Goal: Task Accomplishment & Management: Complete application form

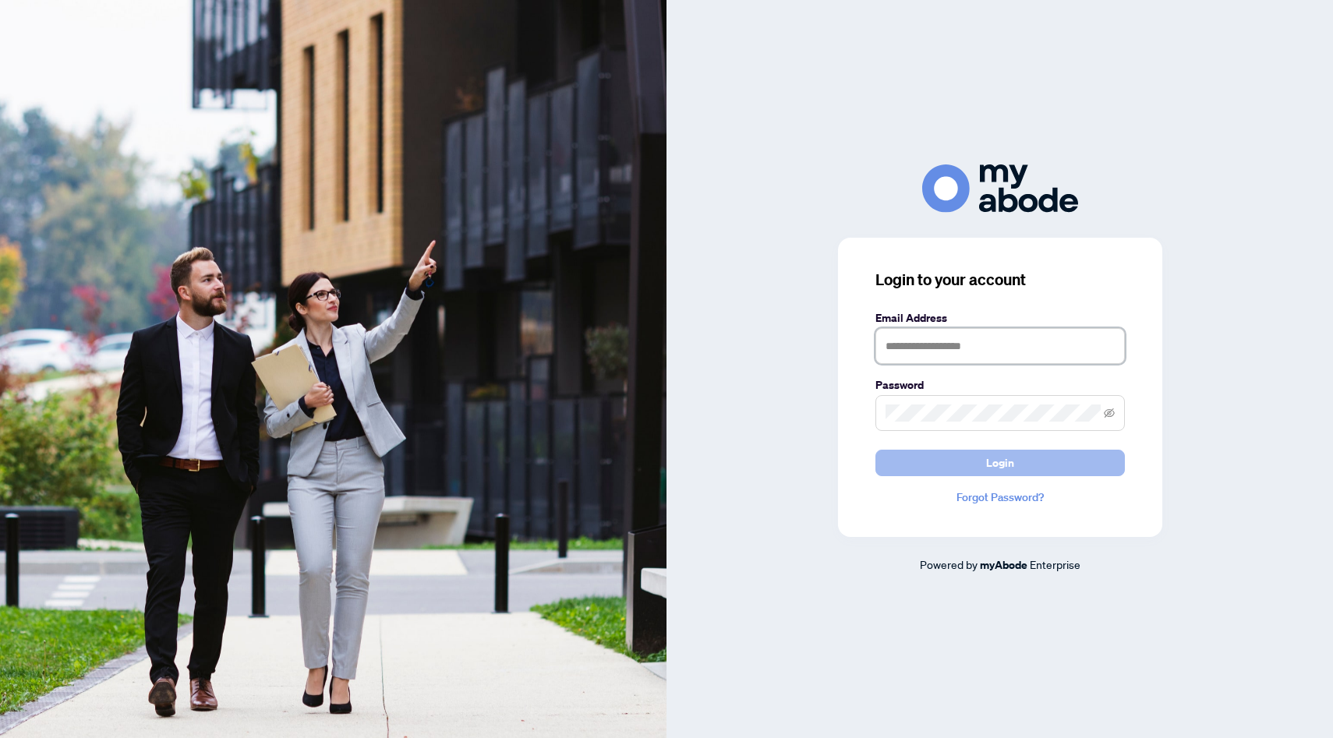
type input "**********"
click at [1057, 458] on button "Login" at bounding box center [1001, 463] width 250 height 27
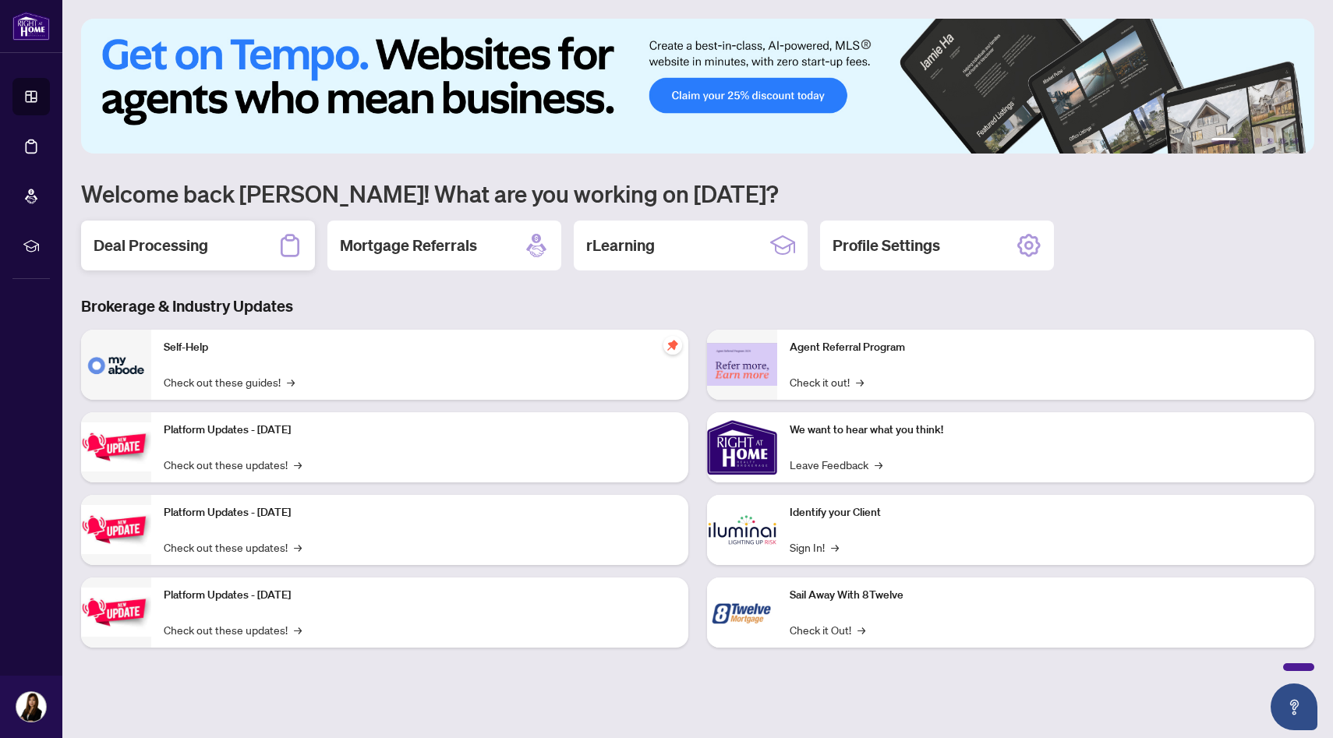
click at [274, 248] on div "Deal Processing" at bounding box center [198, 246] width 234 height 50
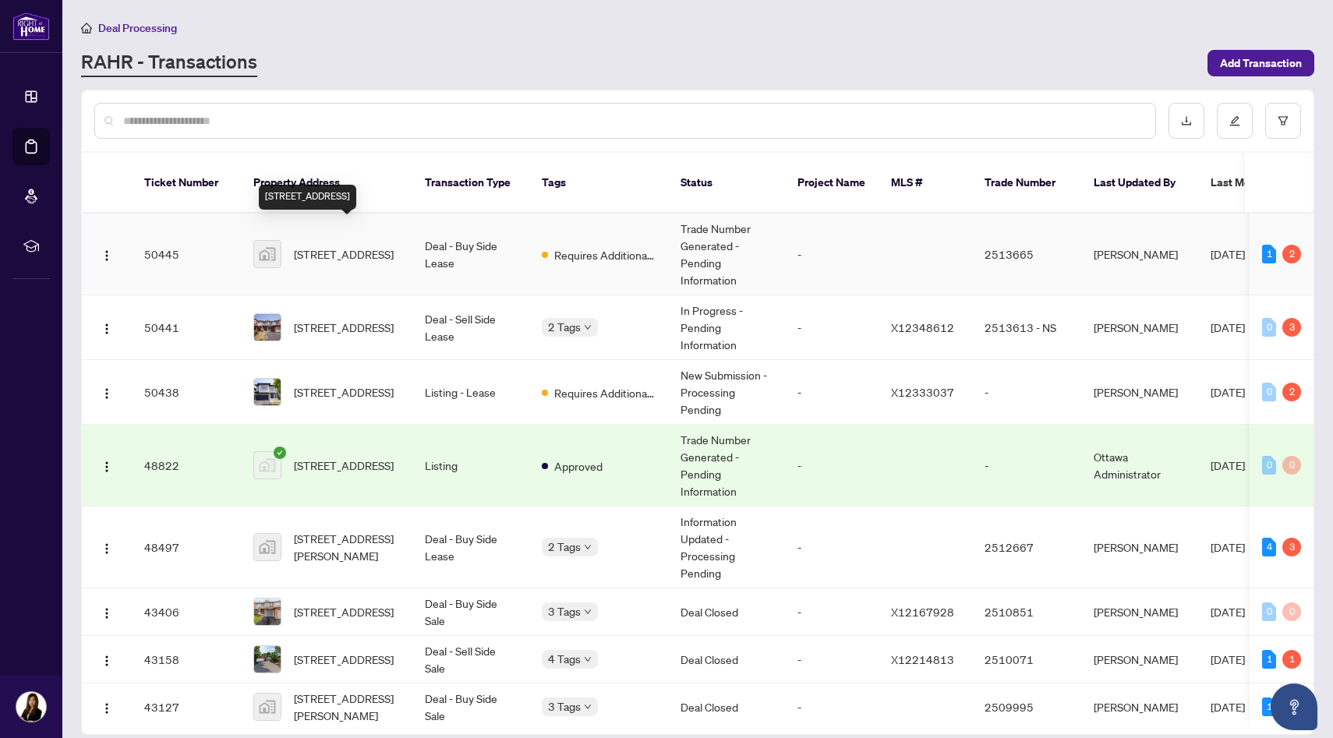
click at [355, 246] on span "270 Keyrock Drive, Ottawa, ON, Canada" at bounding box center [344, 254] width 100 height 17
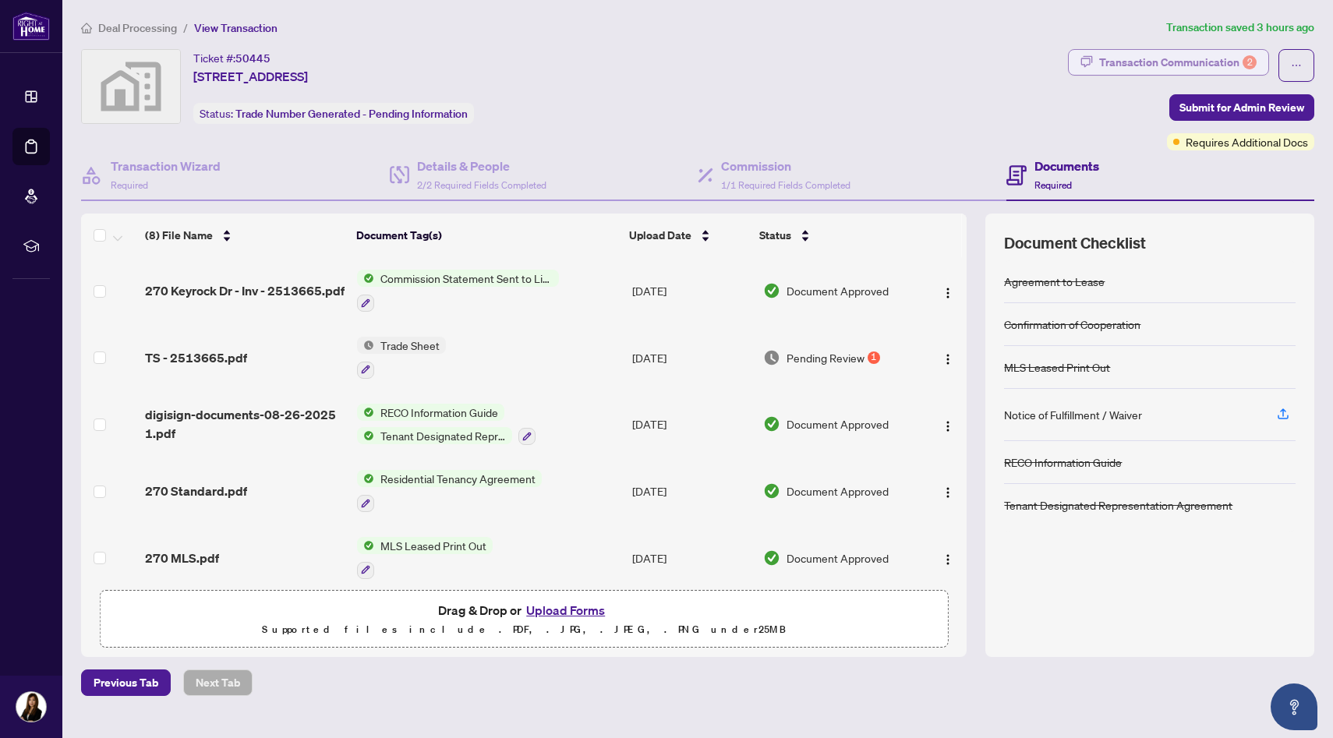
click at [1191, 66] on div "Transaction Communication 2" at bounding box center [1177, 62] width 157 height 25
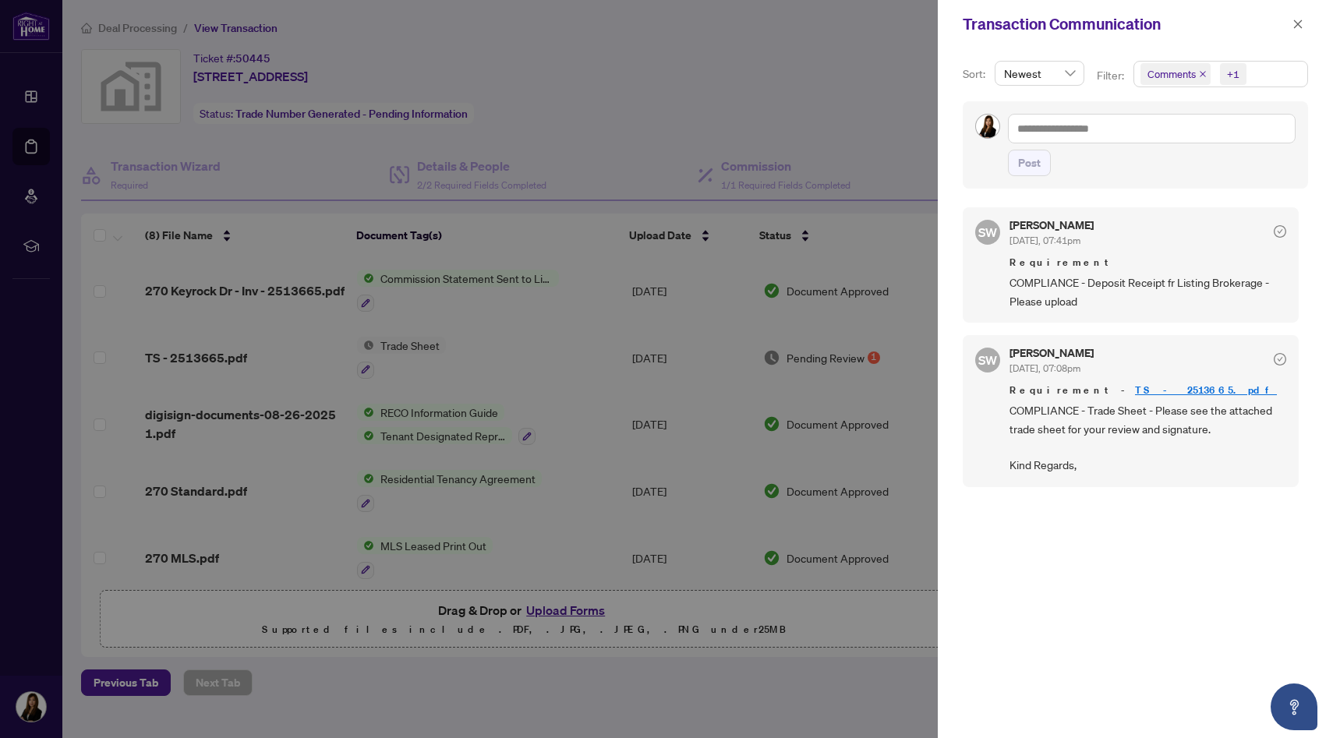
click at [614, 370] on div at bounding box center [666, 369] width 1333 height 738
click at [242, 363] on div at bounding box center [666, 369] width 1333 height 738
click at [1301, 18] on span "button" at bounding box center [1298, 24] width 11 height 25
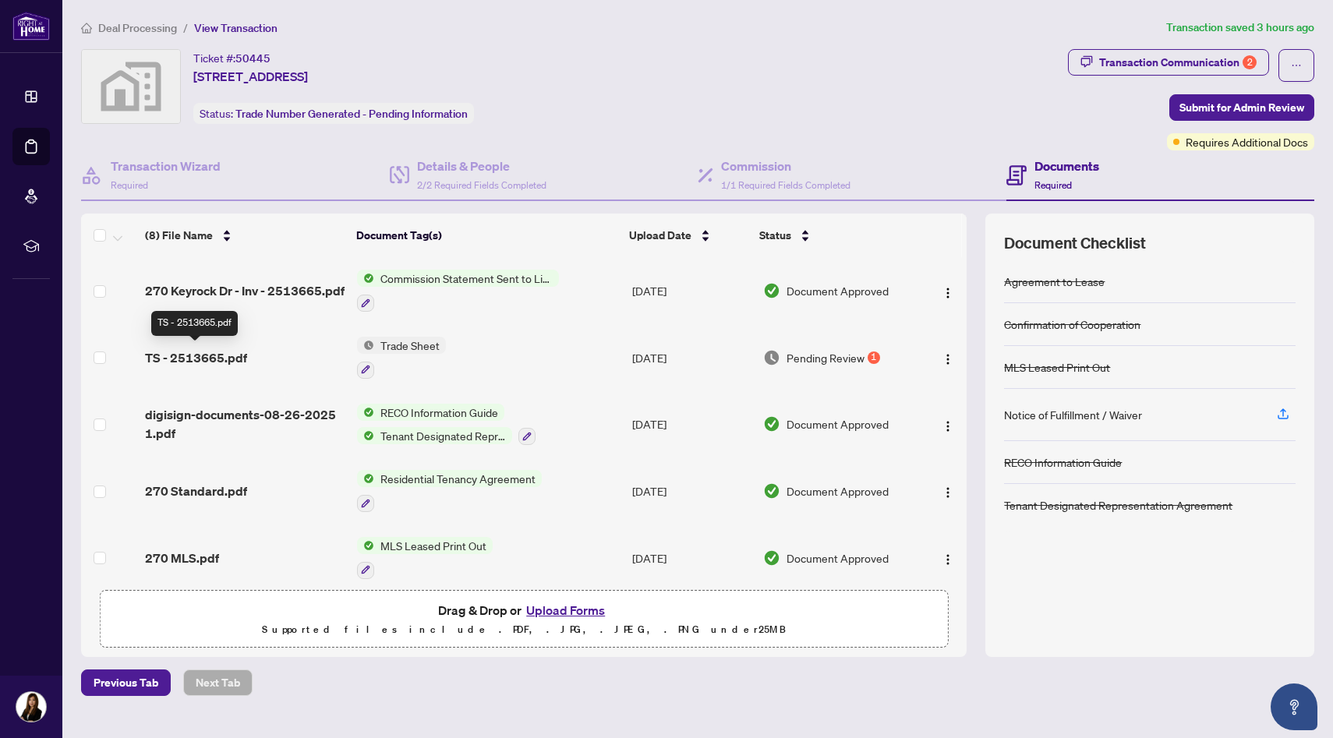
click at [218, 356] on span "TS - 2513665.pdf" at bounding box center [196, 358] width 102 height 19
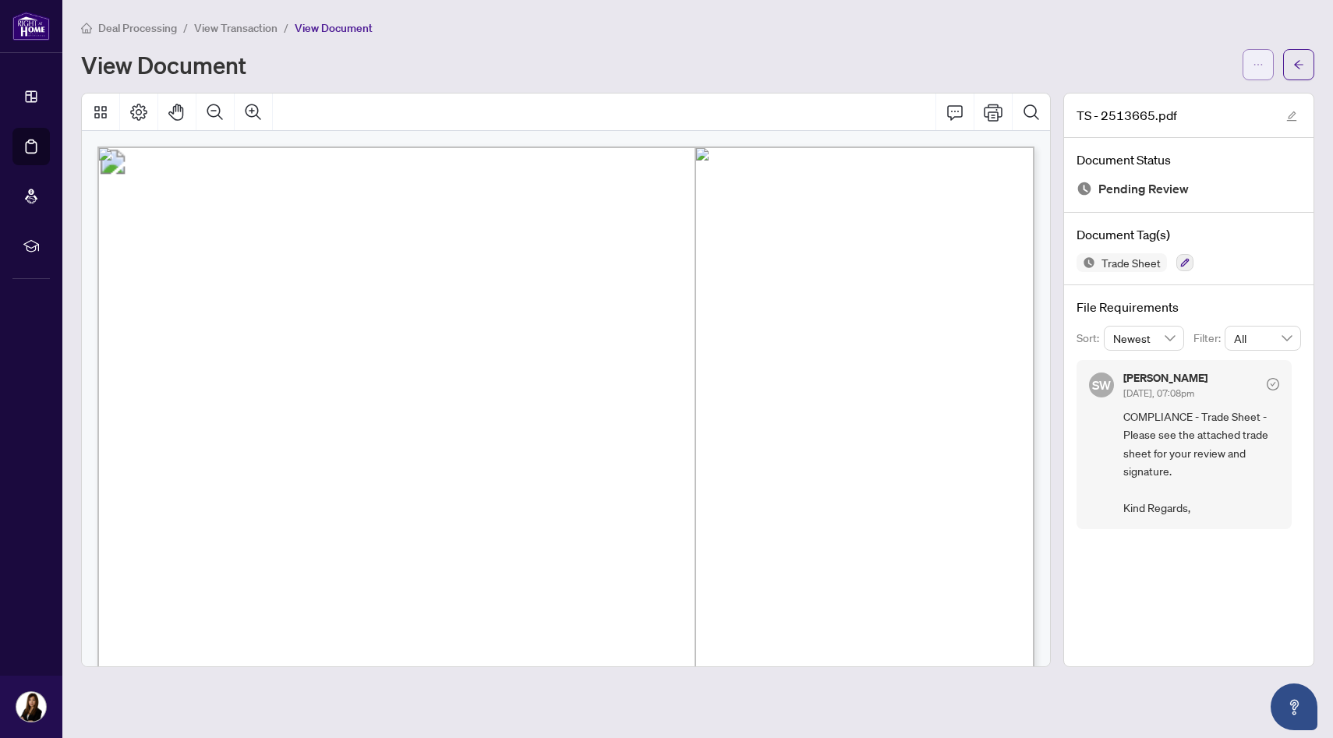
click at [1254, 69] on icon "ellipsis" at bounding box center [1258, 64] width 11 height 11
click at [1207, 103] on span "Download" at bounding box center [1202, 98] width 119 height 17
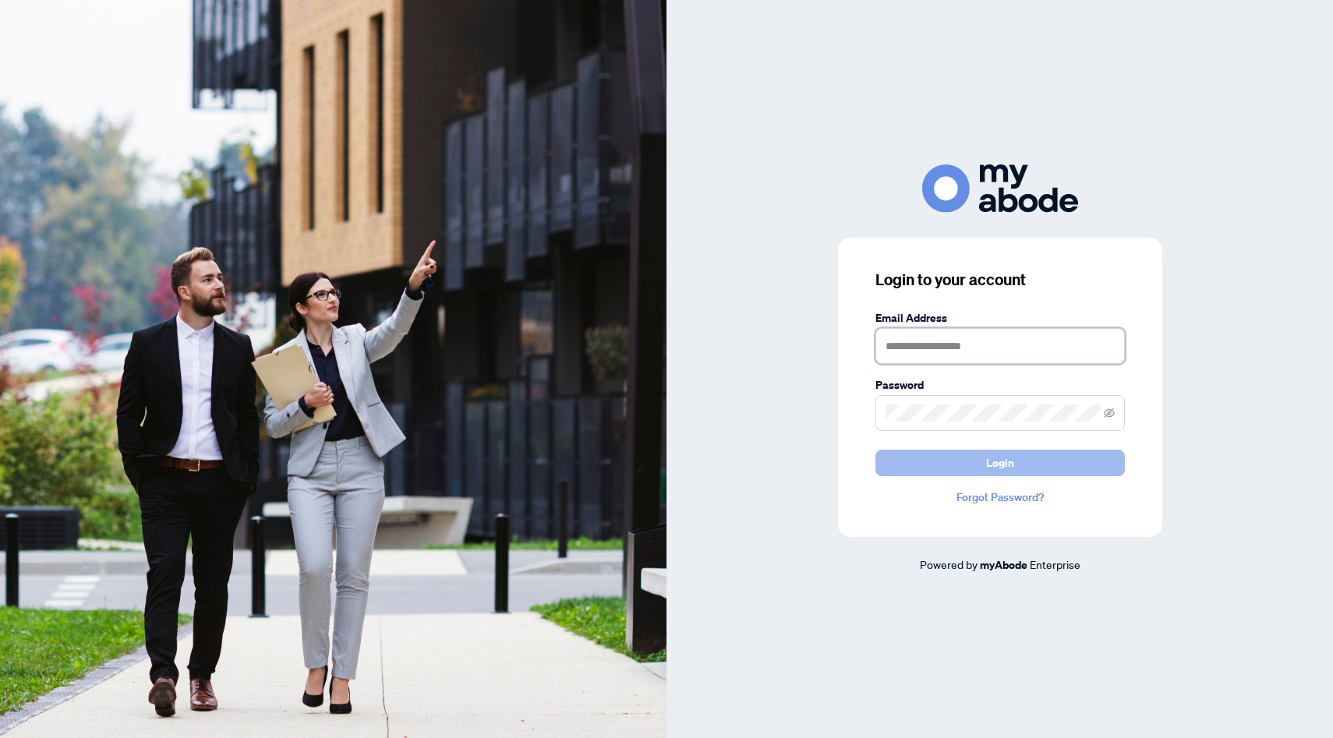
type input "**********"
click at [1010, 472] on span "Login" at bounding box center [1000, 463] width 28 height 25
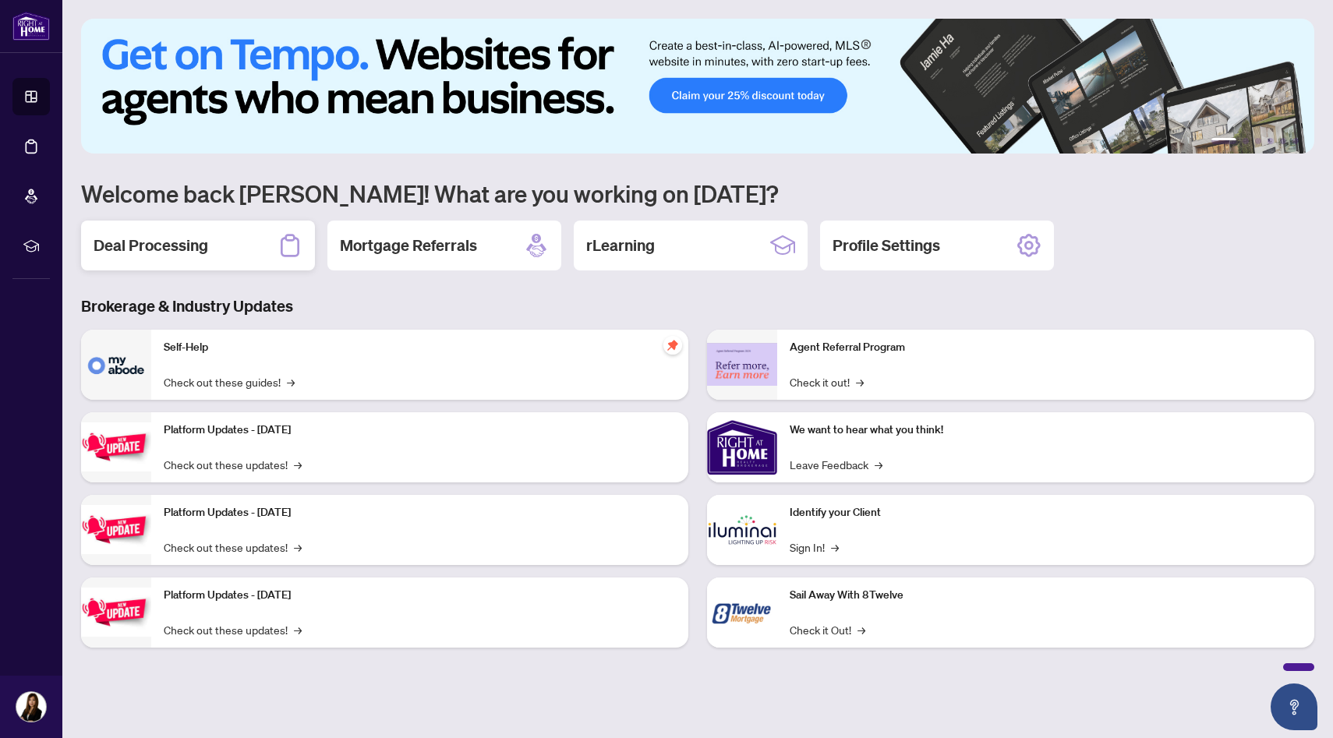
click at [251, 251] on div "Deal Processing" at bounding box center [198, 246] width 234 height 50
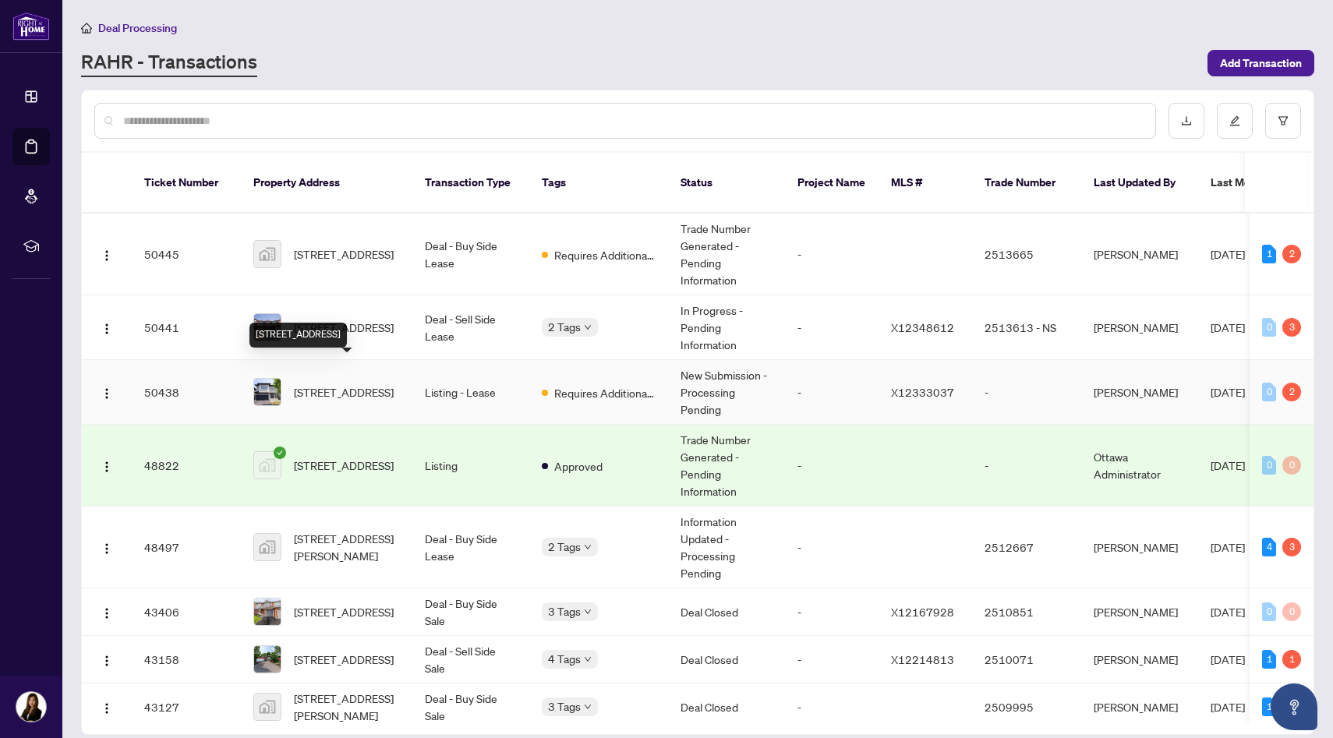
click at [345, 386] on span "[STREET_ADDRESS]" at bounding box center [344, 392] width 100 height 17
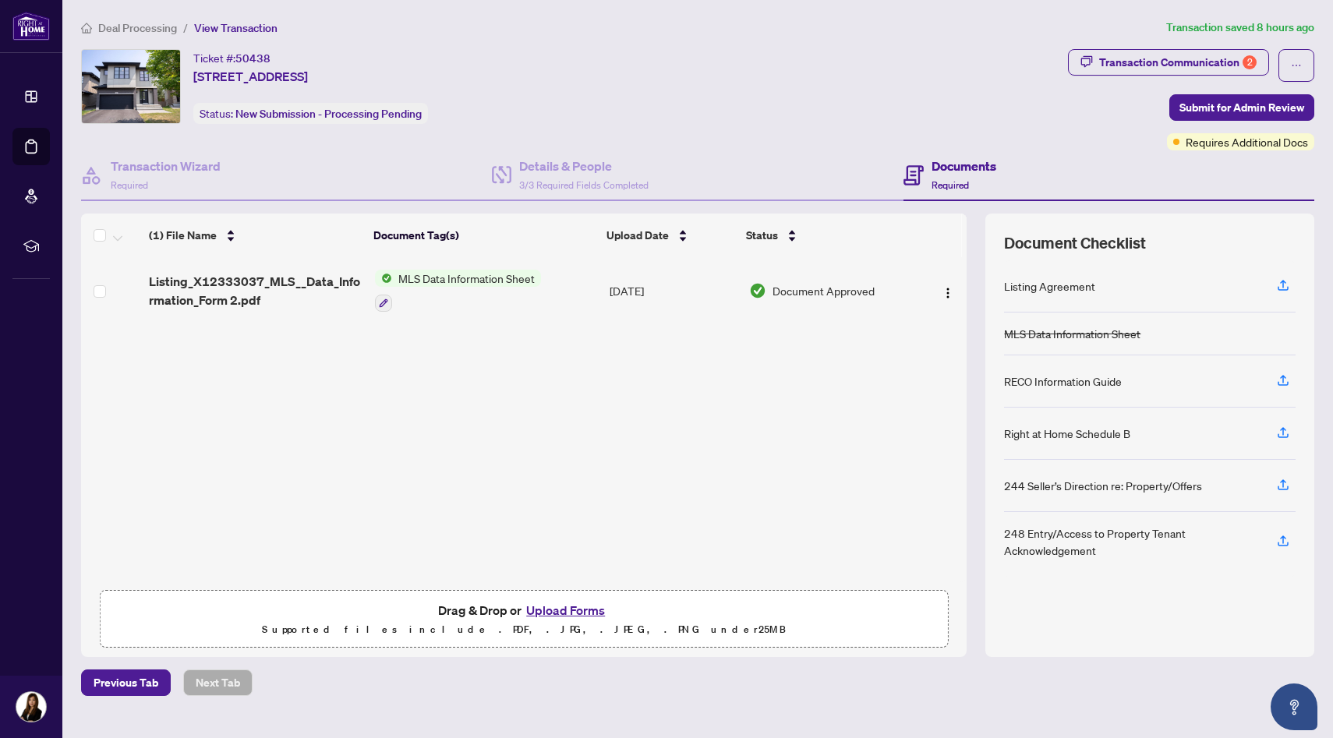
click at [550, 610] on button "Upload Forms" at bounding box center [566, 610] width 88 height 20
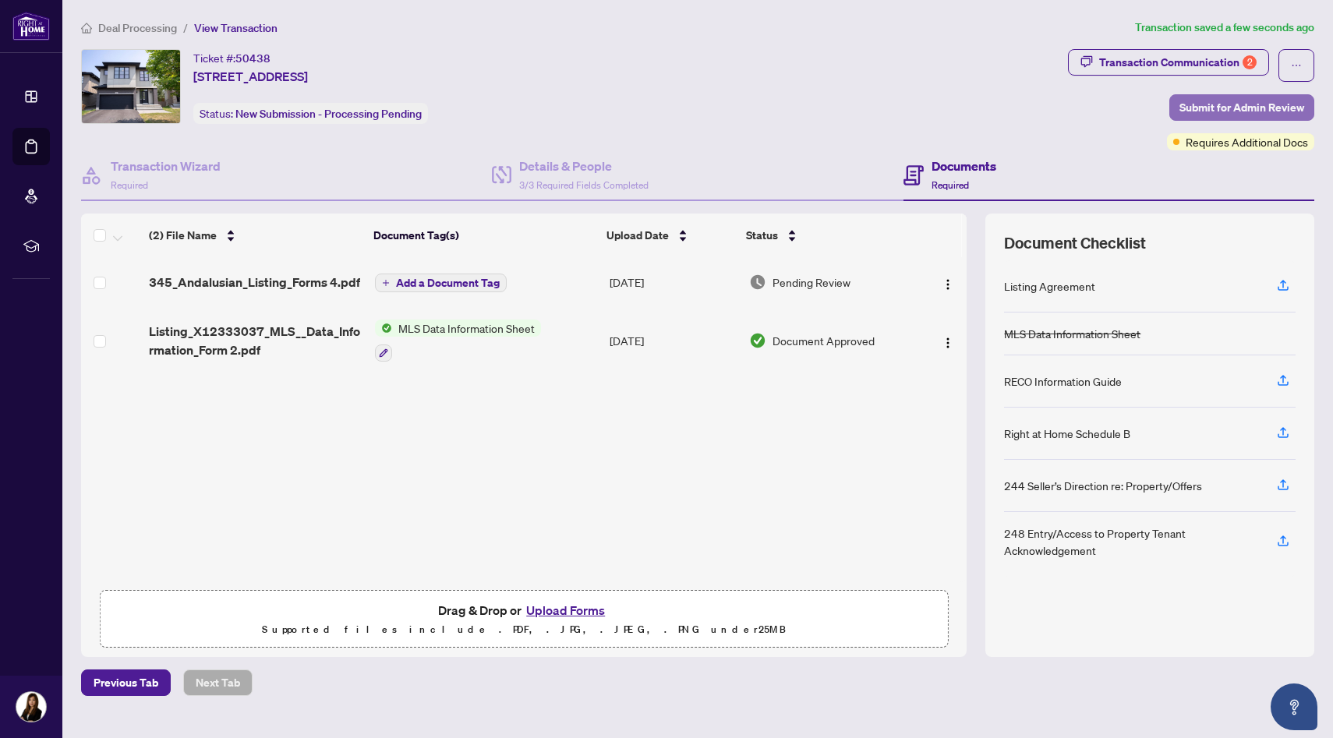
click at [1205, 108] on span "Submit for Admin Review" at bounding box center [1242, 107] width 125 height 25
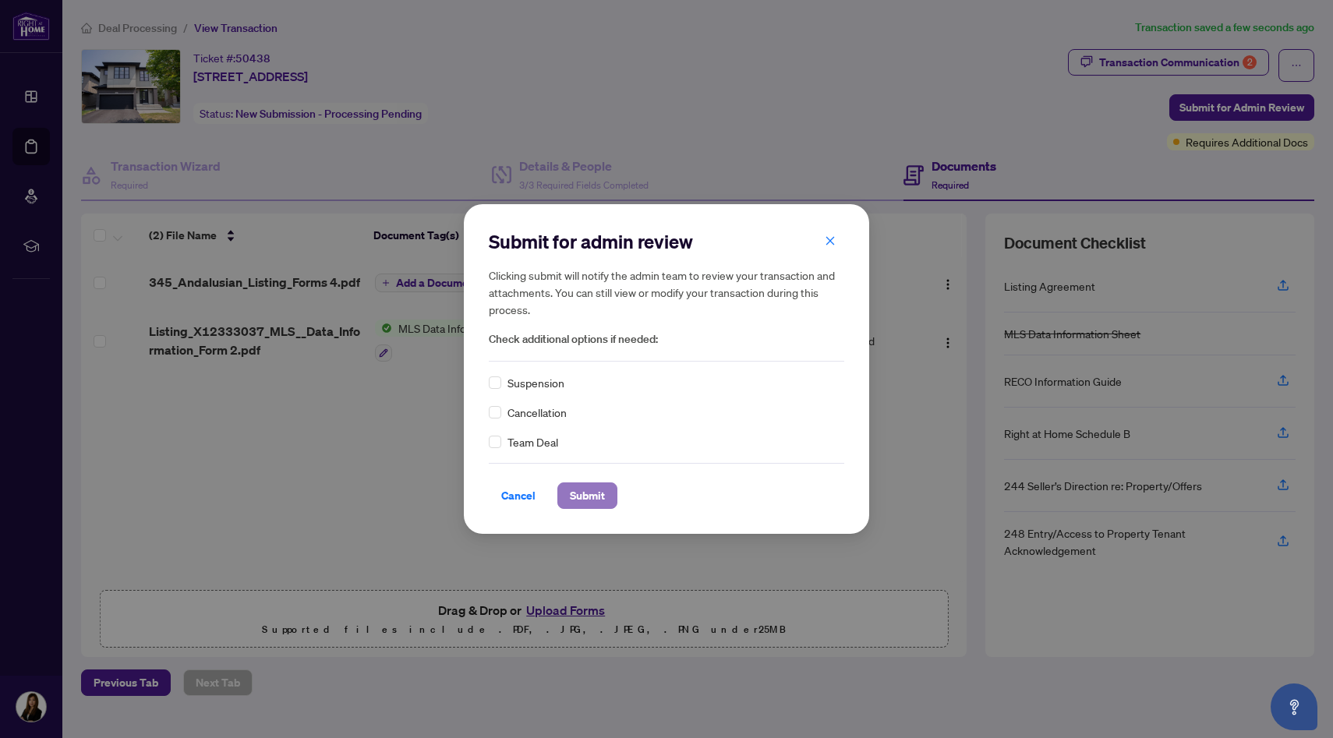
click at [595, 493] on span "Submit" at bounding box center [587, 495] width 35 height 25
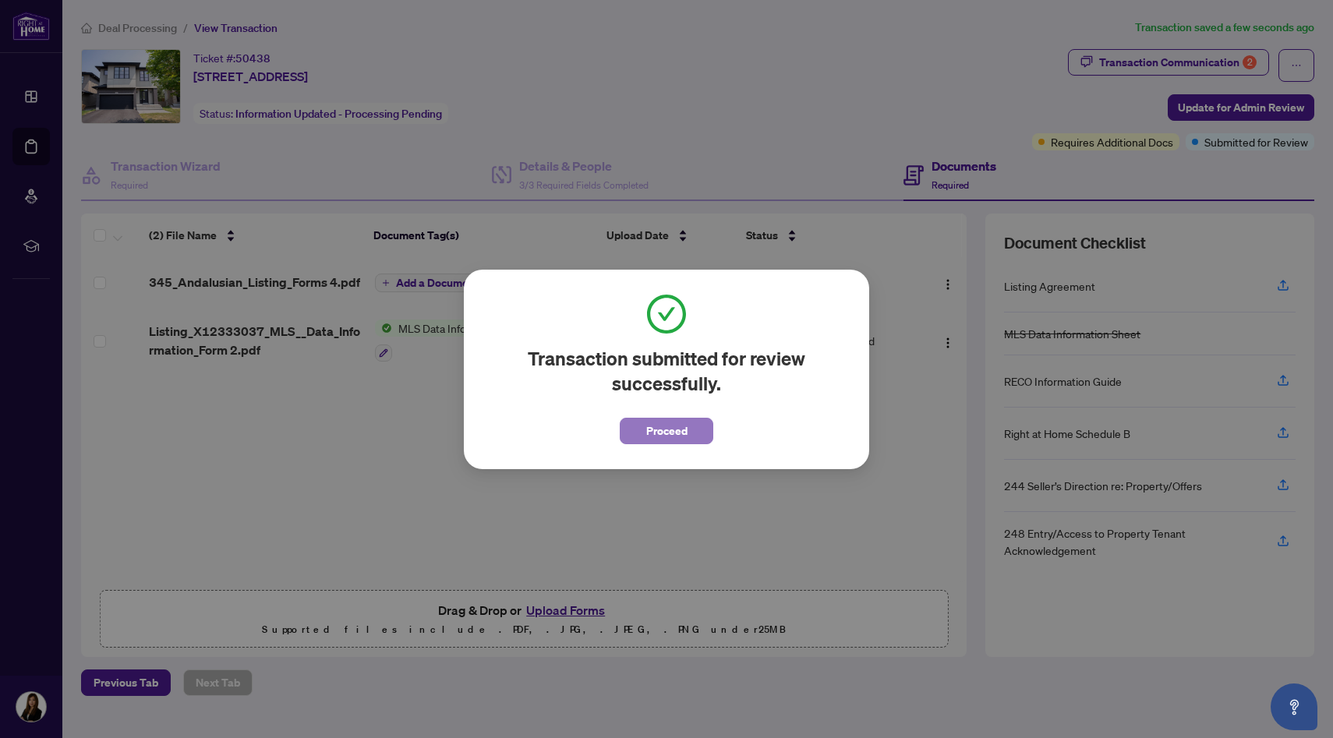
click at [642, 438] on button "Proceed" at bounding box center [667, 431] width 94 height 27
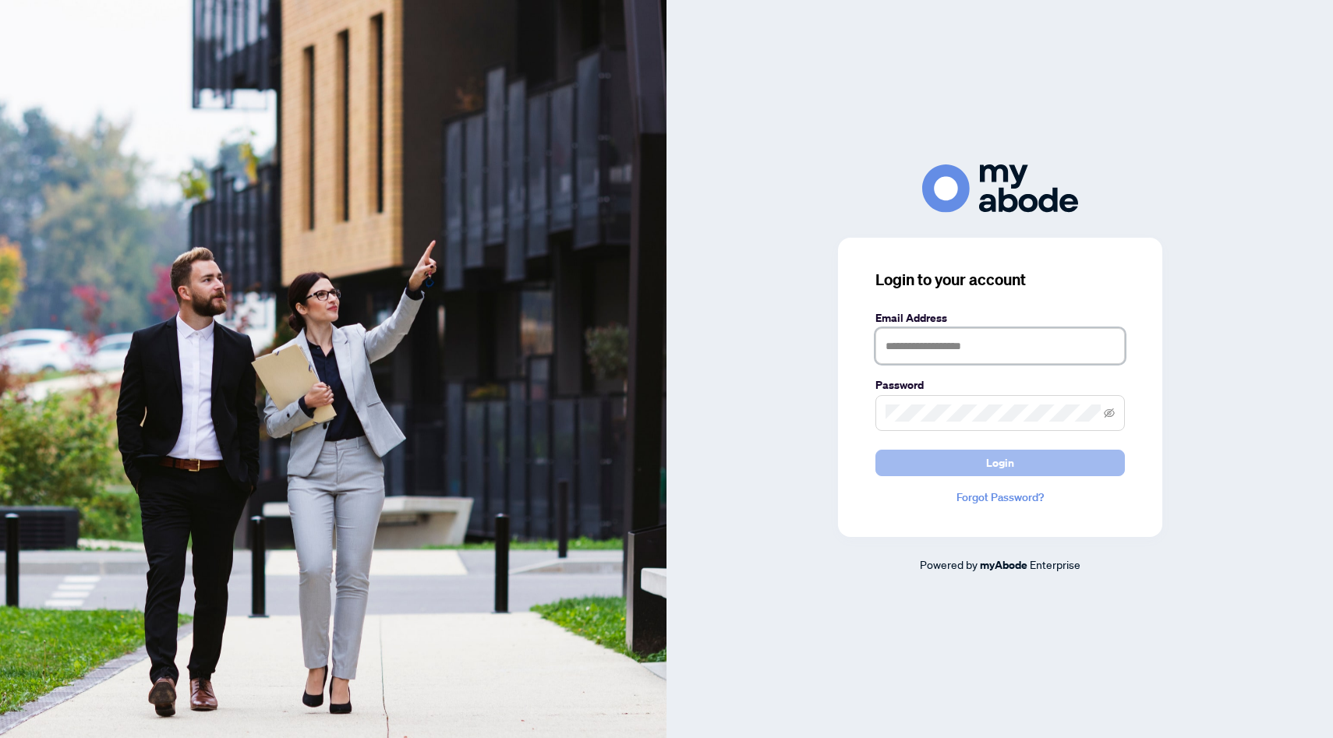
type input "**********"
click at [1007, 463] on span "Login" at bounding box center [1000, 463] width 28 height 25
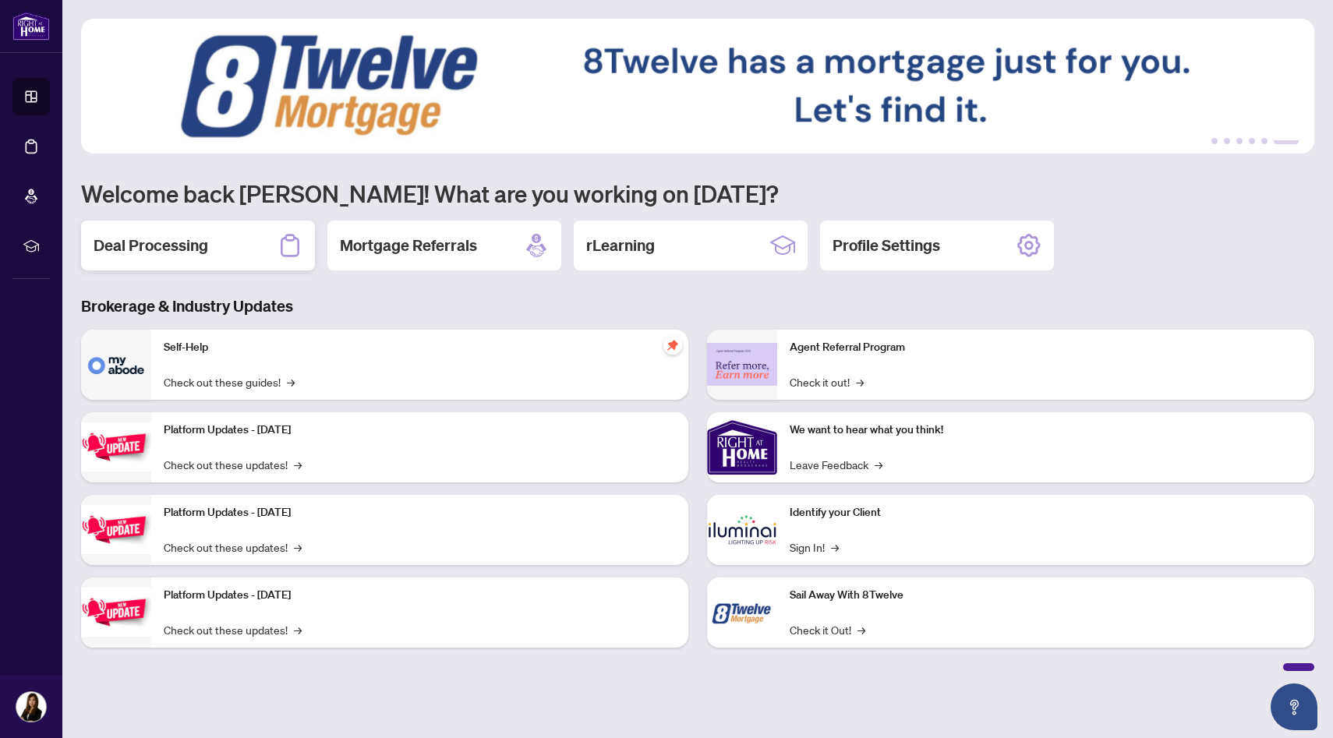
click at [226, 249] on div "Deal Processing" at bounding box center [198, 246] width 234 height 50
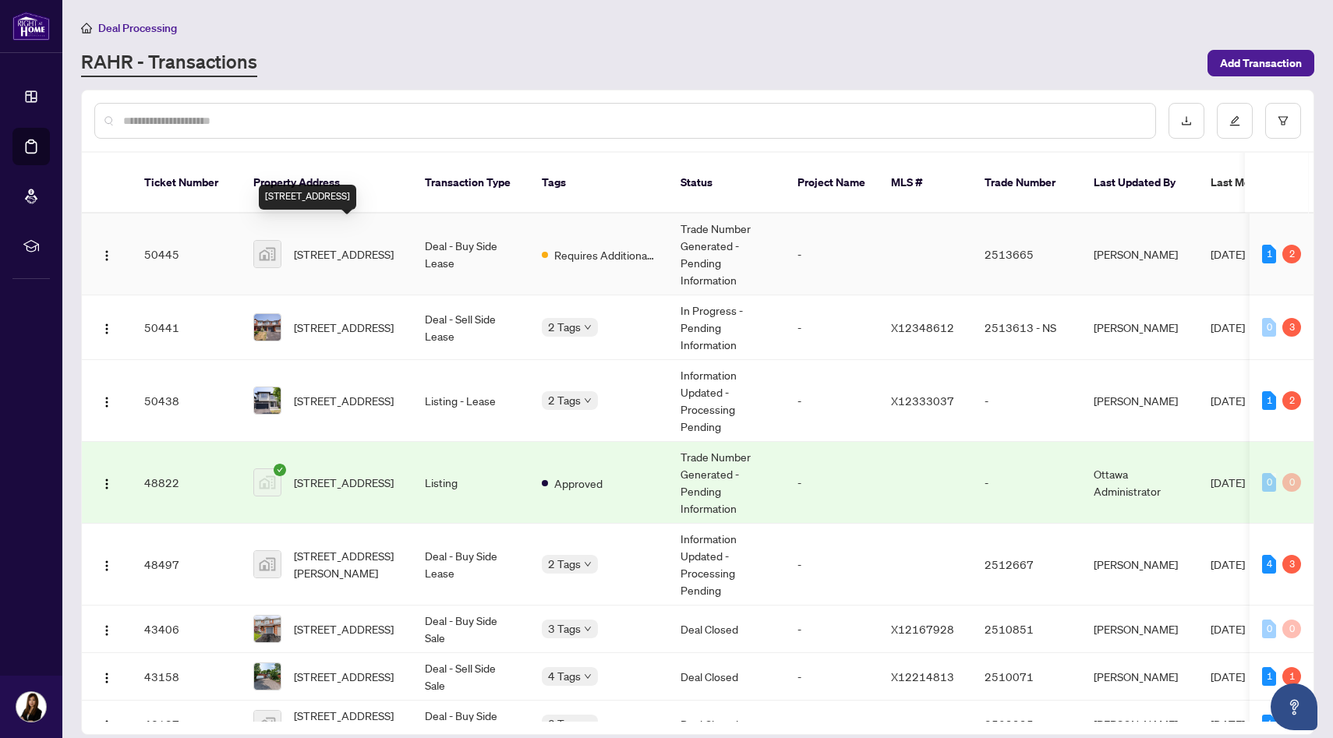
click at [370, 247] on span "[STREET_ADDRESS]" at bounding box center [344, 254] width 100 height 17
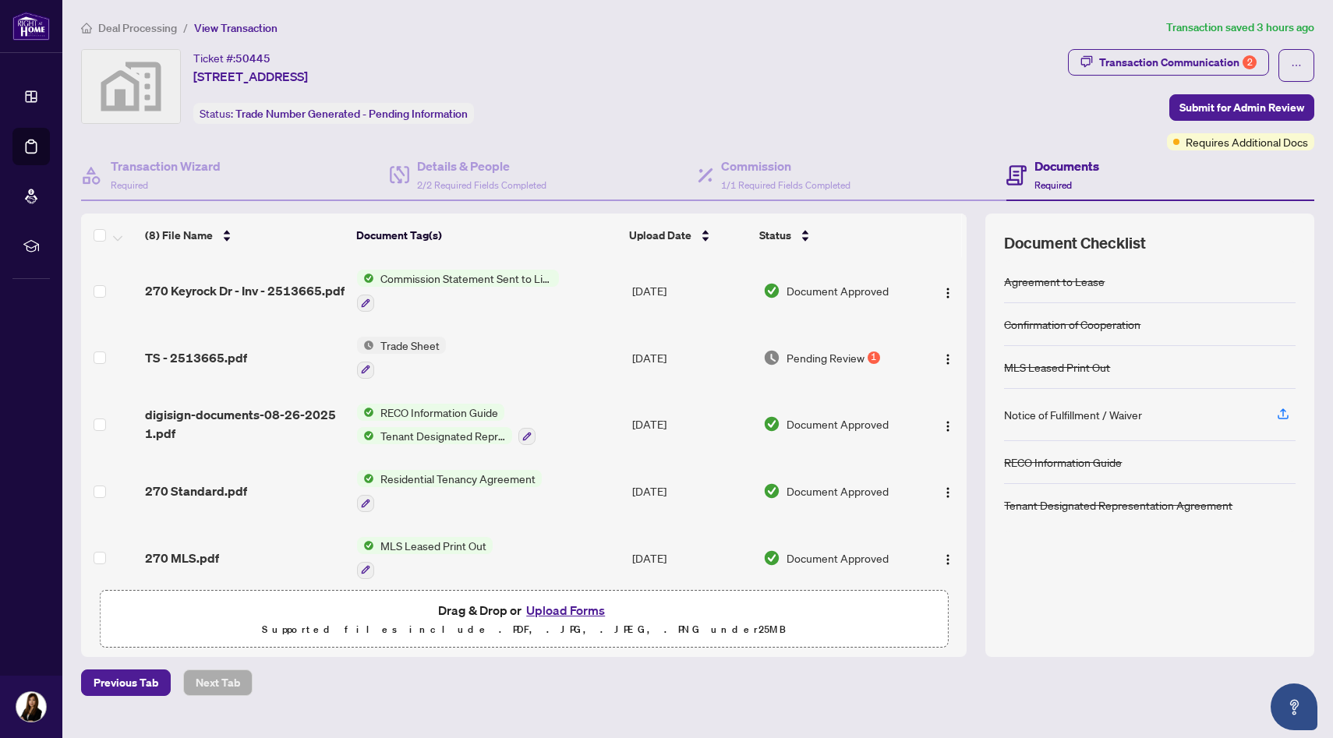
click at [565, 607] on button "Upload Forms" at bounding box center [566, 610] width 88 height 20
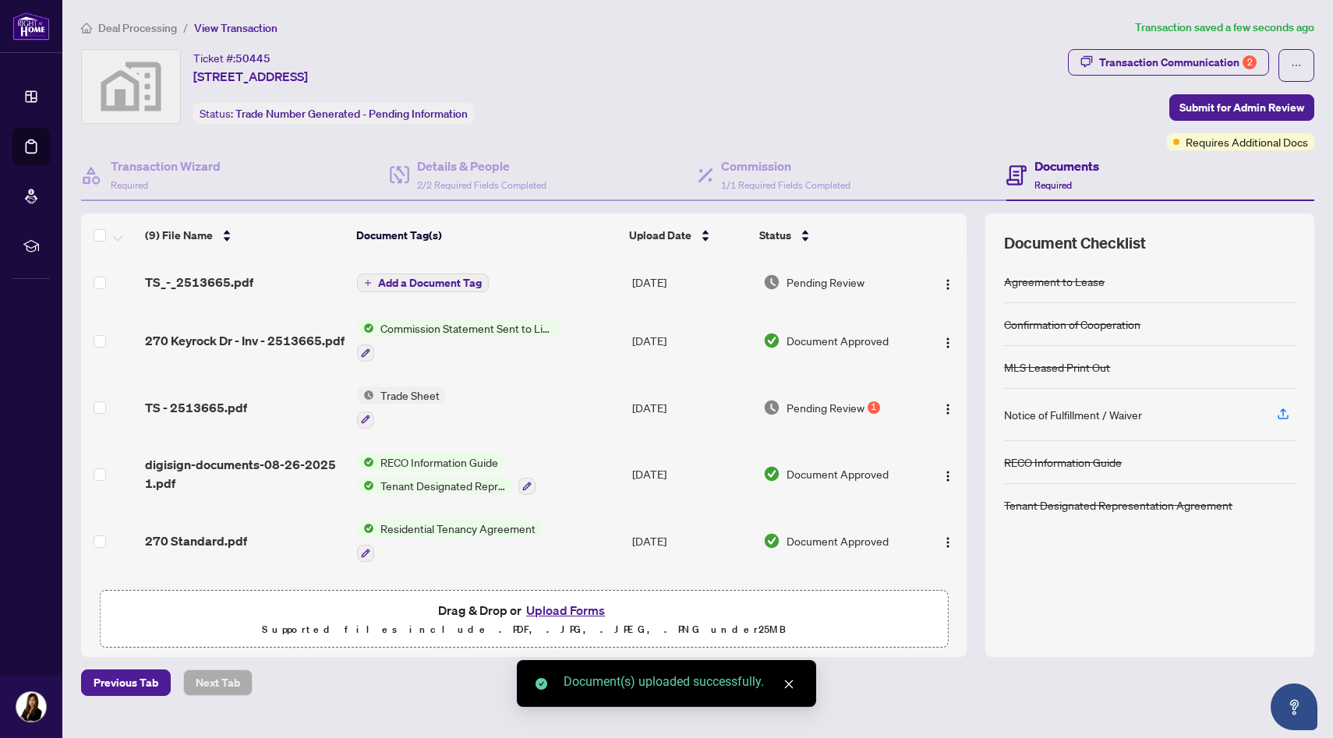
click at [557, 612] on button "Upload Forms" at bounding box center [566, 610] width 88 height 20
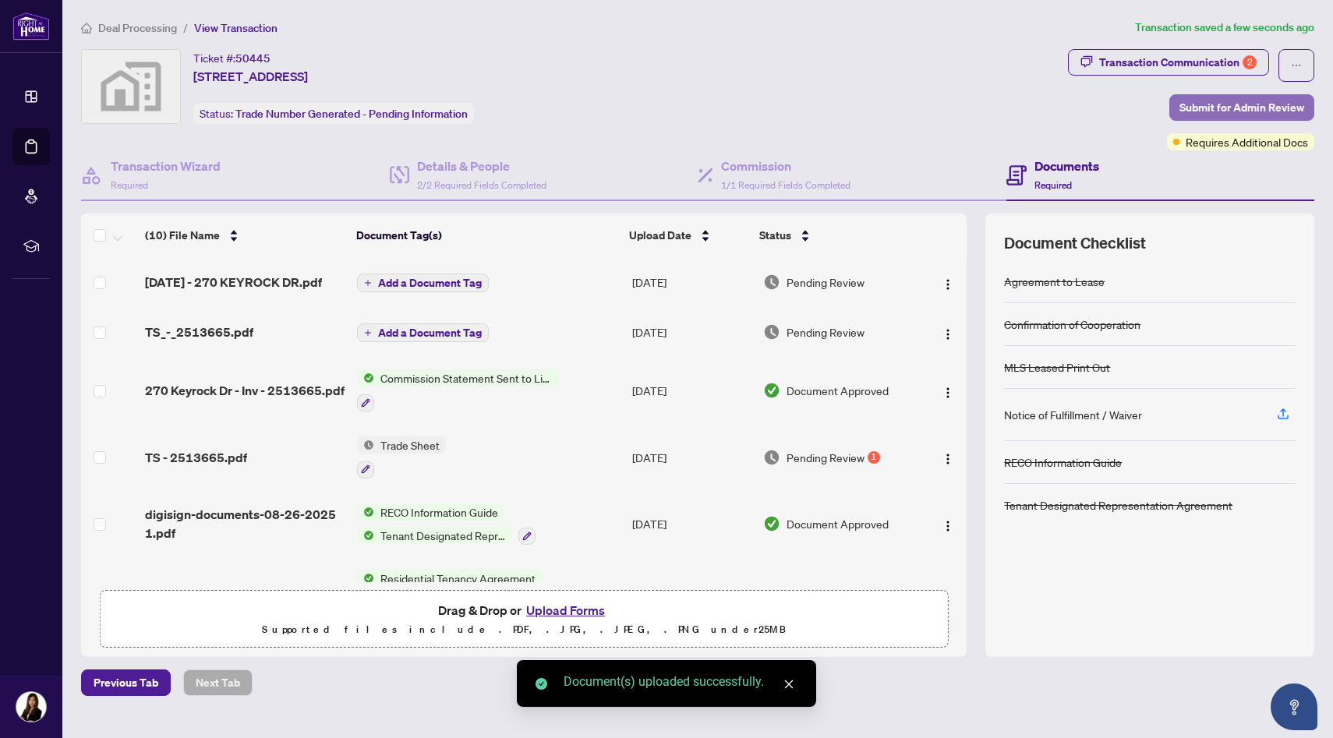
click at [1200, 108] on span "Submit for Admin Review" at bounding box center [1242, 107] width 125 height 25
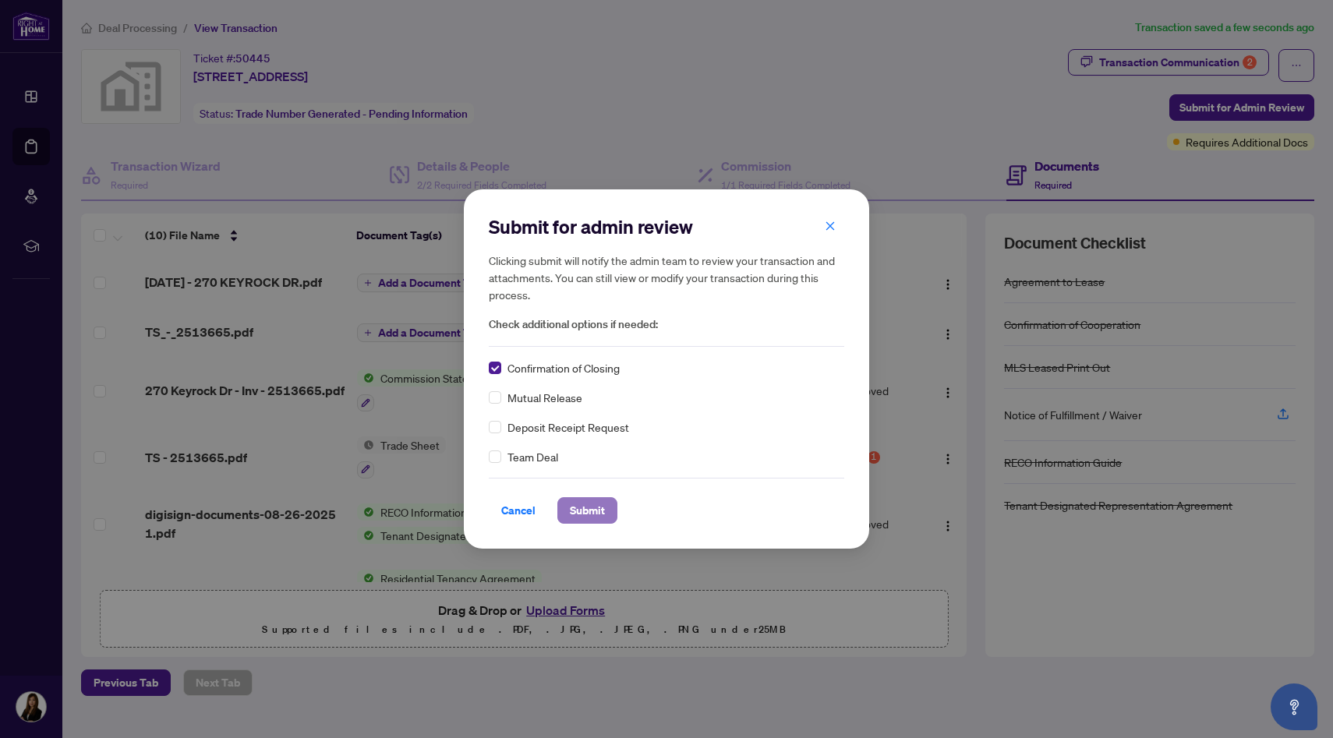
click at [585, 513] on span "Submit" at bounding box center [587, 510] width 35 height 25
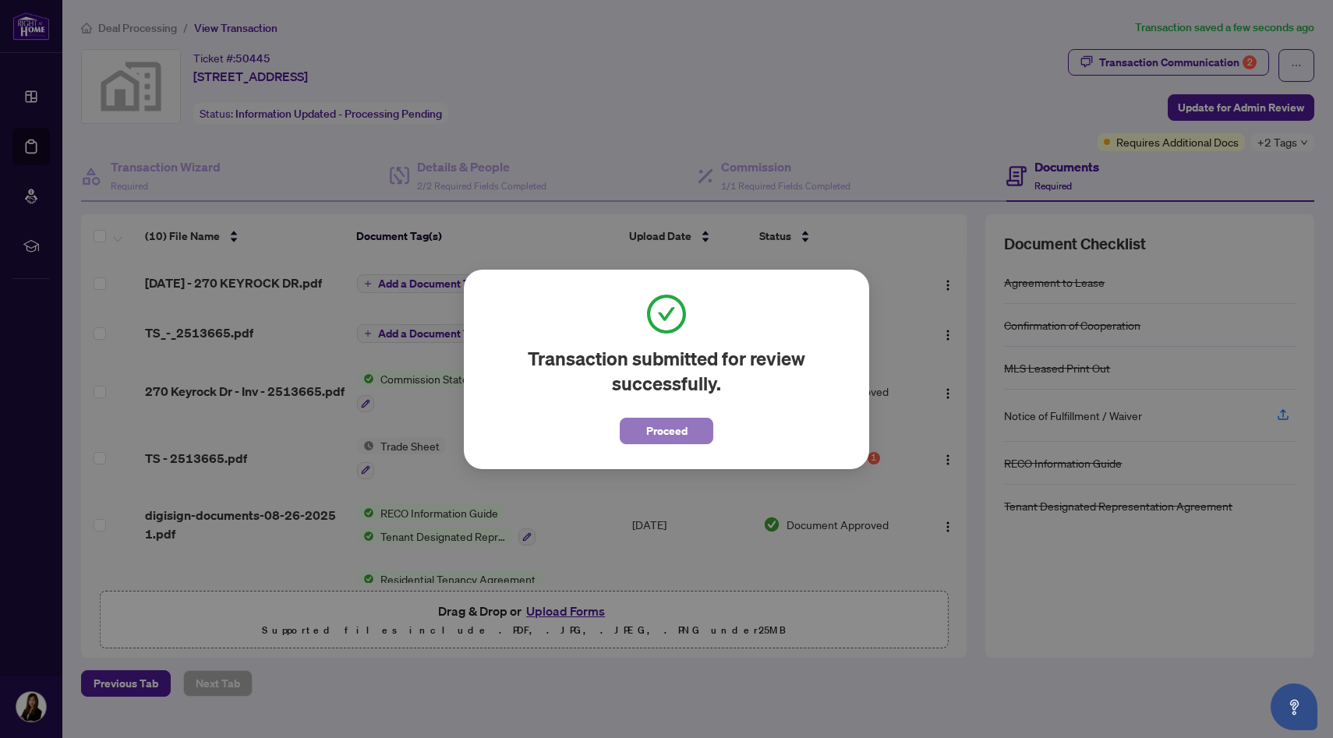
click at [658, 436] on span "Proceed" at bounding box center [666, 431] width 41 height 25
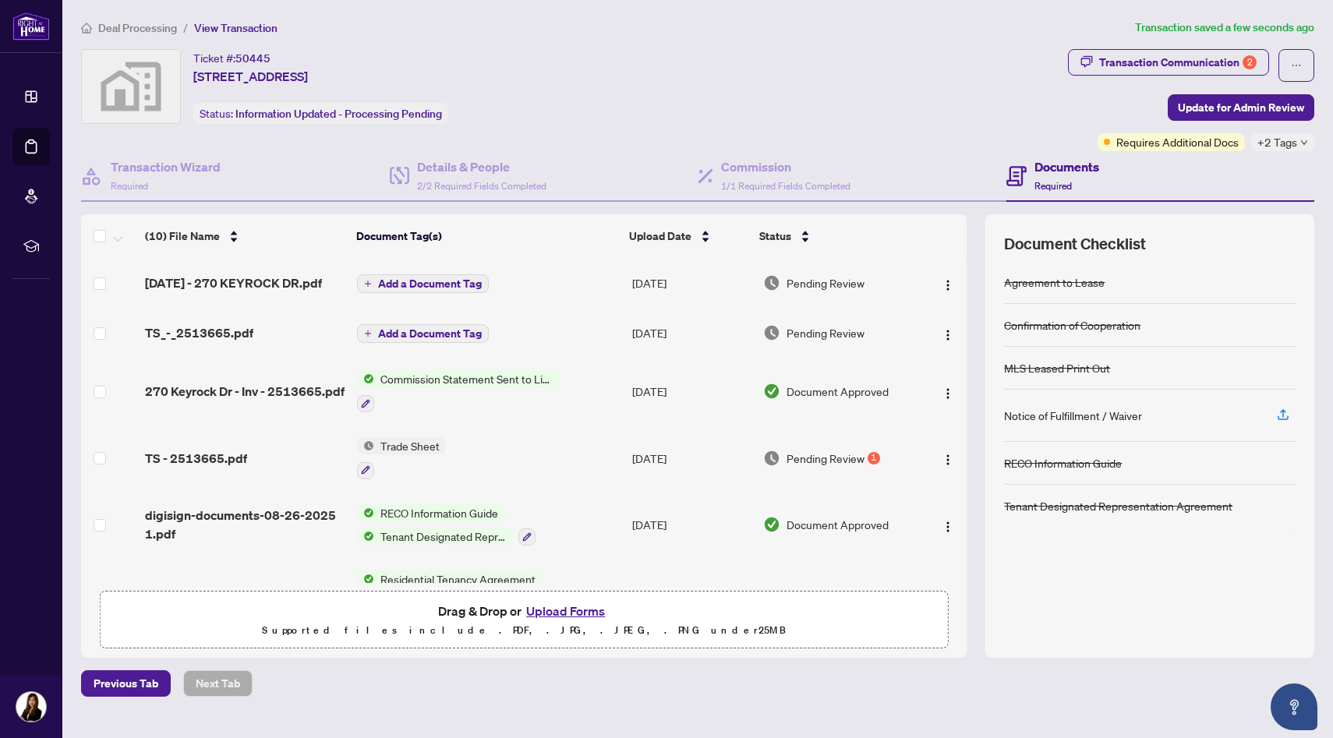
click at [130, 23] on span "Deal Processing" at bounding box center [137, 28] width 79 height 14
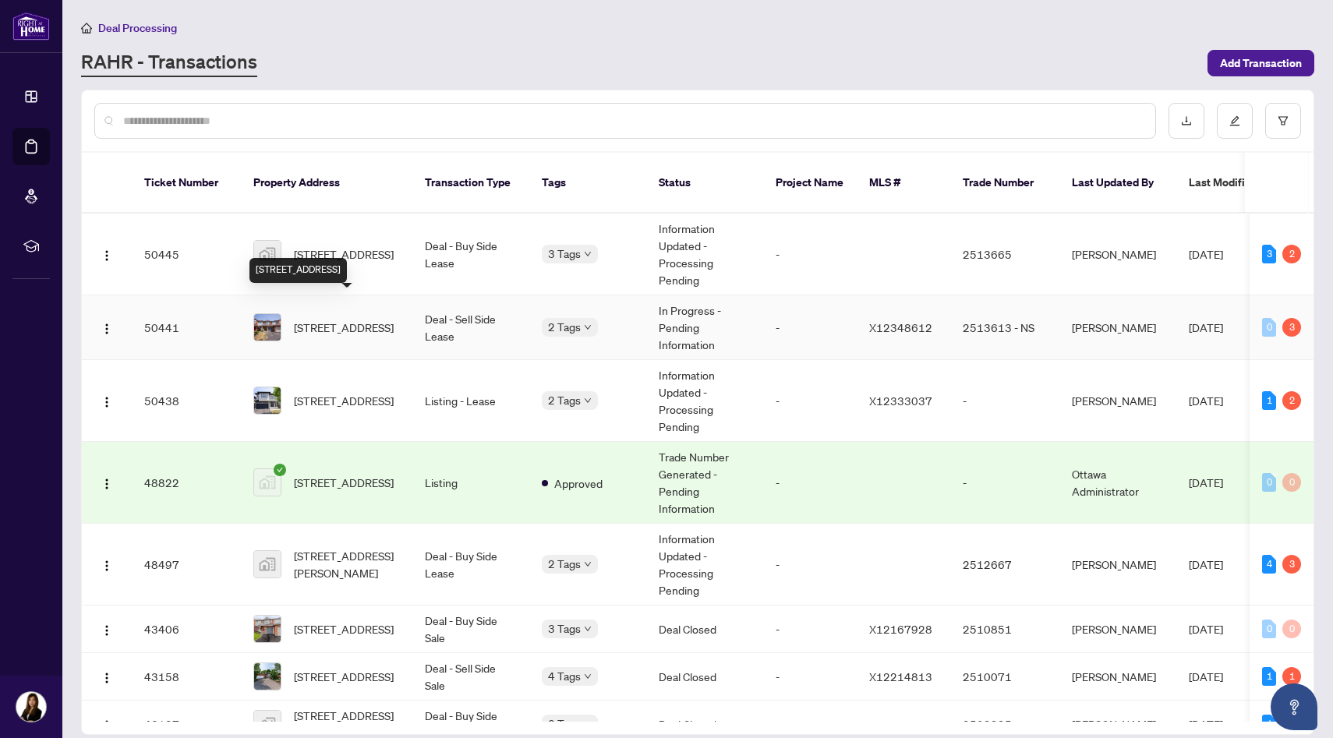
click at [352, 319] on span "[STREET_ADDRESS]" at bounding box center [344, 327] width 100 height 17
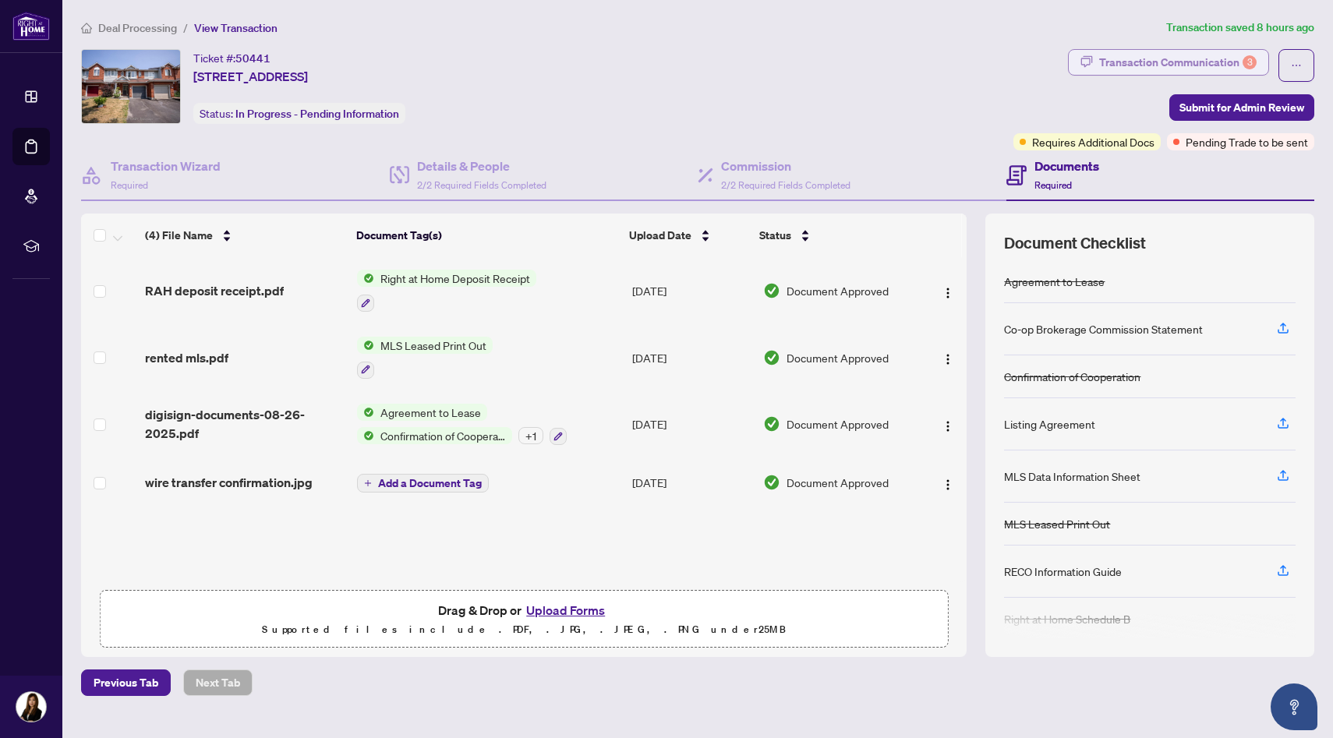
click at [1184, 63] on div "Transaction Communication 3" at bounding box center [1177, 62] width 157 height 25
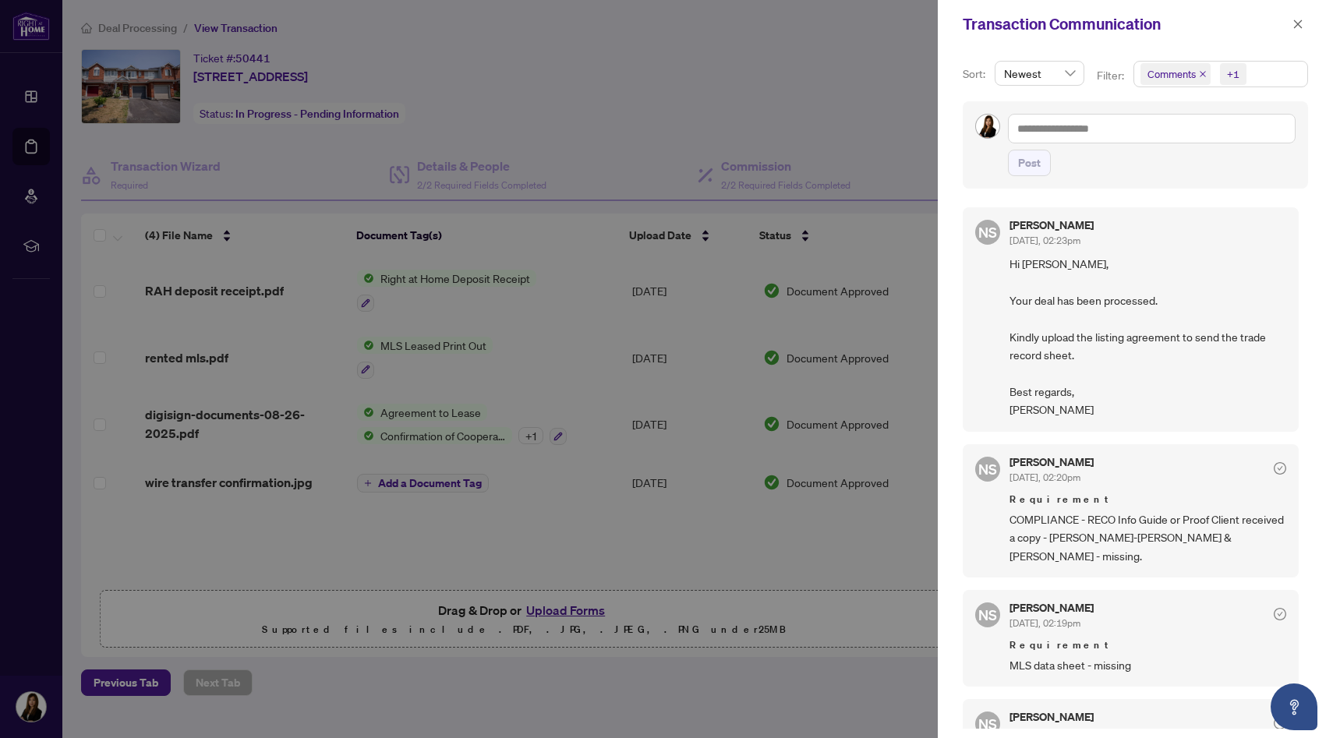
click at [738, 383] on div at bounding box center [666, 369] width 1333 height 738
click at [1294, 25] on icon "close" at bounding box center [1298, 24] width 11 height 11
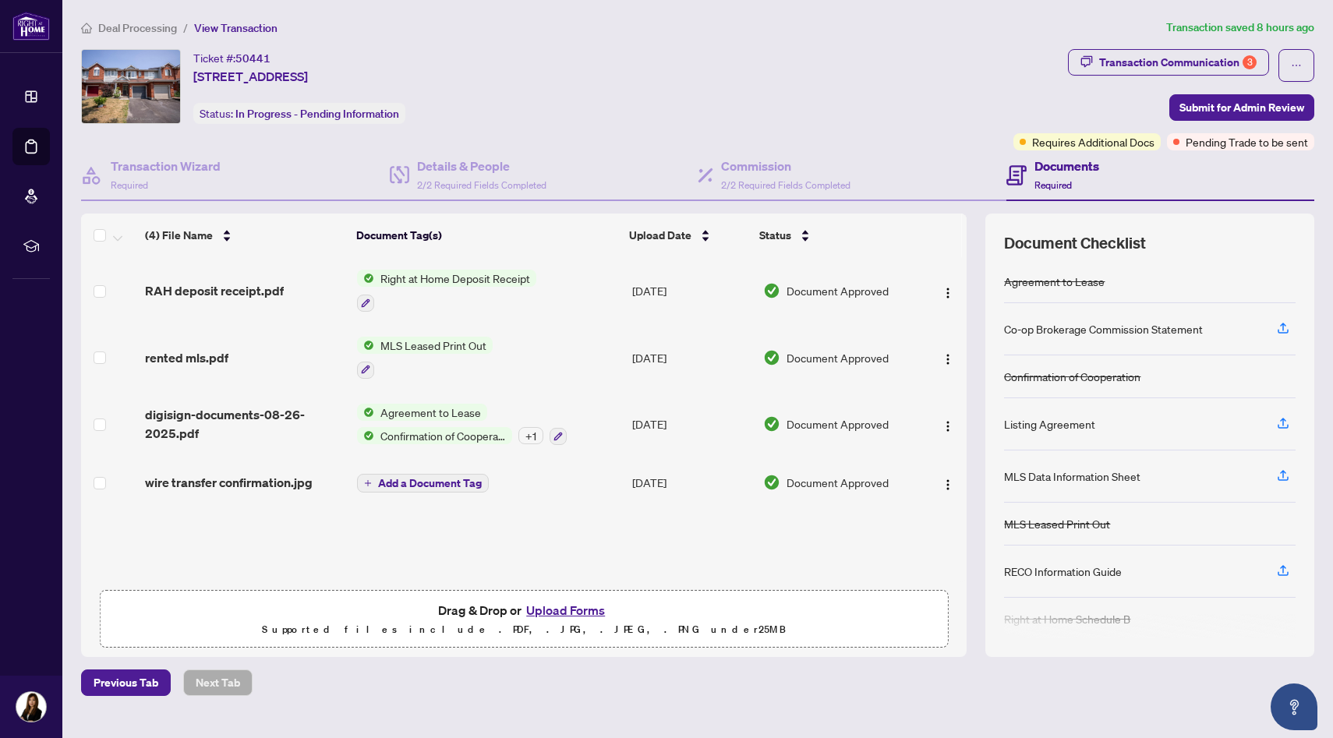
click at [147, 23] on span "Deal Processing" at bounding box center [137, 28] width 79 height 14
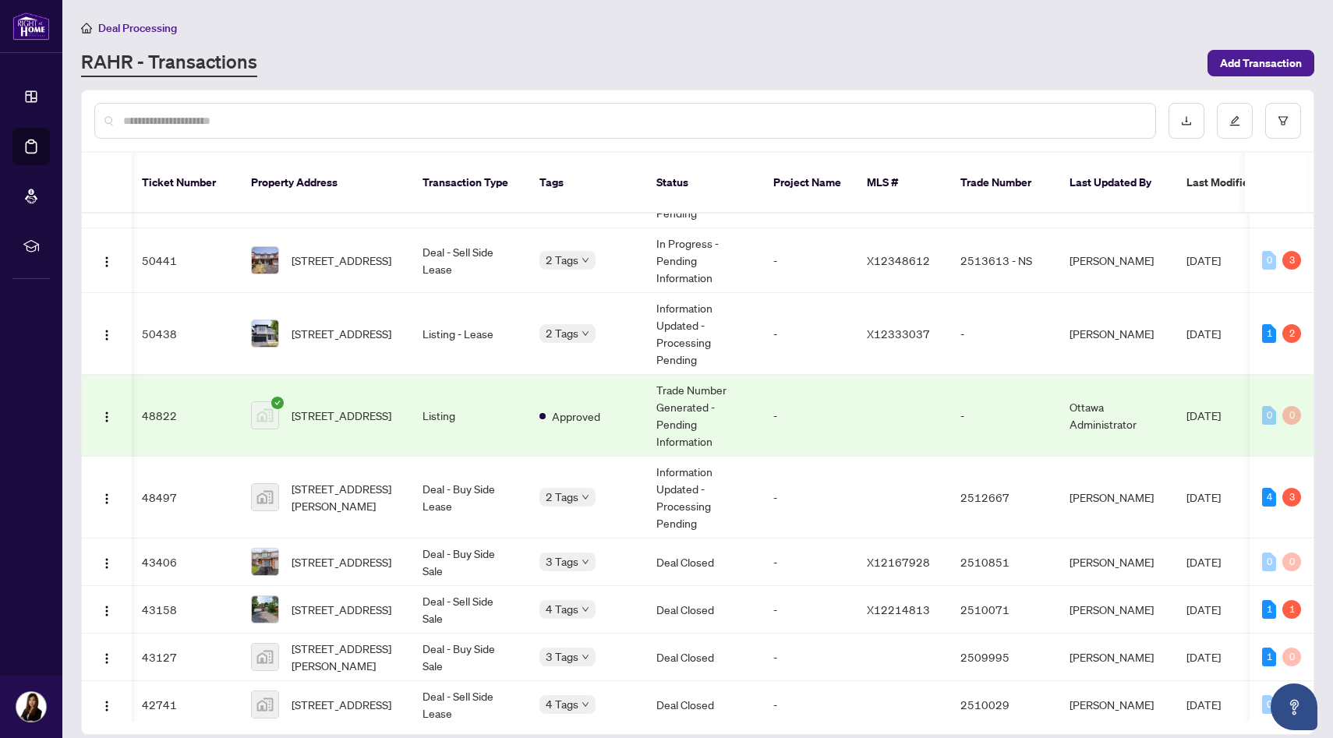
scroll to position [0, 2]
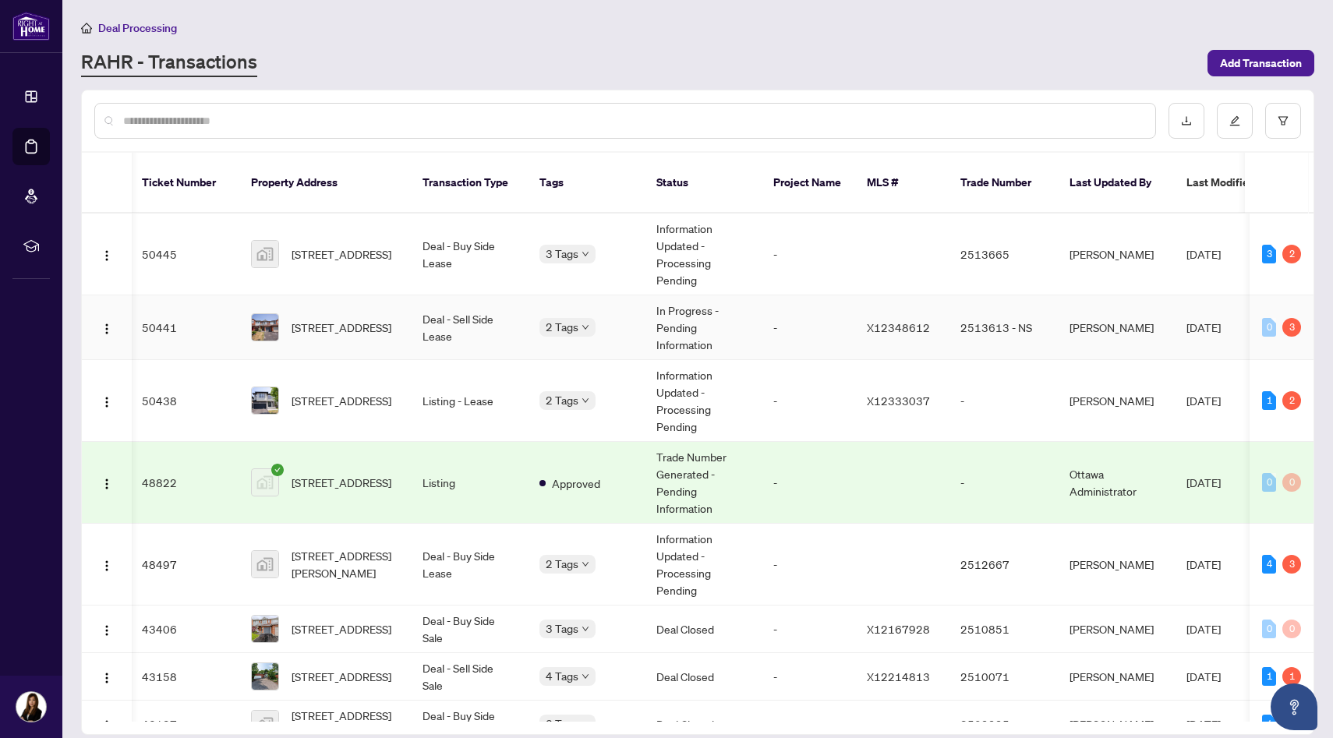
click at [568, 313] on span "Requires Additional Docs" at bounding box center [626, 318] width 117 height 17
click at [367, 319] on span "[STREET_ADDRESS]" at bounding box center [342, 327] width 100 height 17
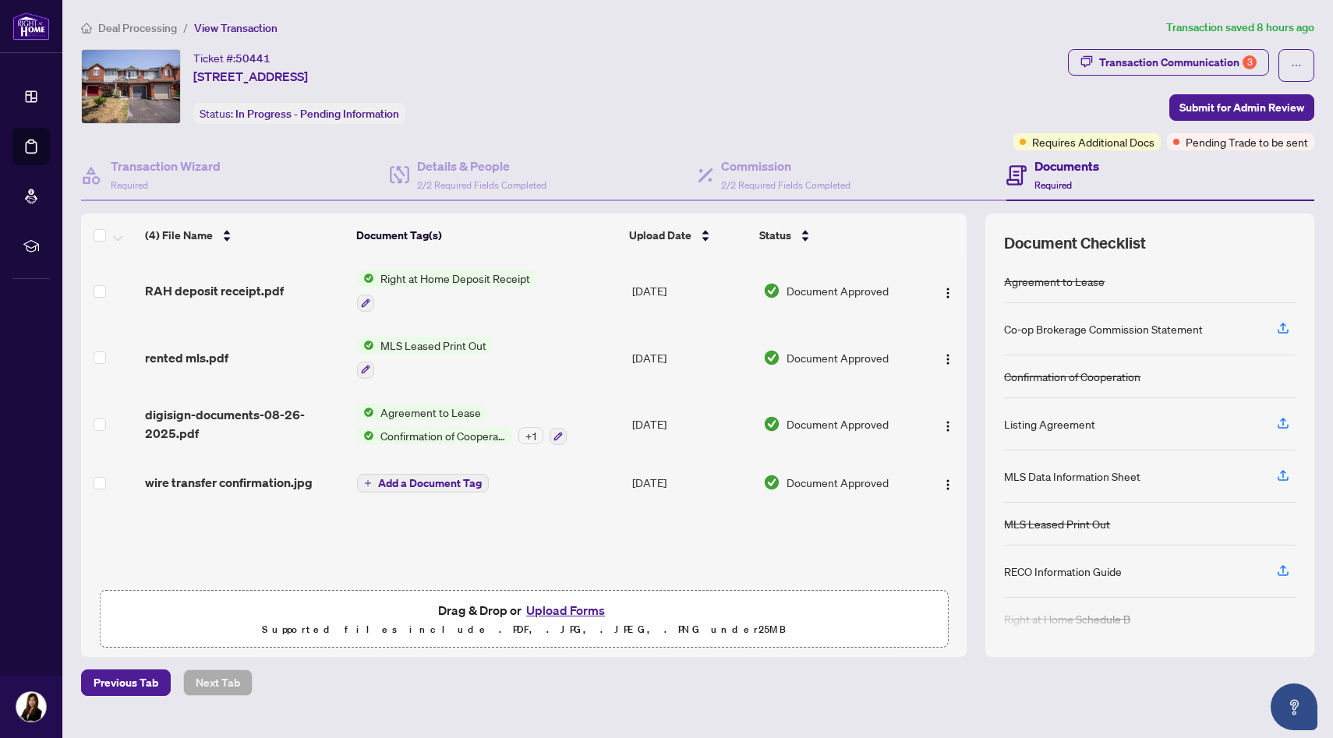
click at [119, 30] on span "Deal Processing" at bounding box center [137, 28] width 79 height 14
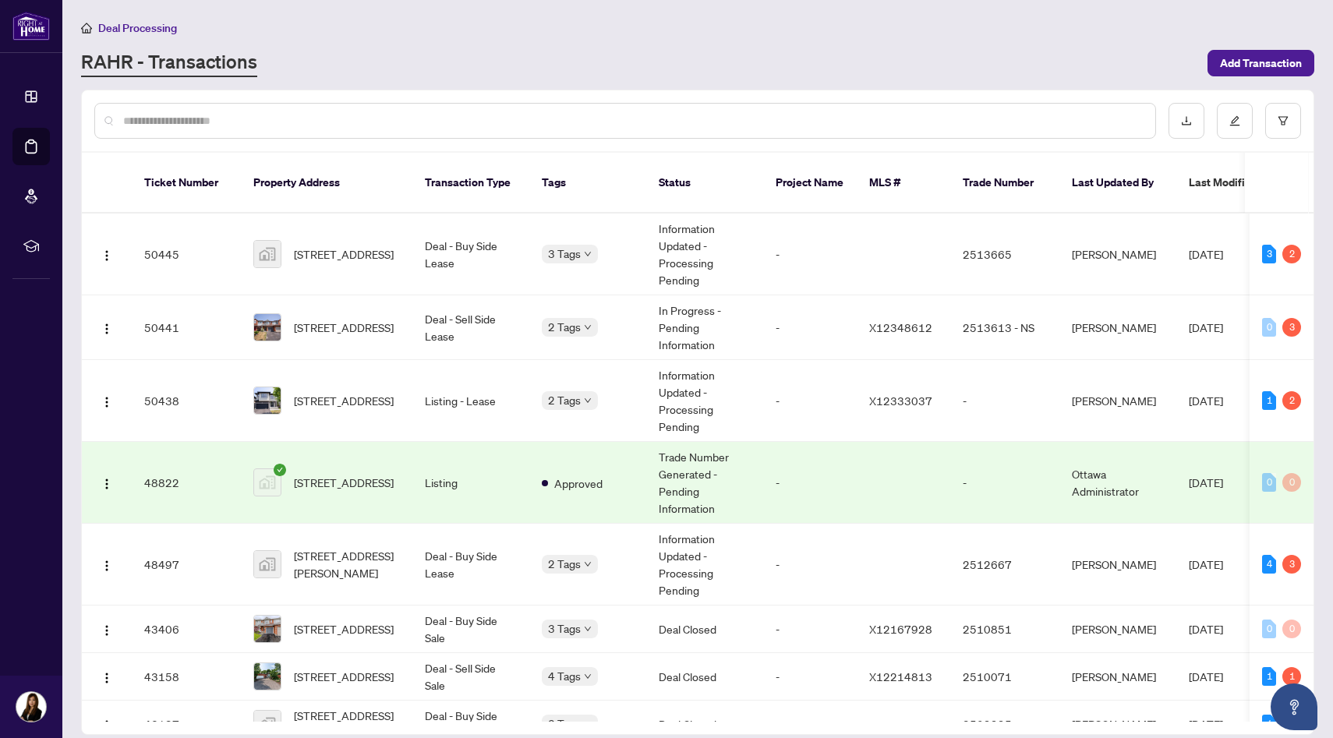
click at [941, 80] on main "Deal Processing [PERSON_NAME] - Transactions Add Transaction Ticket Number Prop…" at bounding box center [697, 369] width 1271 height 738
click at [1297, 58] on span "Add Transaction" at bounding box center [1261, 63] width 82 height 25
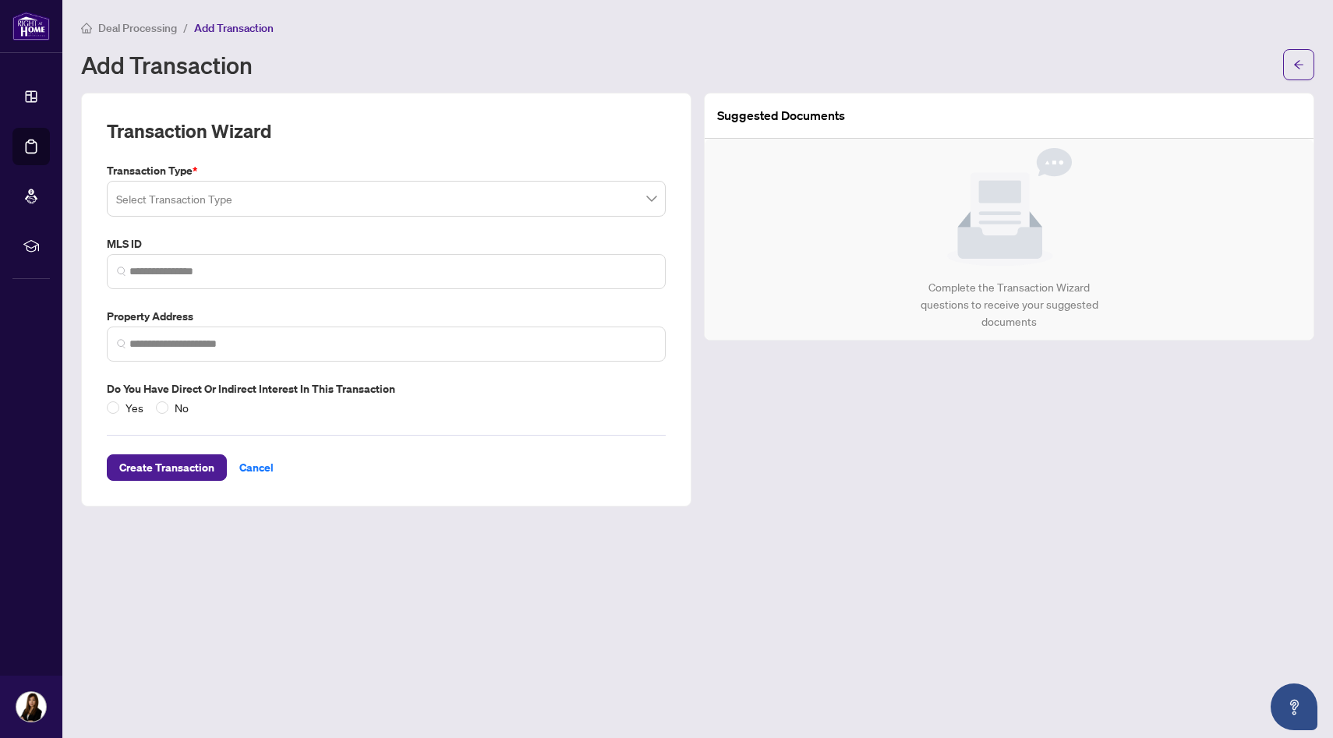
click at [651, 202] on span at bounding box center [386, 199] width 540 height 30
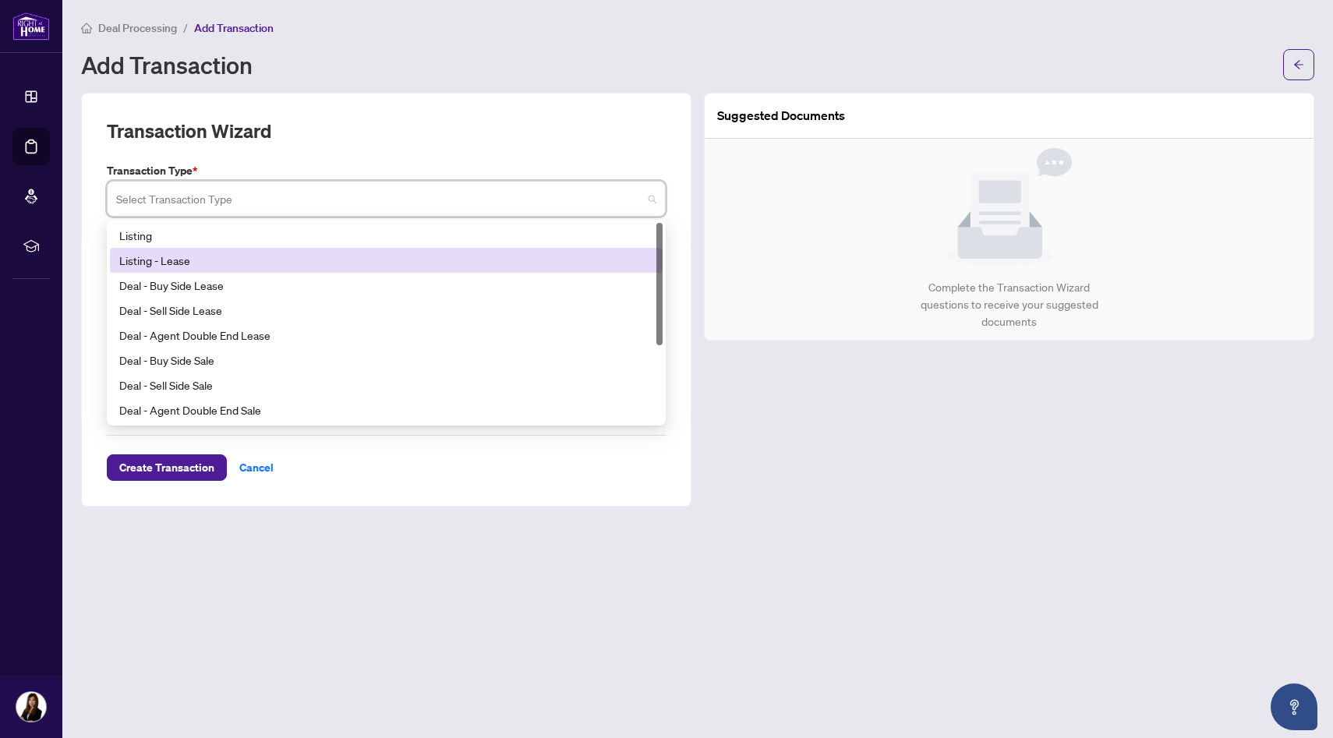
click at [635, 260] on div "Listing - Lease" at bounding box center [386, 260] width 534 height 17
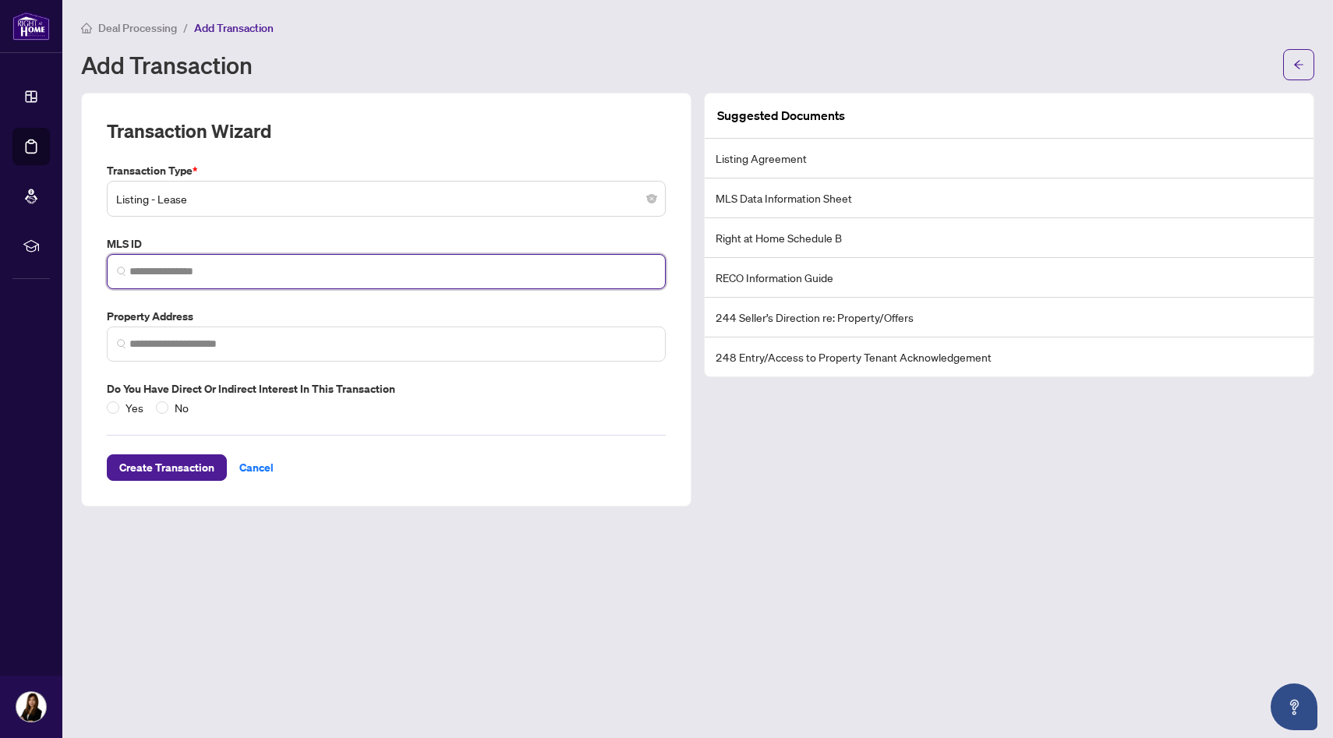
click at [618, 268] on input "search" at bounding box center [392, 272] width 526 height 16
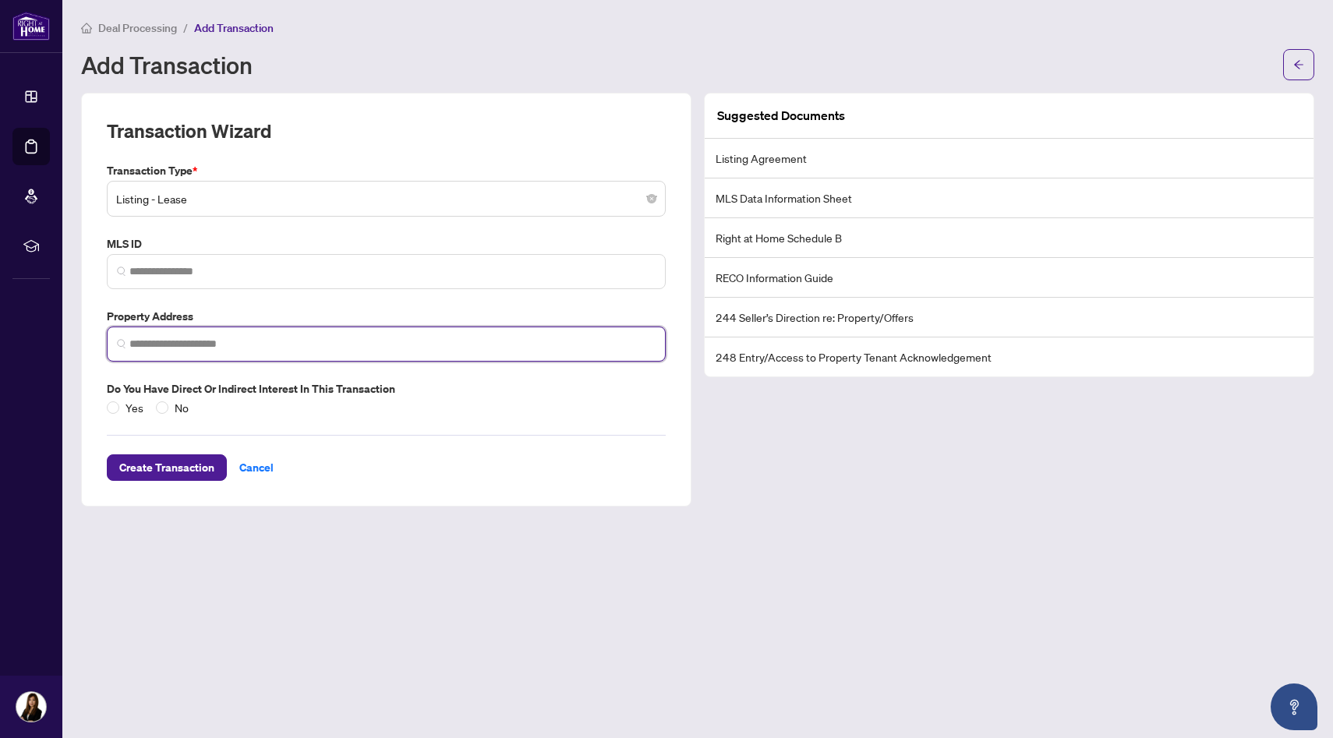
click at [575, 349] on input "search" at bounding box center [392, 344] width 526 height 16
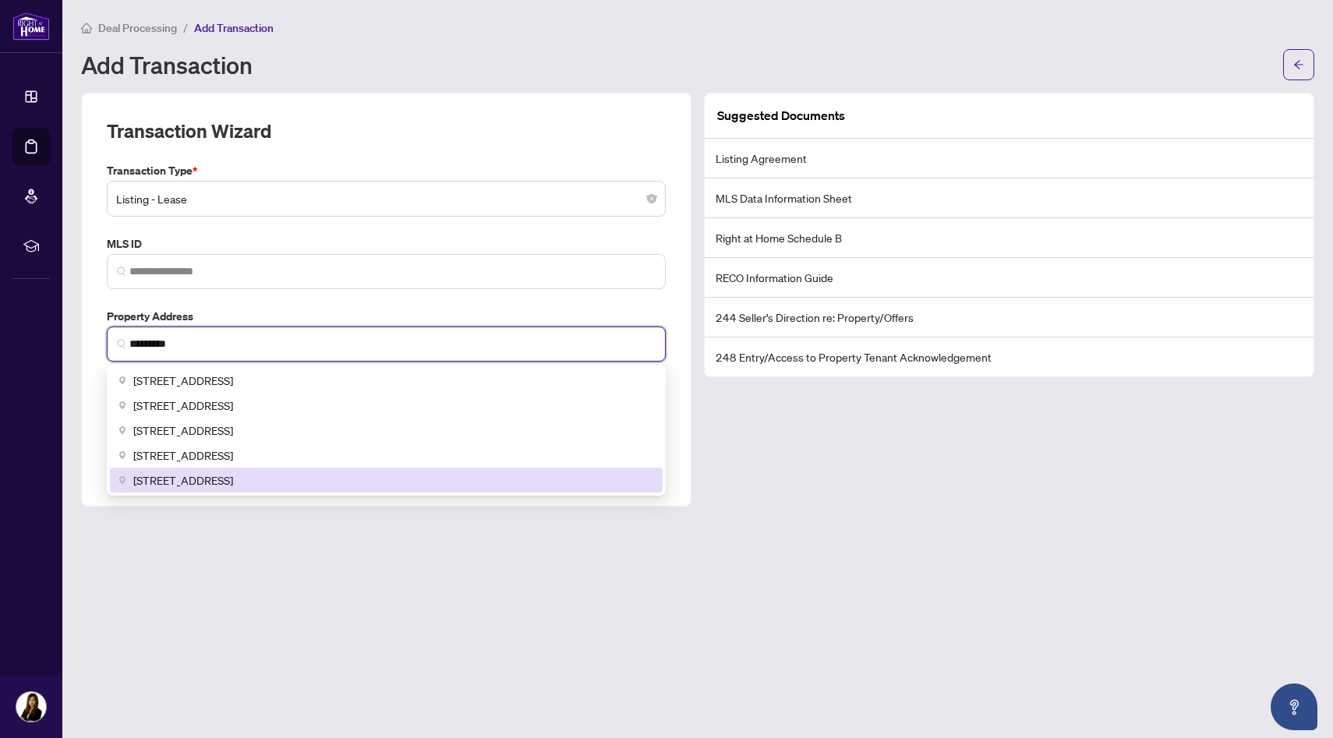
click at [458, 488] on div "[STREET_ADDRESS]" at bounding box center [386, 480] width 553 height 25
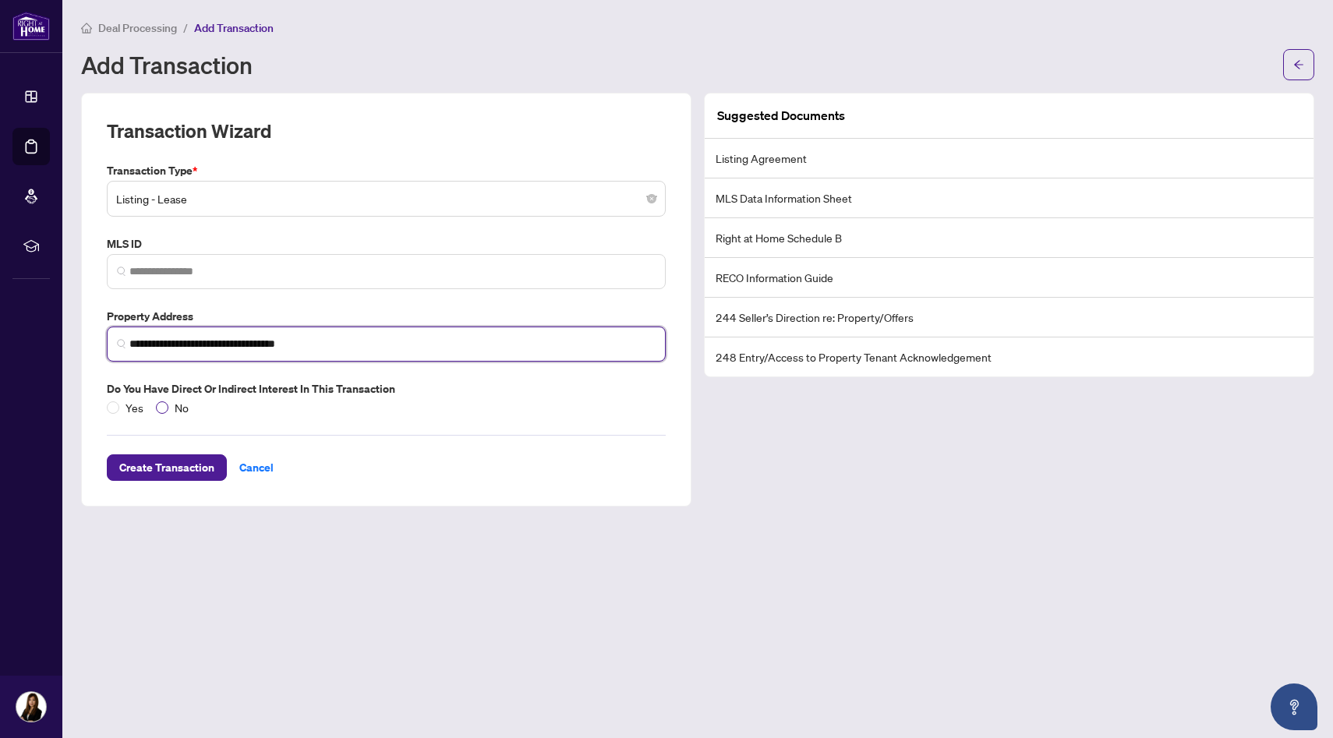
type input "**********"
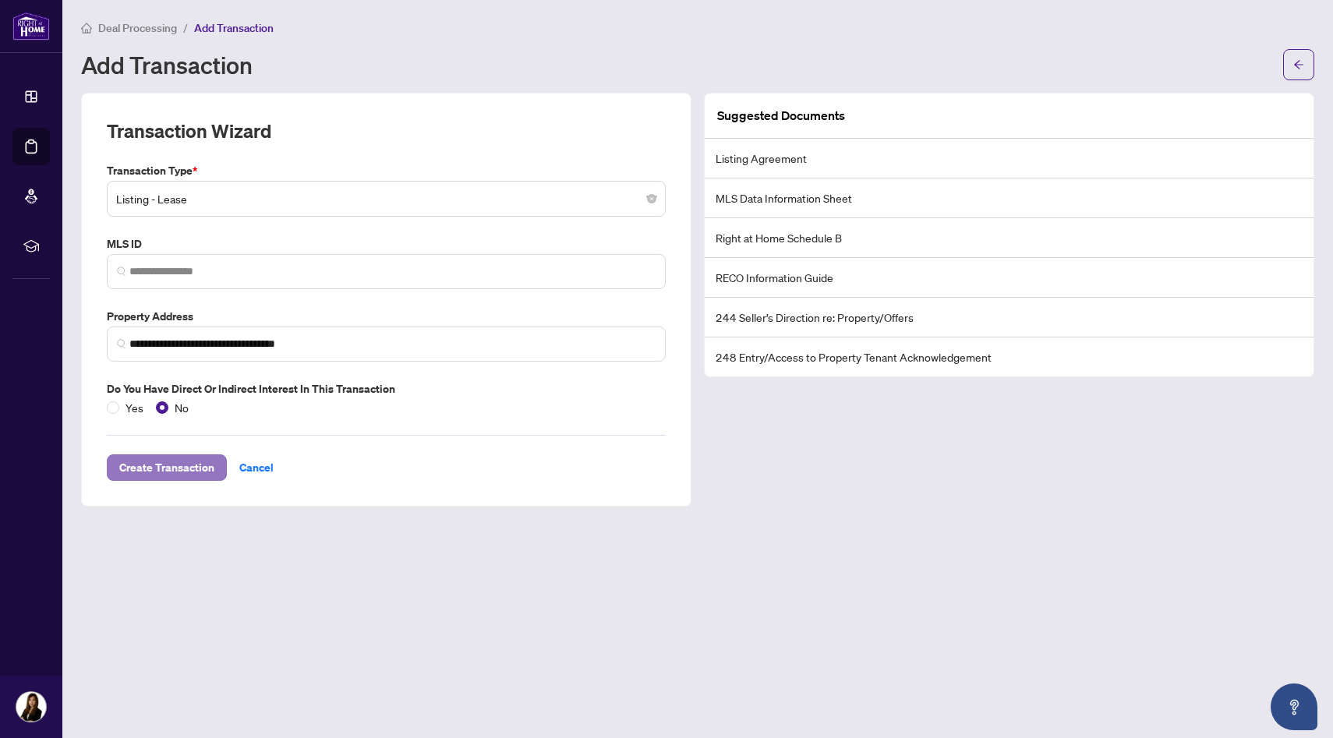
click at [190, 469] on span "Create Transaction" at bounding box center [166, 467] width 95 height 25
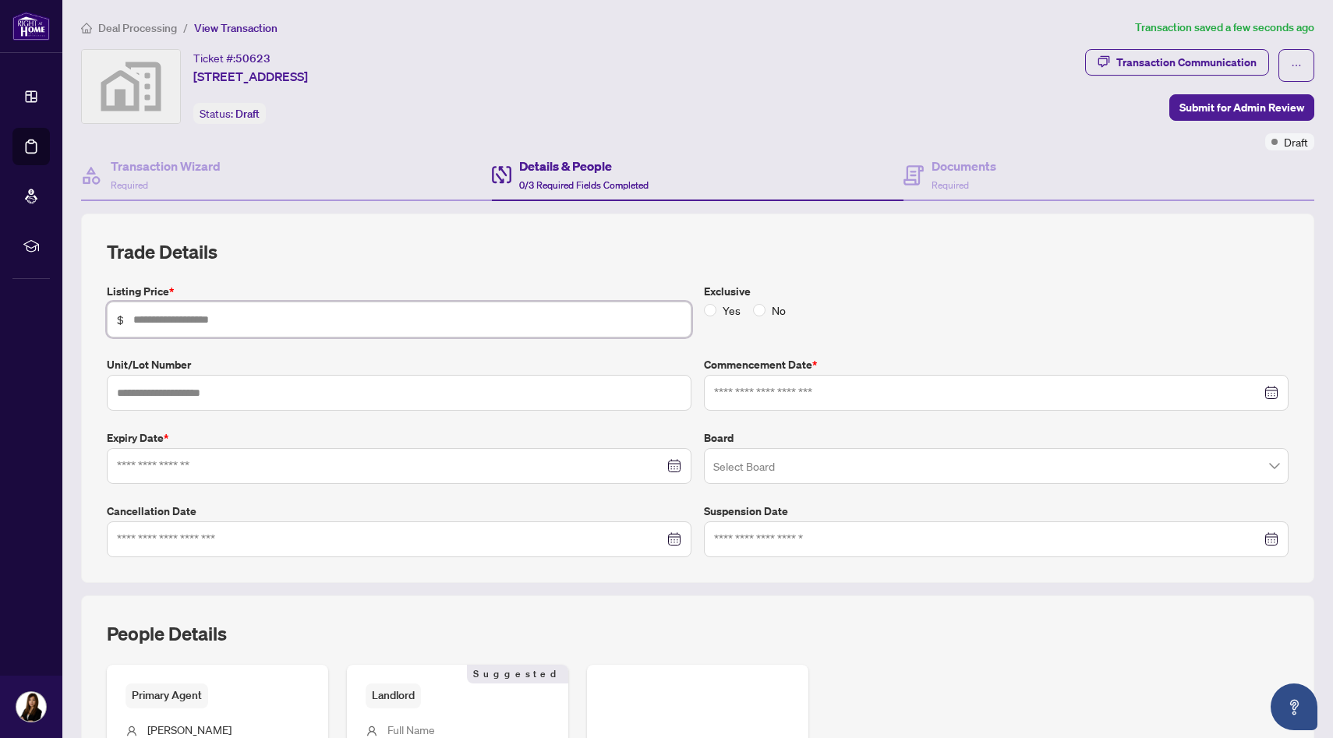
click at [345, 320] on input "text" at bounding box center [407, 319] width 548 height 17
type input "*****"
click at [772, 395] on input at bounding box center [987, 392] width 547 height 17
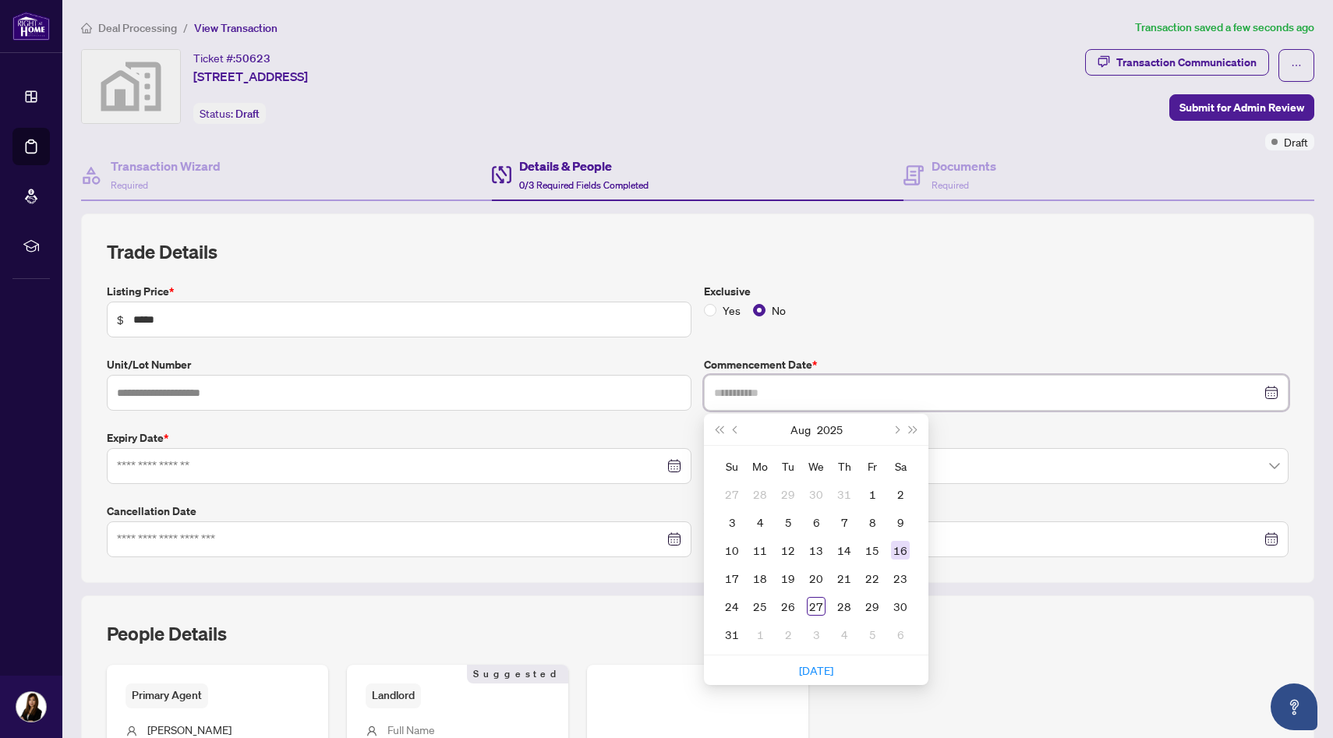
type input "**********"
click at [904, 549] on div "16" at bounding box center [900, 550] width 19 height 19
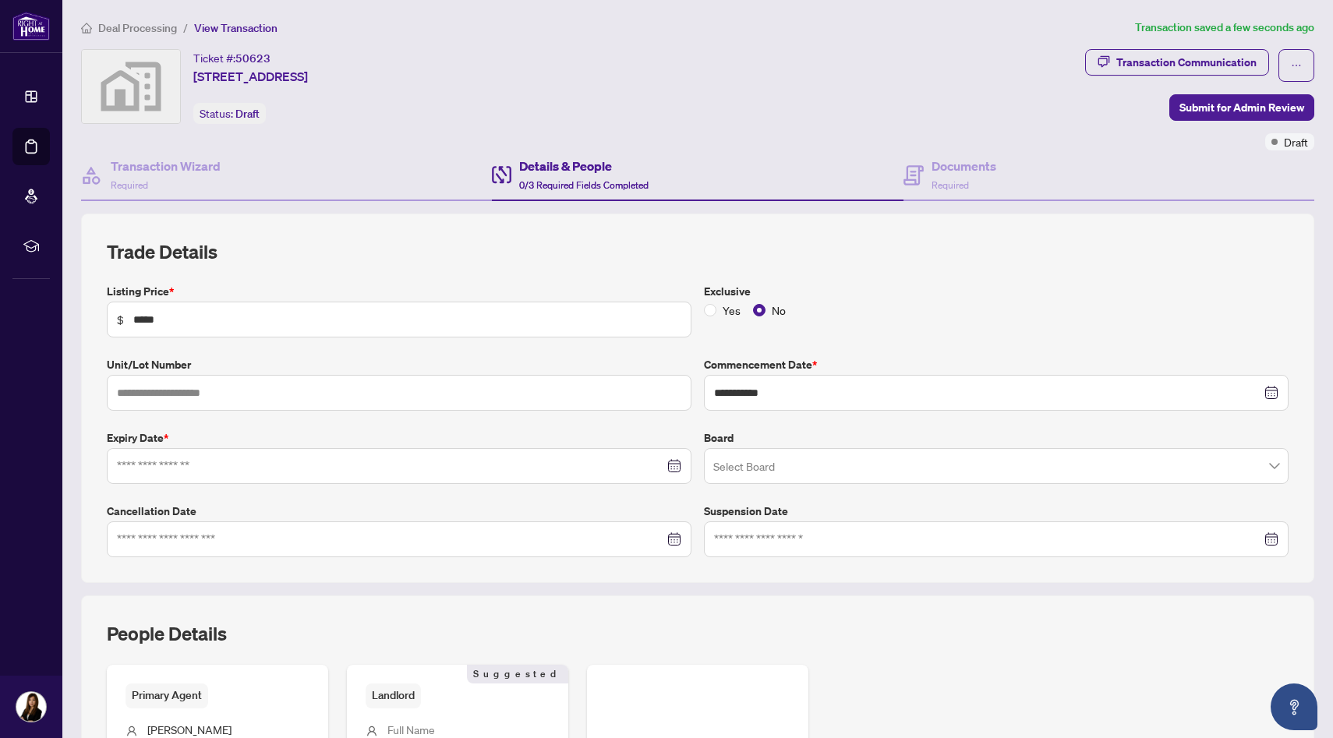
click at [674, 463] on div at bounding box center [399, 466] width 565 height 17
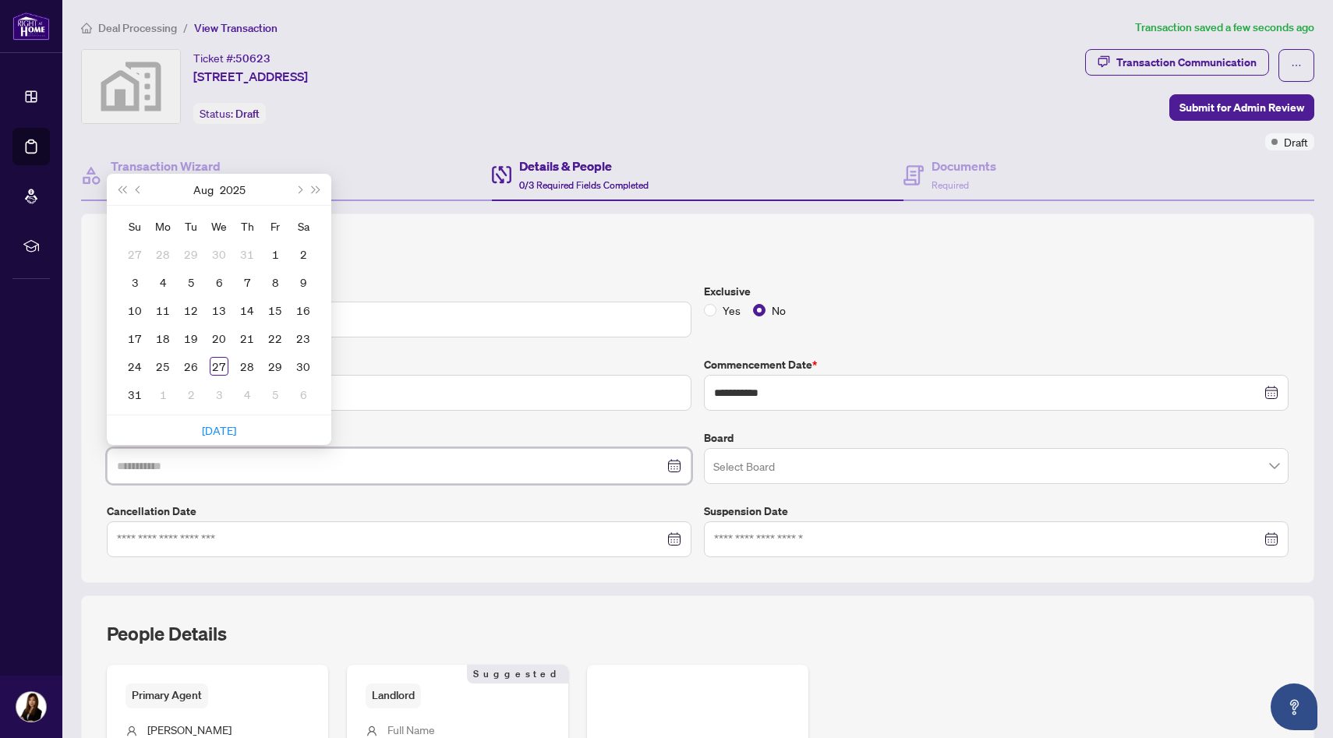
type input "**********"
click at [303, 189] on button "Next month (PageDown)" at bounding box center [298, 189] width 17 height 31
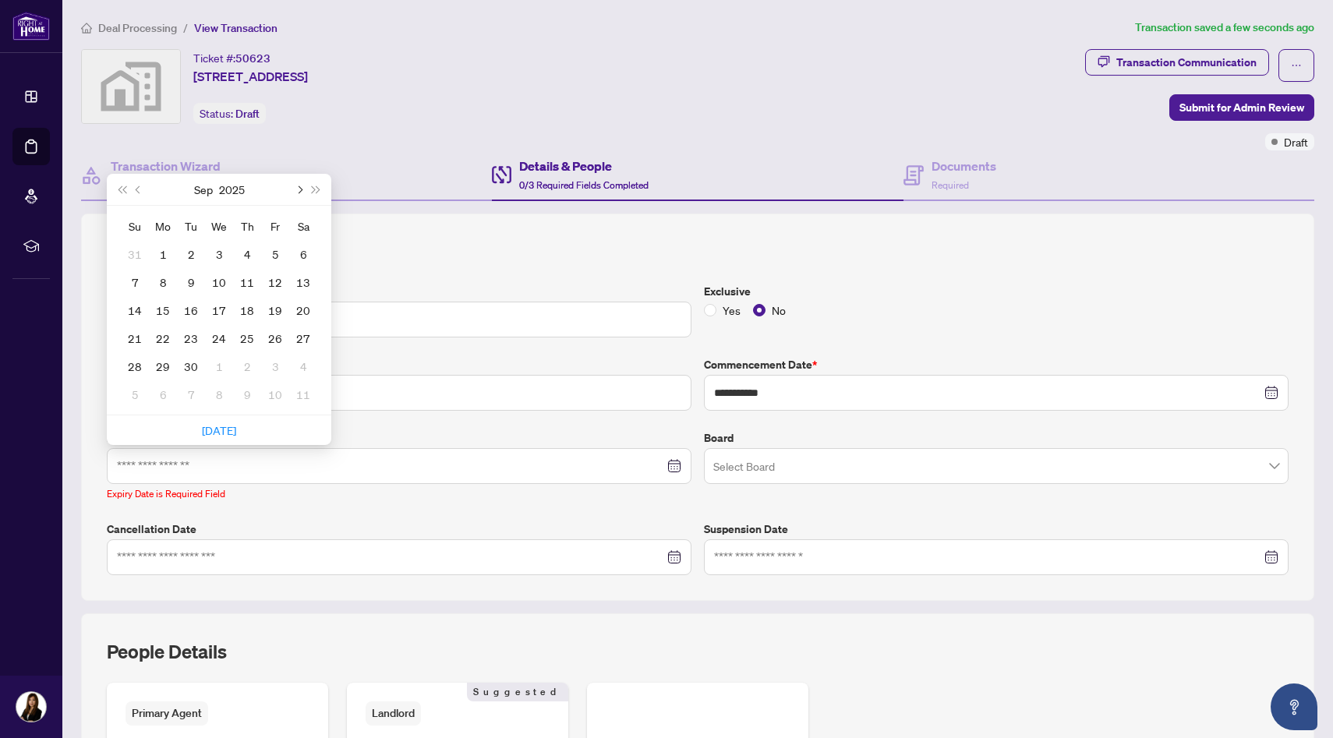
click at [303, 189] on button "Next month (PageDown)" at bounding box center [298, 189] width 17 height 31
type input "**********"
click at [306, 304] on div "15" at bounding box center [303, 310] width 19 height 19
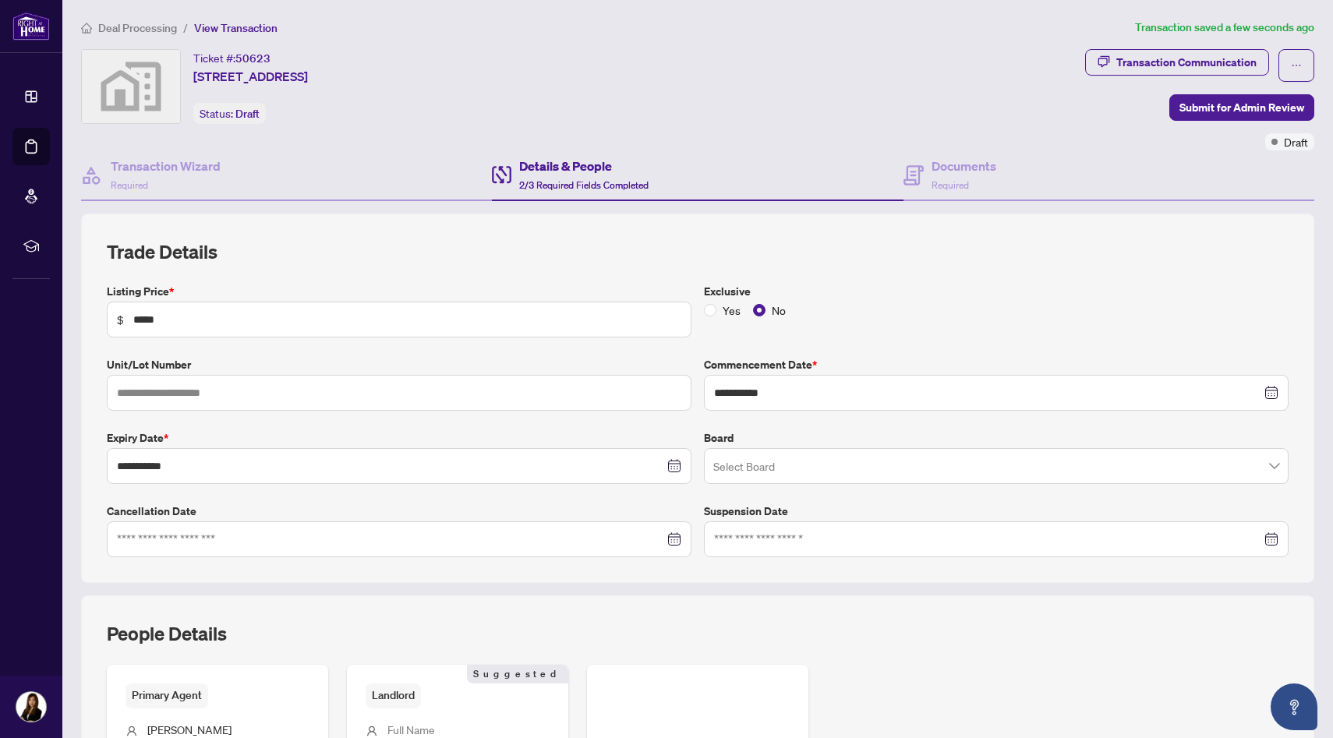
scroll to position [223, 0]
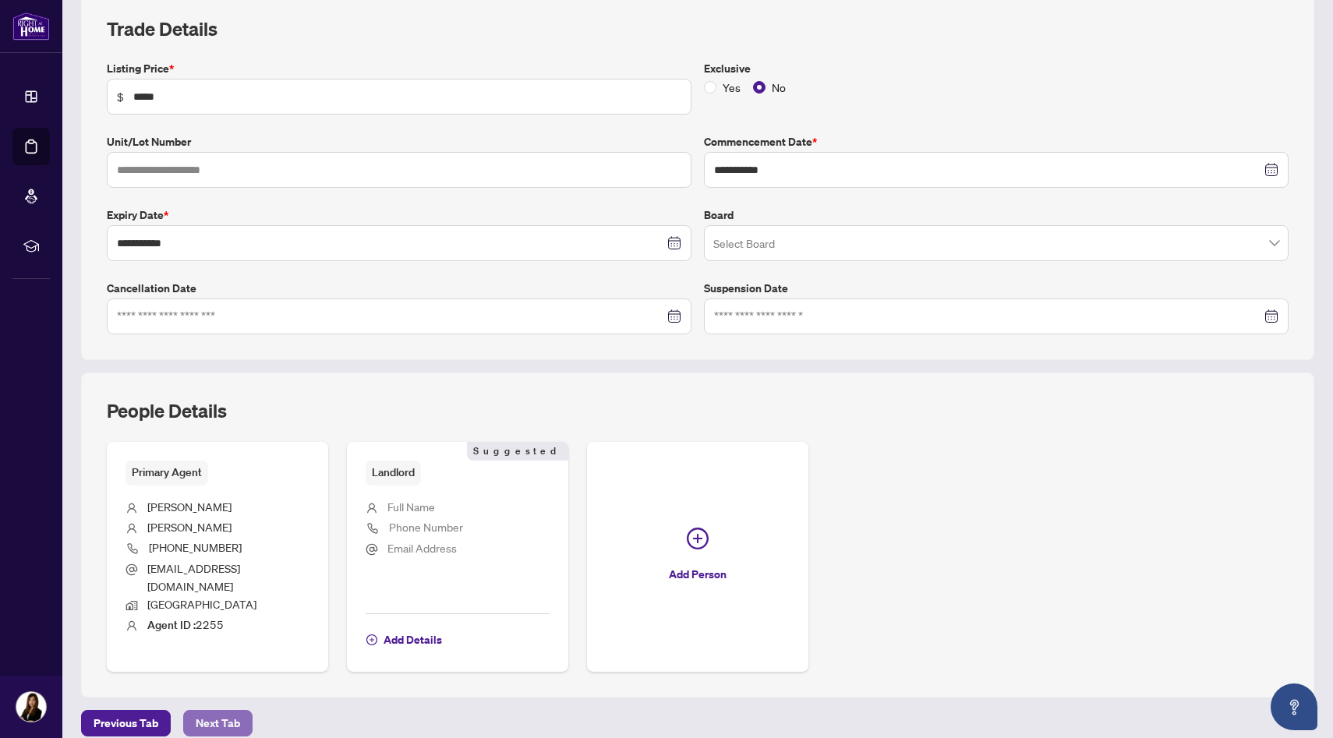
click at [221, 711] on span "Next Tab" at bounding box center [218, 723] width 44 height 25
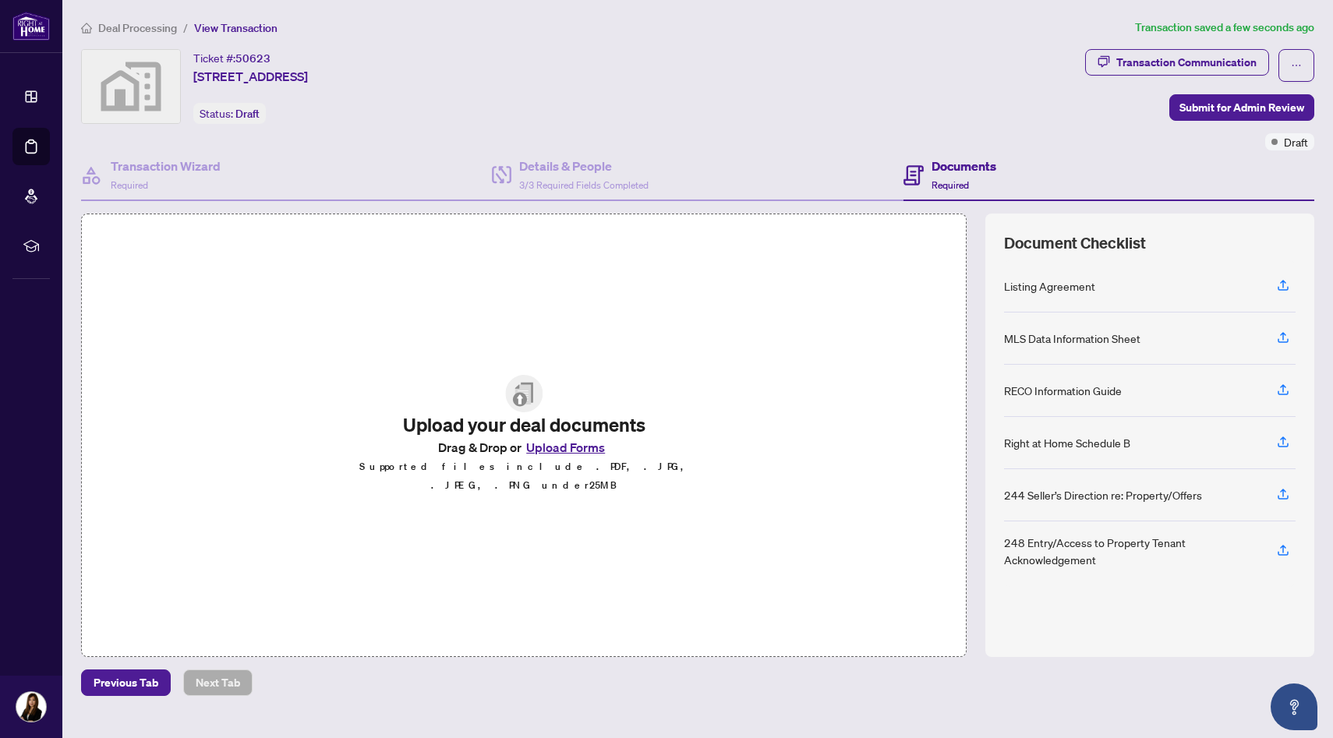
click at [586, 456] on button "Upload Forms" at bounding box center [566, 447] width 88 height 20
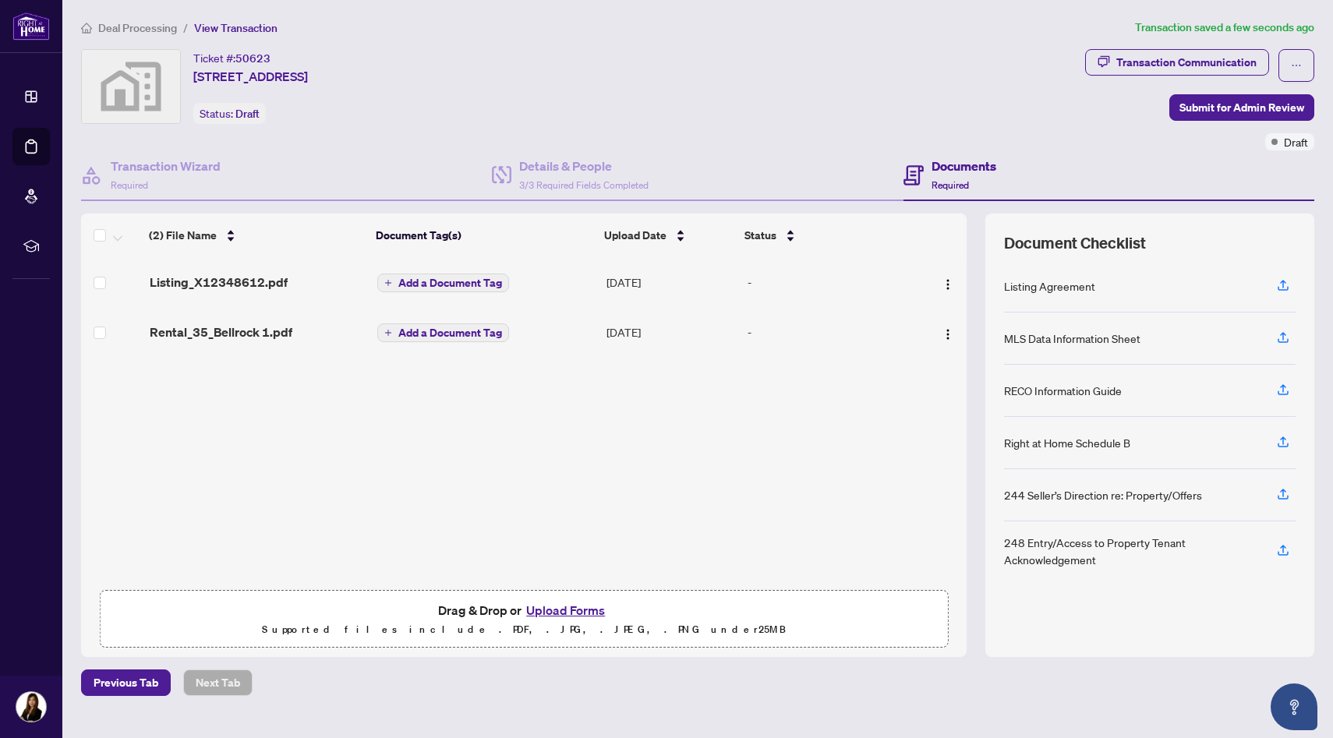
click at [603, 511] on div "Listing_X12348612.pdf Add a Document Tag [DATE] - Rental_35_Bellrock 1.pdf Add …" at bounding box center [524, 419] width 886 height 324
click at [1213, 106] on span "Submit for Admin Review" at bounding box center [1242, 107] width 125 height 25
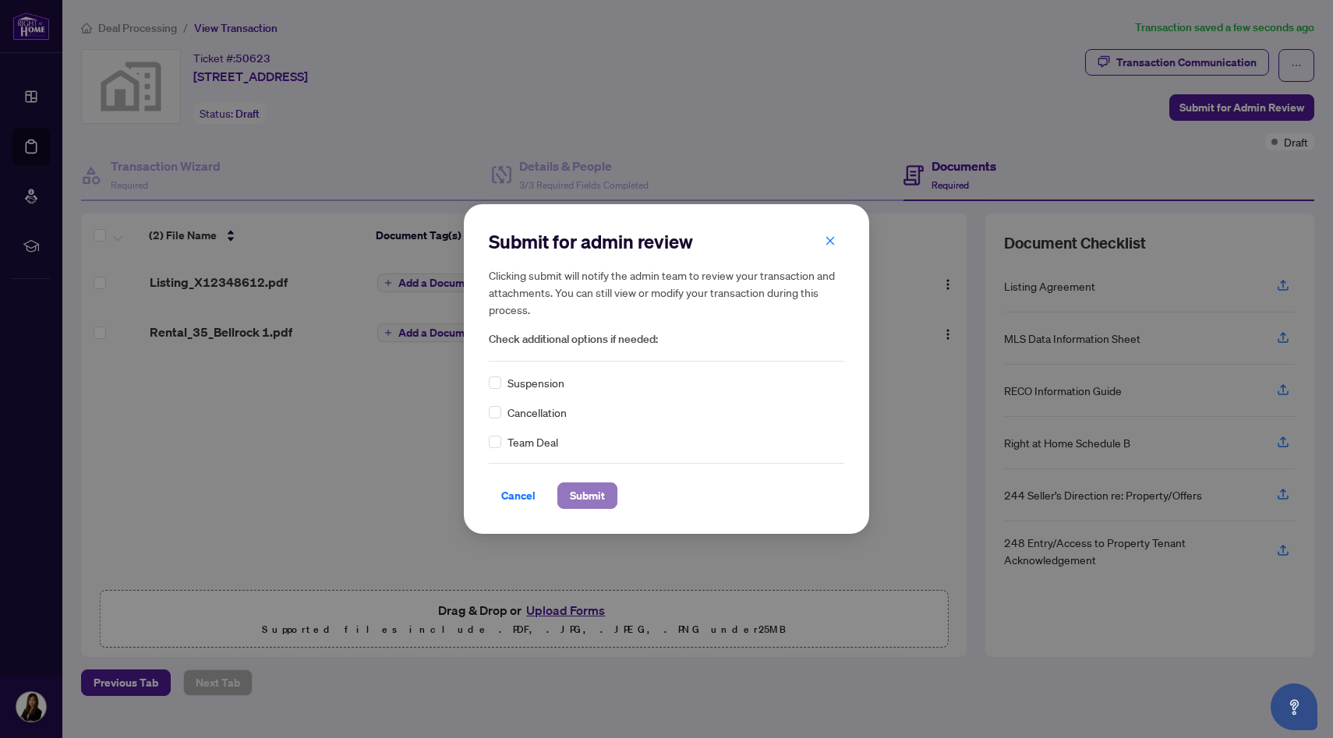
click at [603, 493] on span "Submit" at bounding box center [587, 495] width 35 height 25
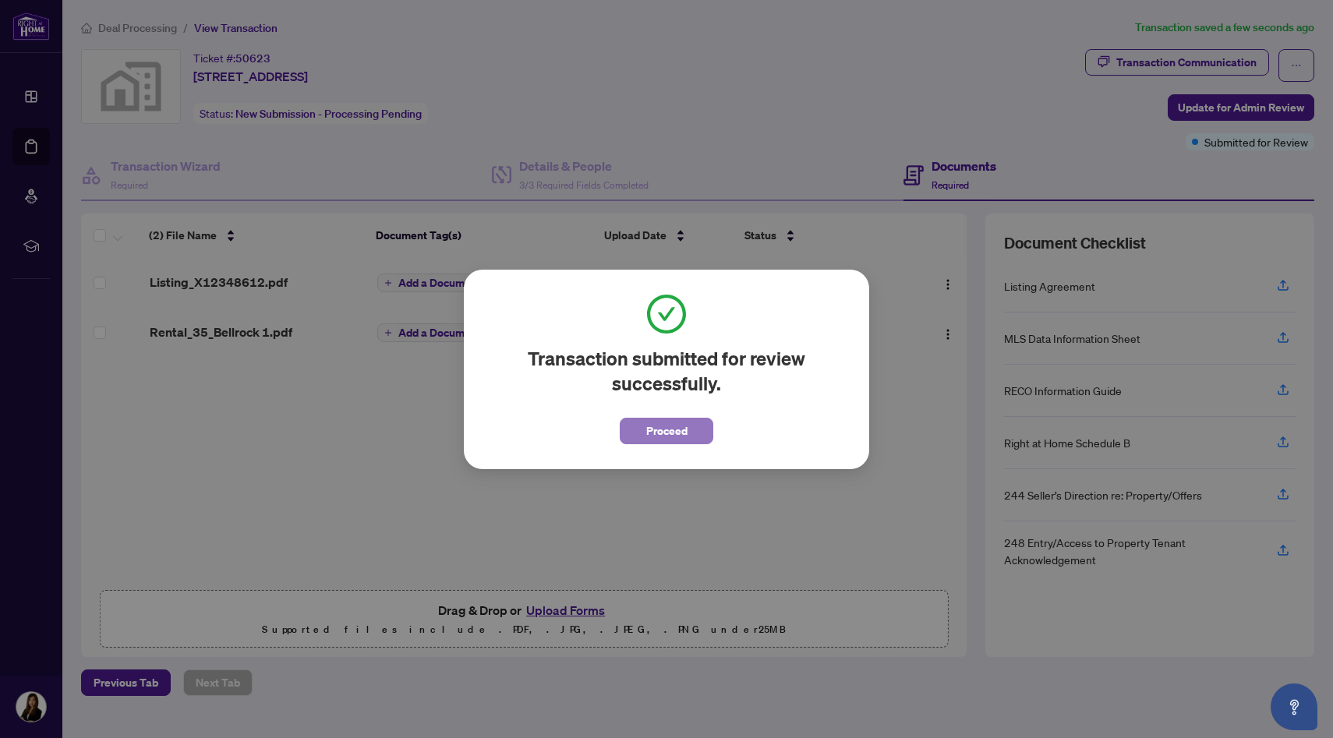
click at [651, 441] on span "Proceed" at bounding box center [666, 431] width 41 height 25
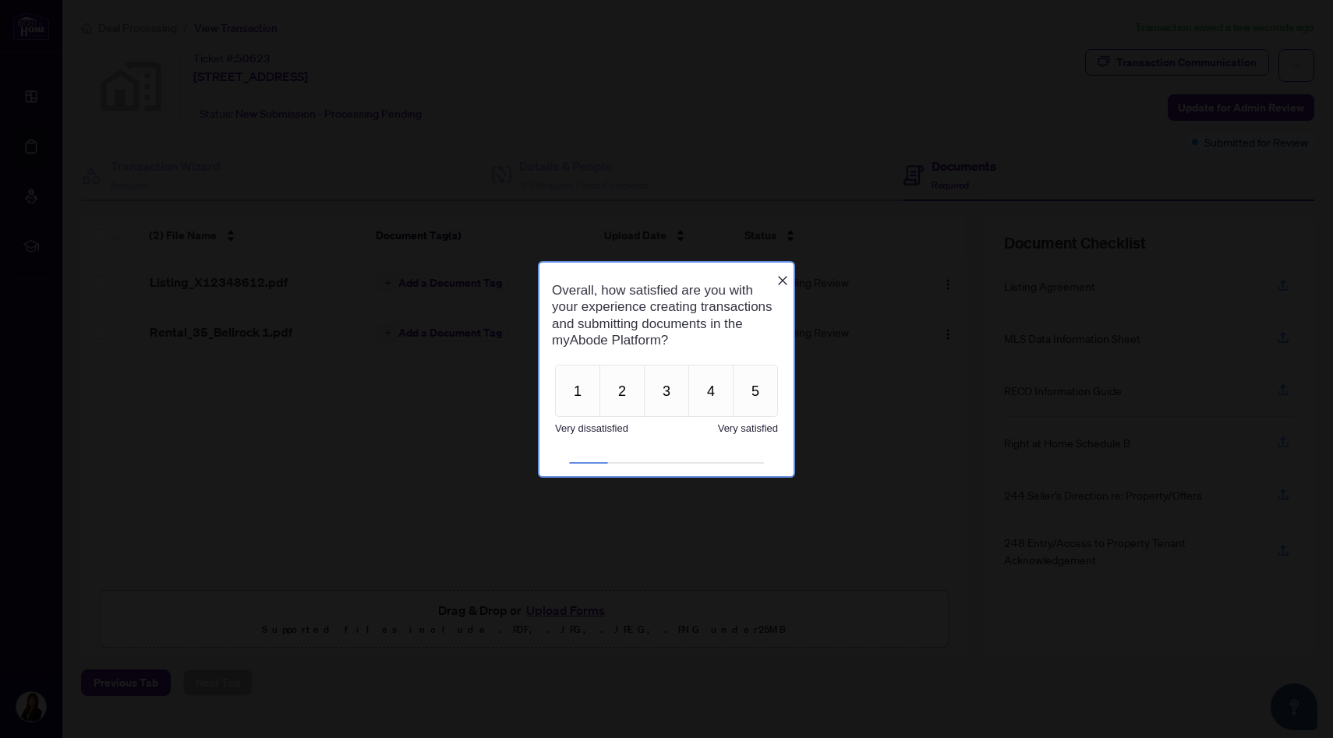
click at [779, 274] on icon "Close button" at bounding box center [783, 280] width 12 height 12
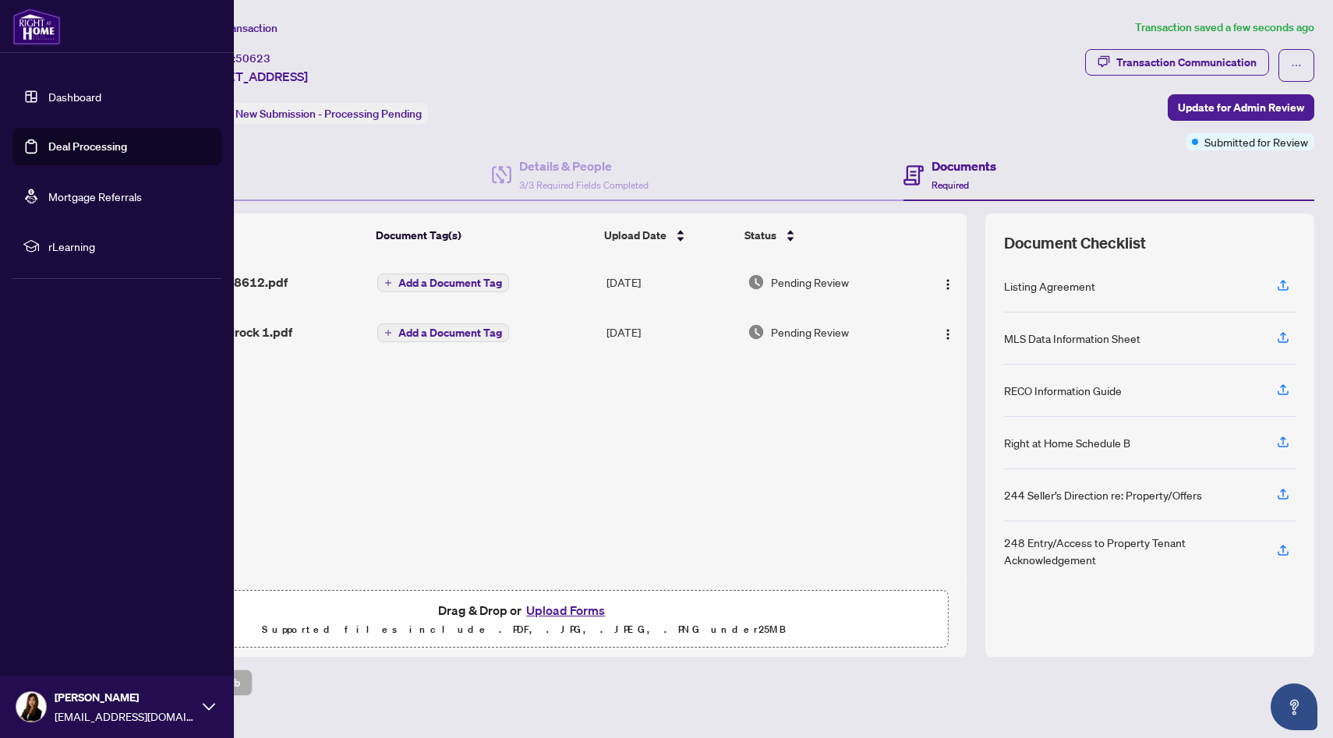
click at [86, 97] on link "Dashboard" at bounding box center [74, 97] width 53 height 14
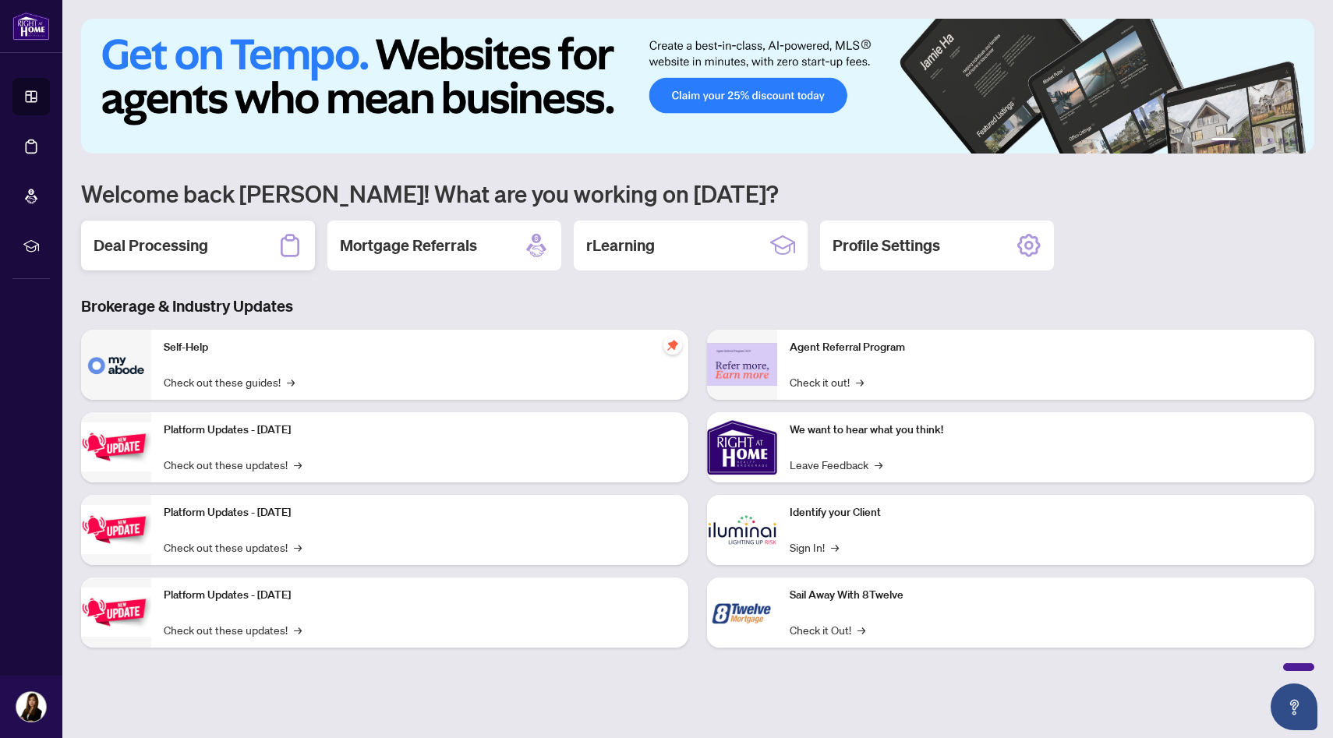
click at [213, 248] on div "Deal Processing" at bounding box center [198, 246] width 234 height 50
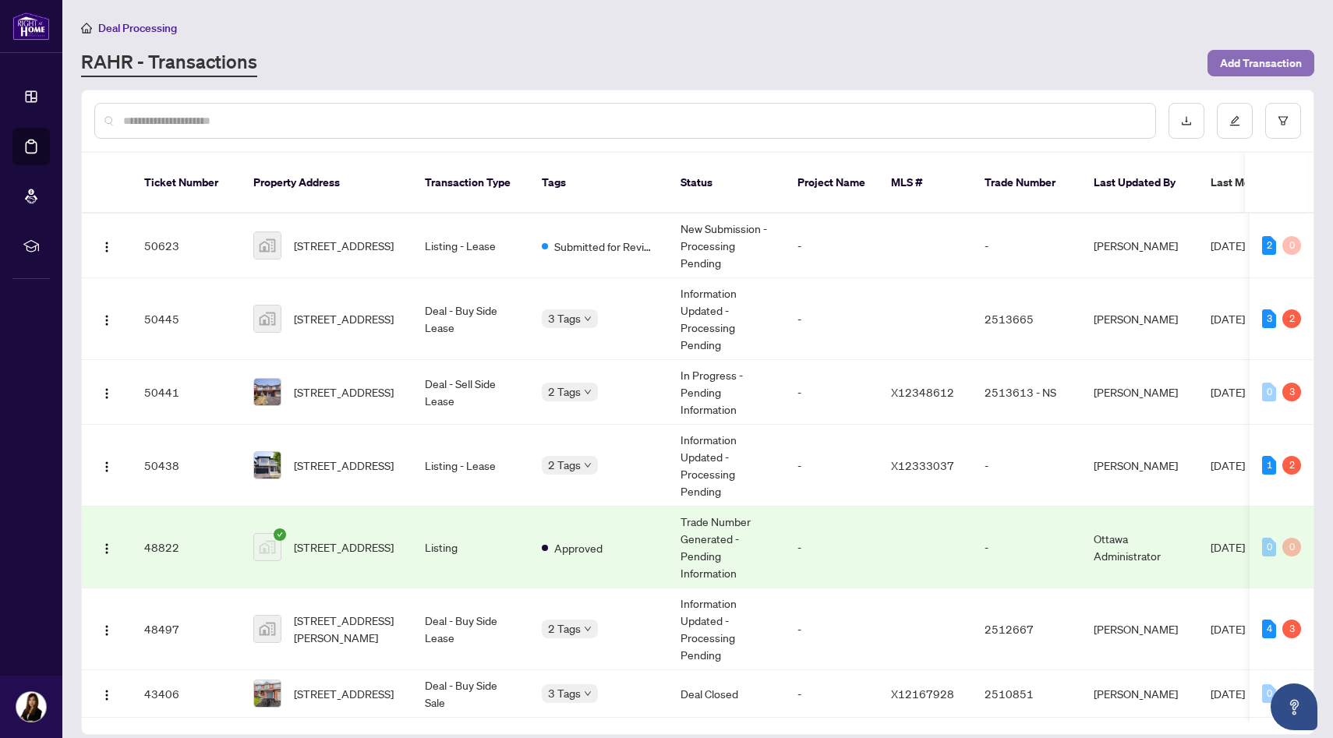
click at [1240, 60] on span "Add Transaction" at bounding box center [1261, 63] width 82 height 25
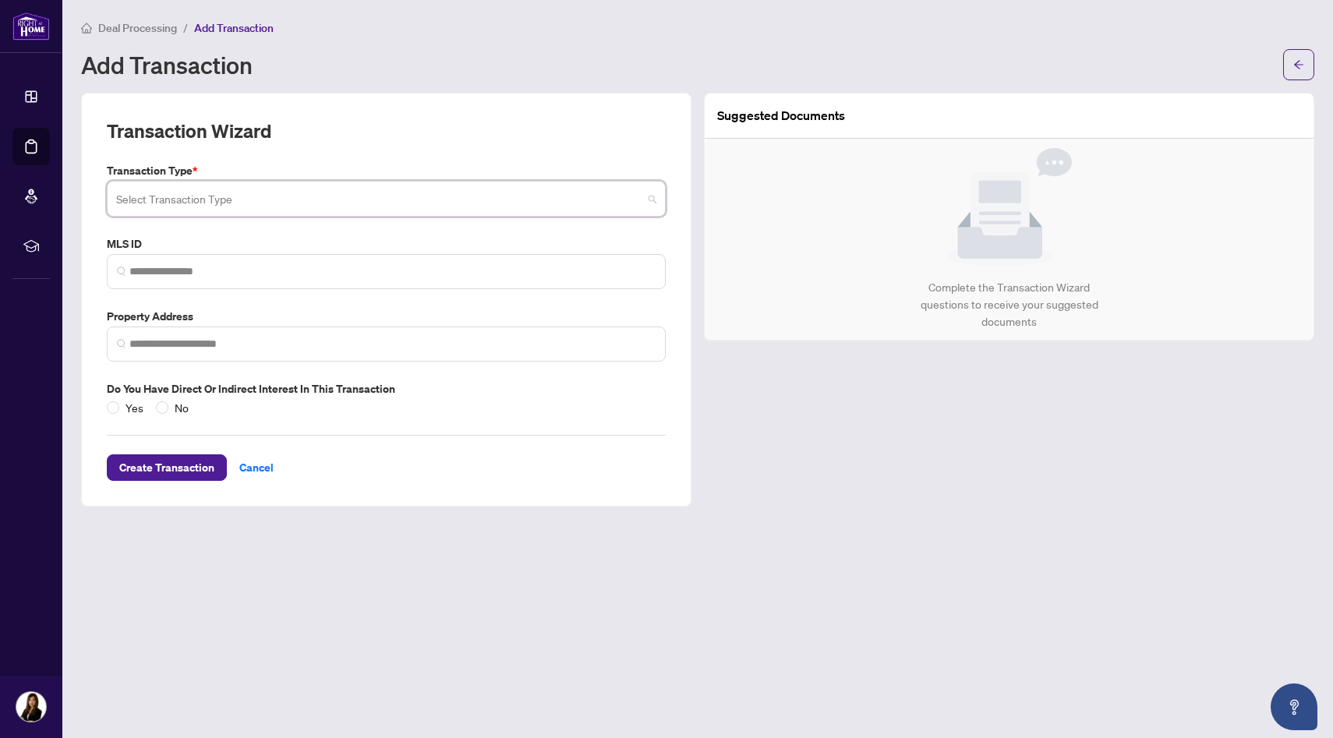
click at [595, 204] on input "search" at bounding box center [379, 201] width 526 height 34
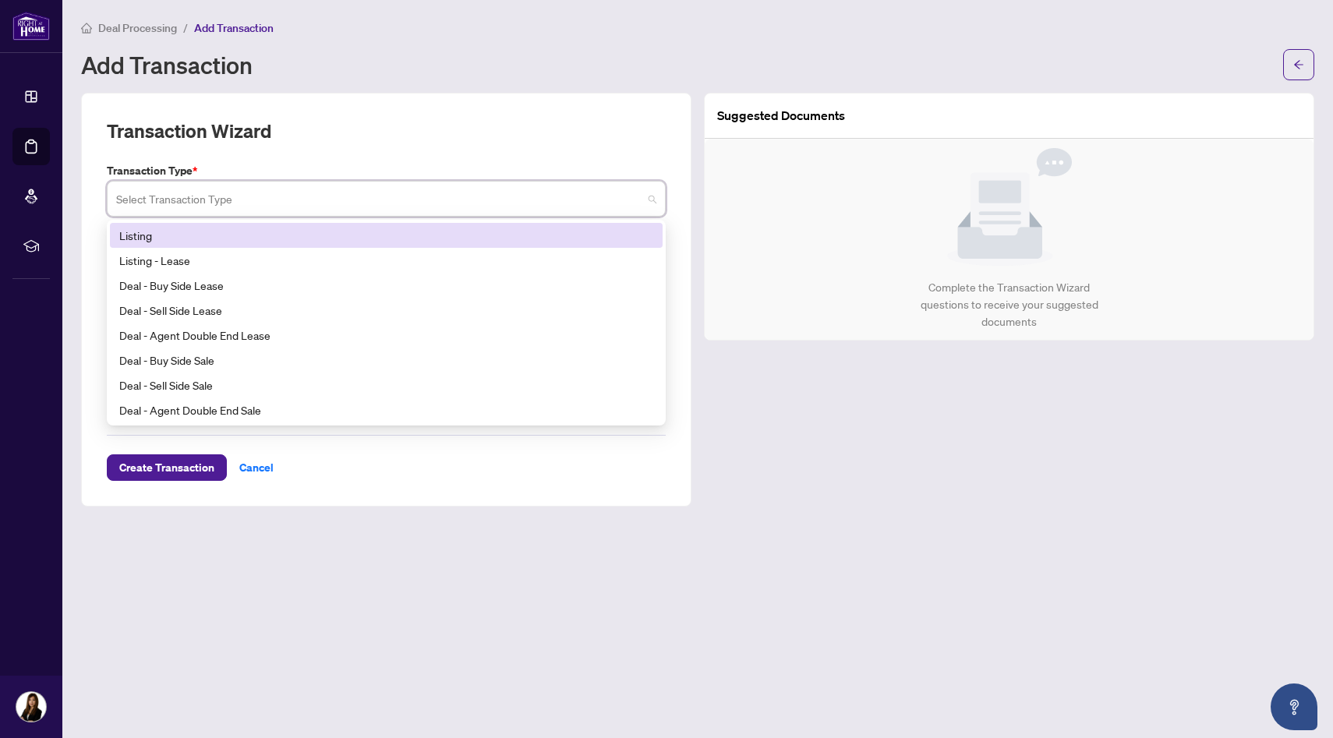
click at [562, 237] on div "Listing" at bounding box center [386, 235] width 534 height 17
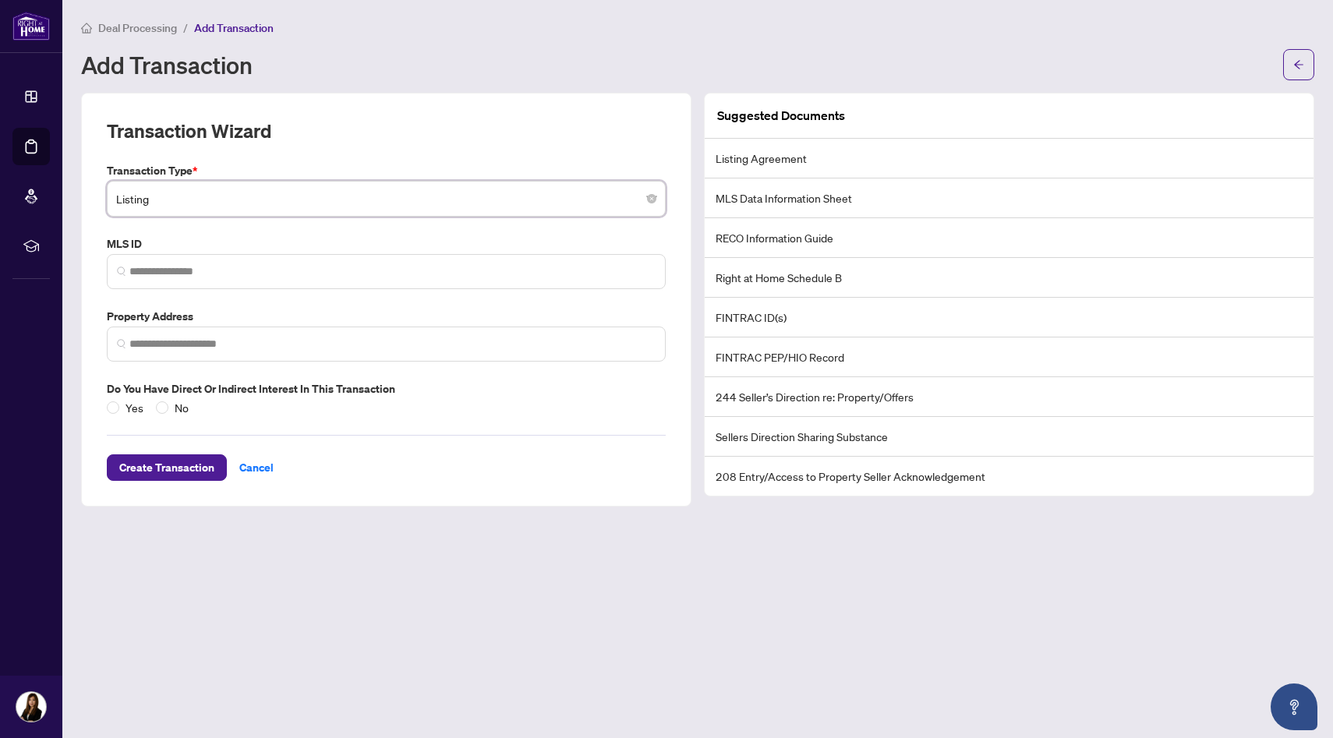
click at [576, 207] on span "Listing" at bounding box center [386, 199] width 540 height 30
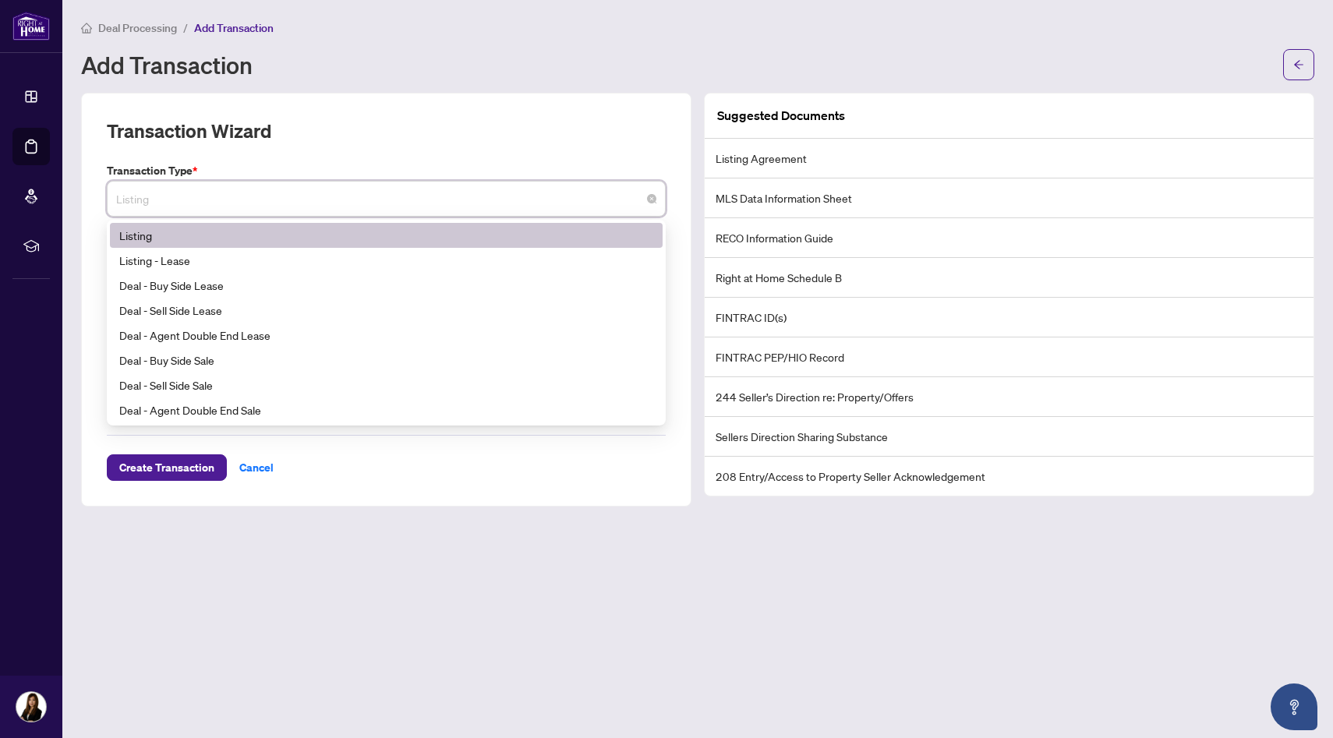
click at [576, 207] on span "Listing" at bounding box center [386, 199] width 540 height 30
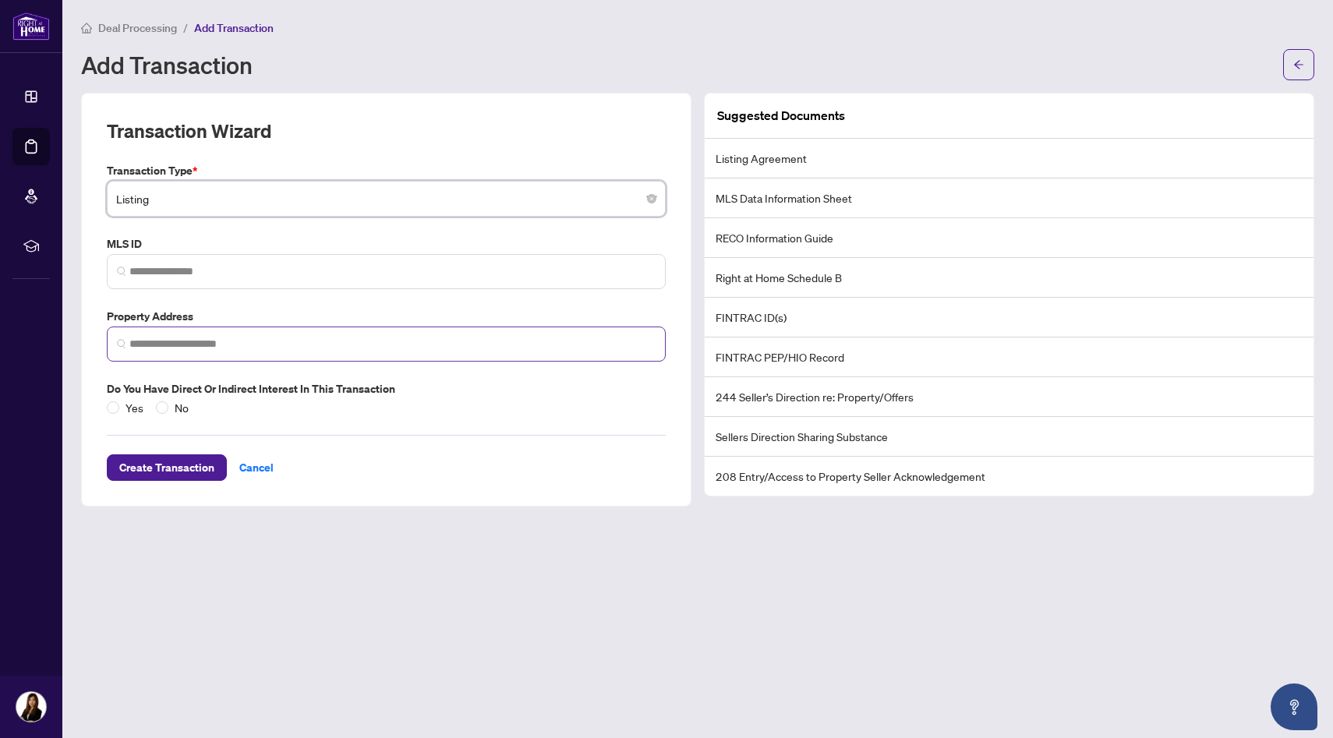
click at [482, 352] on span at bounding box center [386, 344] width 559 height 35
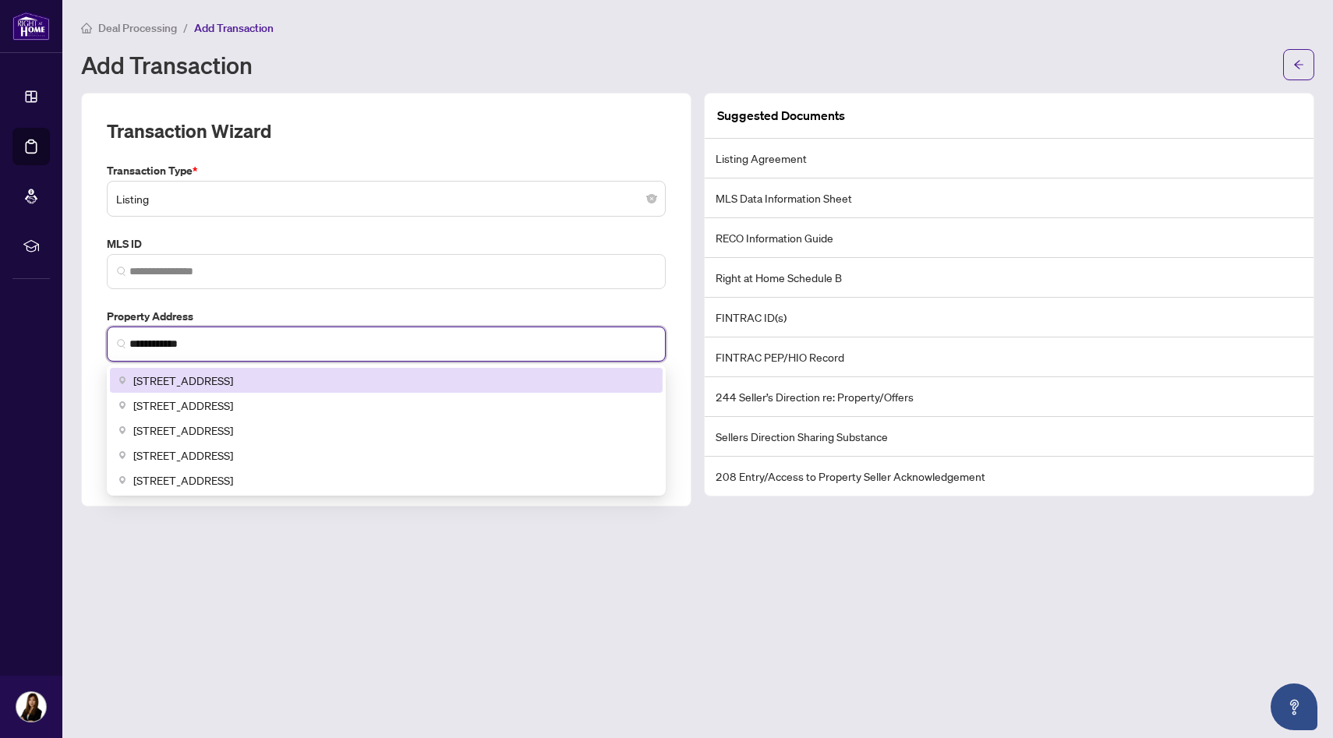
click at [419, 377] on div "[STREET_ADDRESS]" at bounding box center [386, 380] width 534 height 17
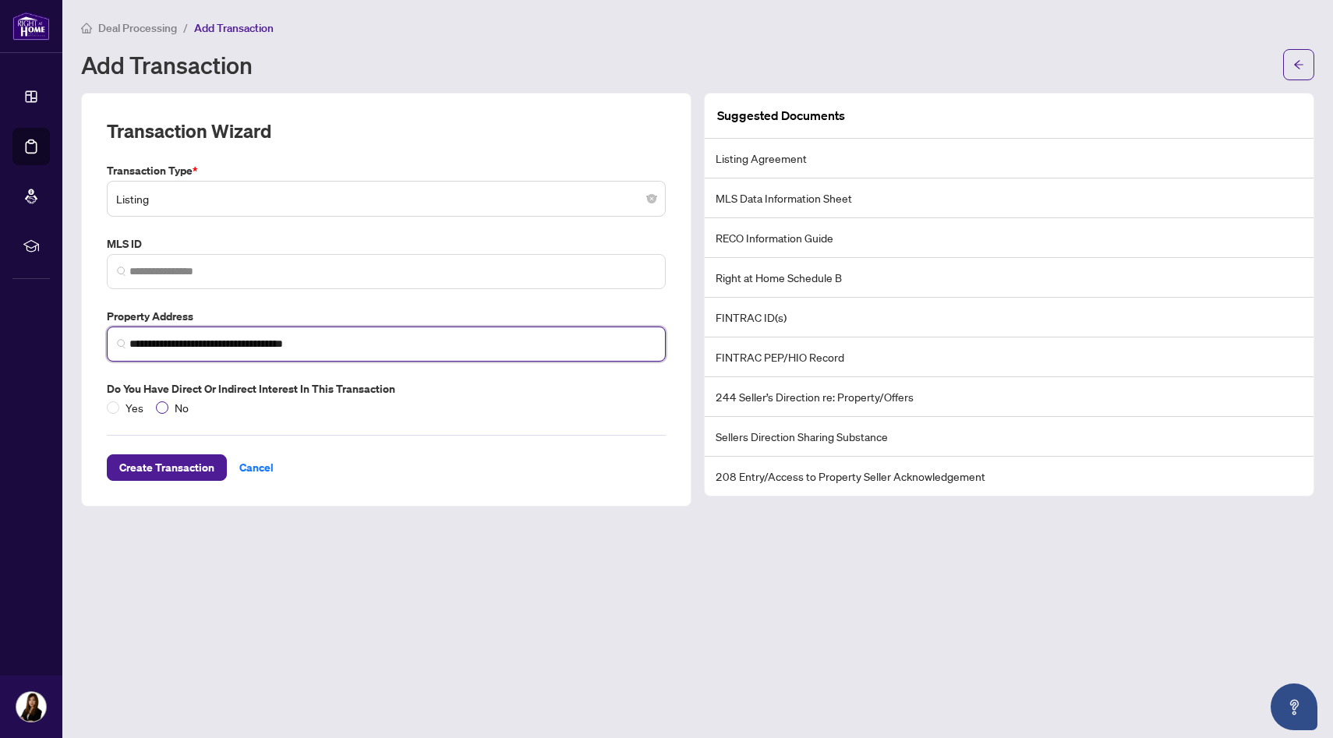
type input "**********"
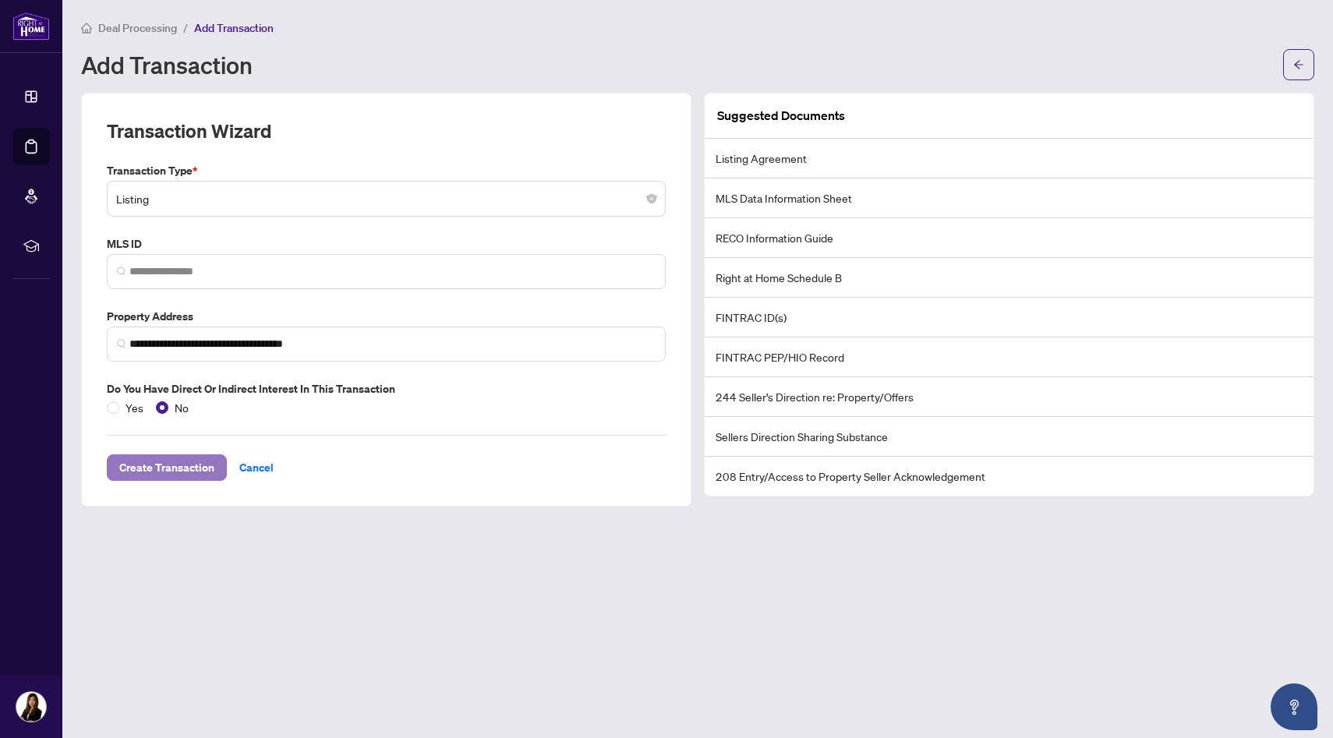
click at [172, 470] on span "Create Transaction" at bounding box center [166, 467] width 95 height 25
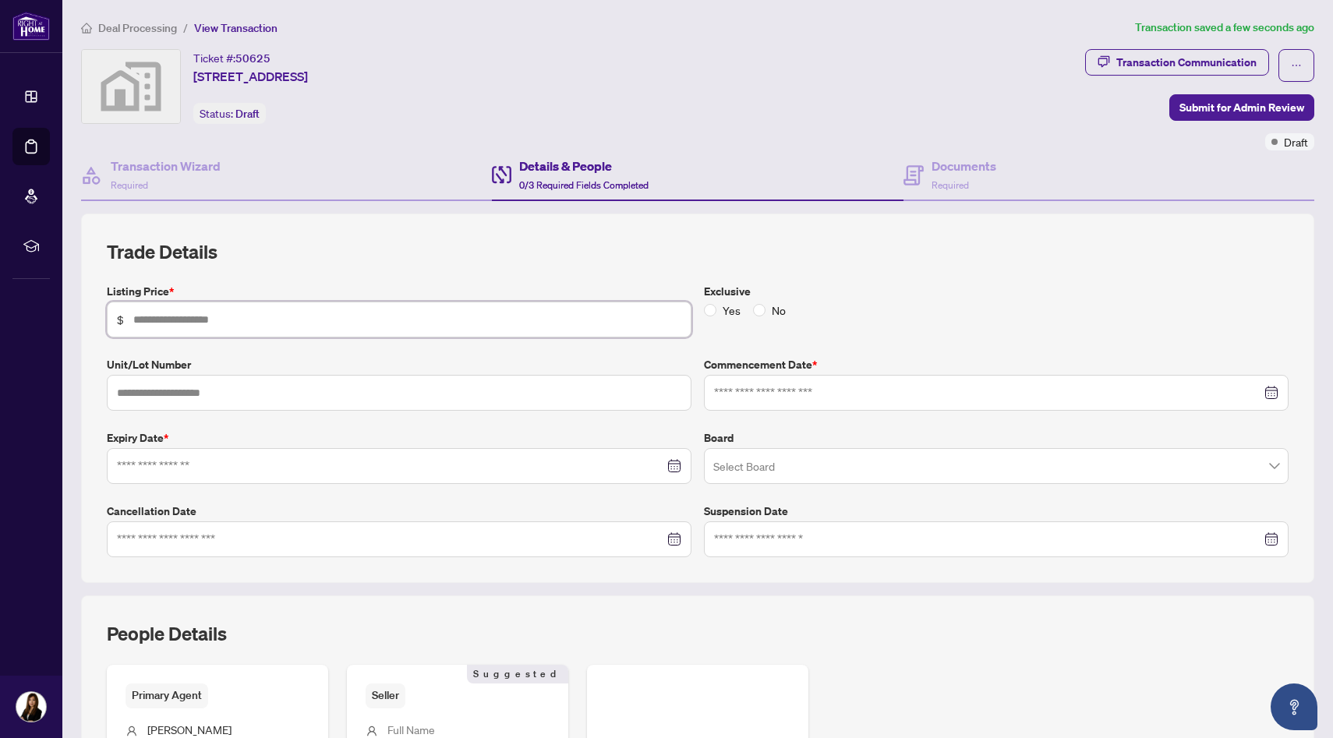
click at [230, 317] on input "text" at bounding box center [407, 319] width 548 height 17
click at [239, 357] on label "Unit/Lot Number" at bounding box center [399, 364] width 585 height 17
click at [165, 319] on input "*******" at bounding box center [407, 319] width 548 height 17
type input "*******"
click at [204, 359] on label "Unit/Lot Number" at bounding box center [399, 364] width 585 height 17
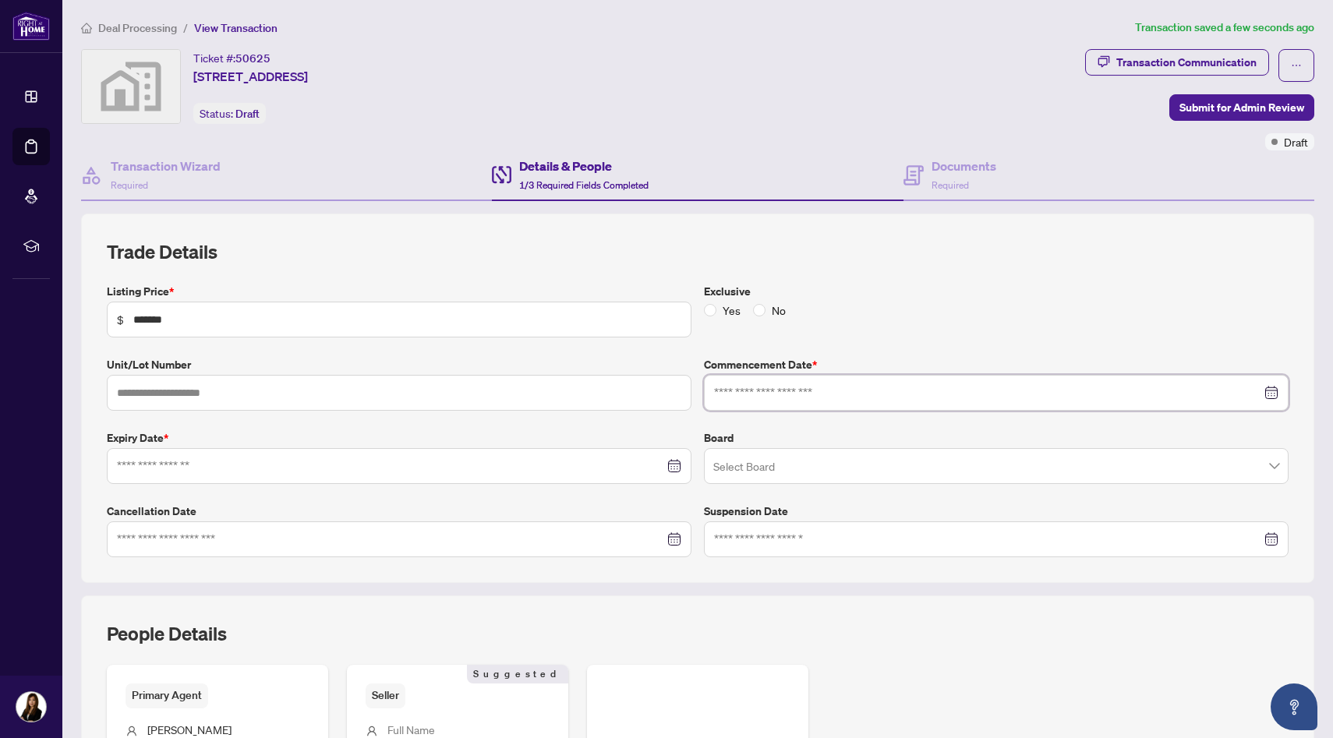
click at [792, 391] on input at bounding box center [987, 392] width 547 height 17
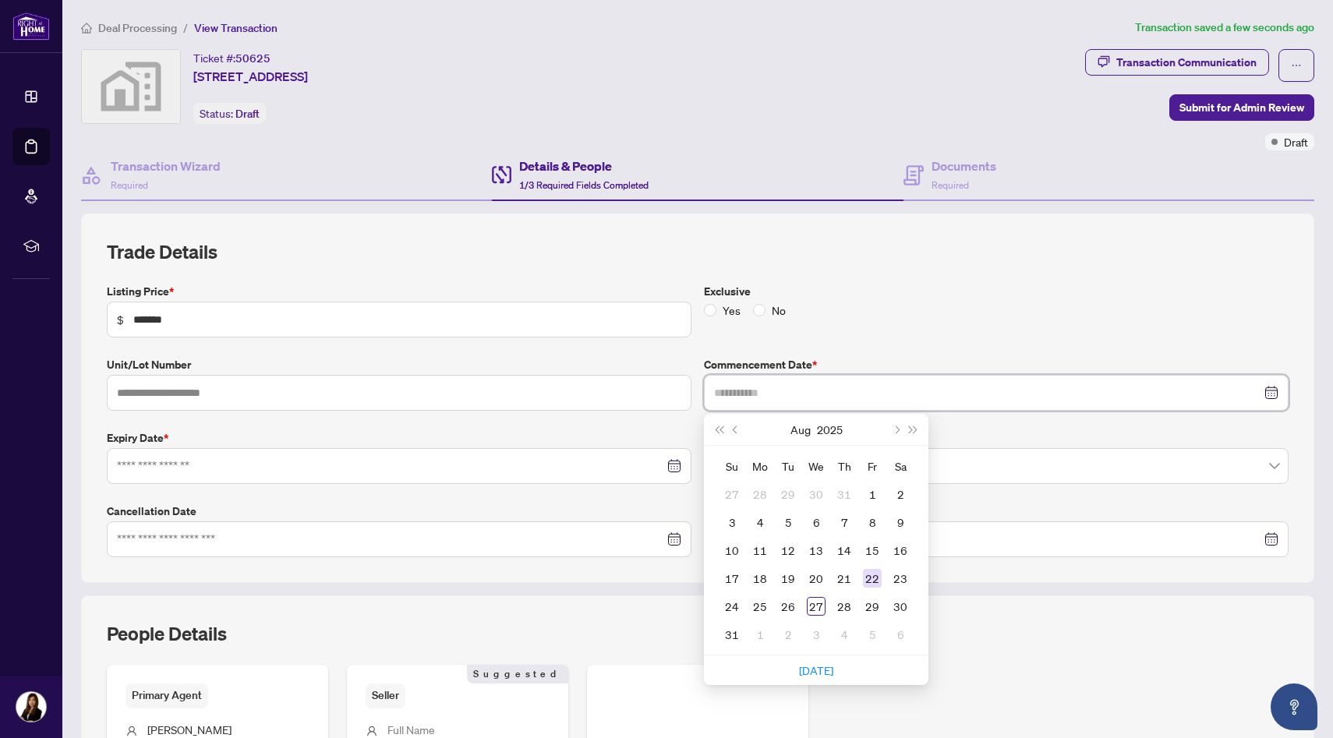
type input "**********"
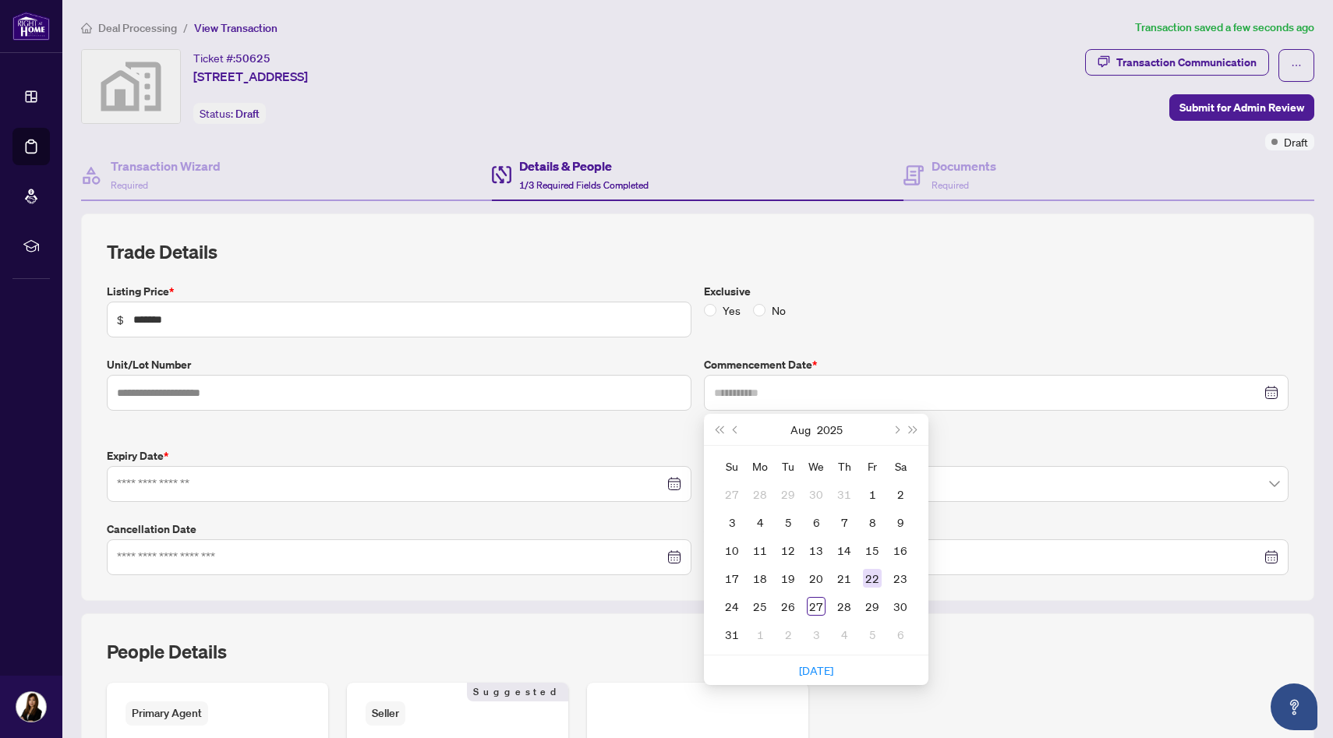
click at [871, 579] on div "22" at bounding box center [872, 578] width 19 height 19
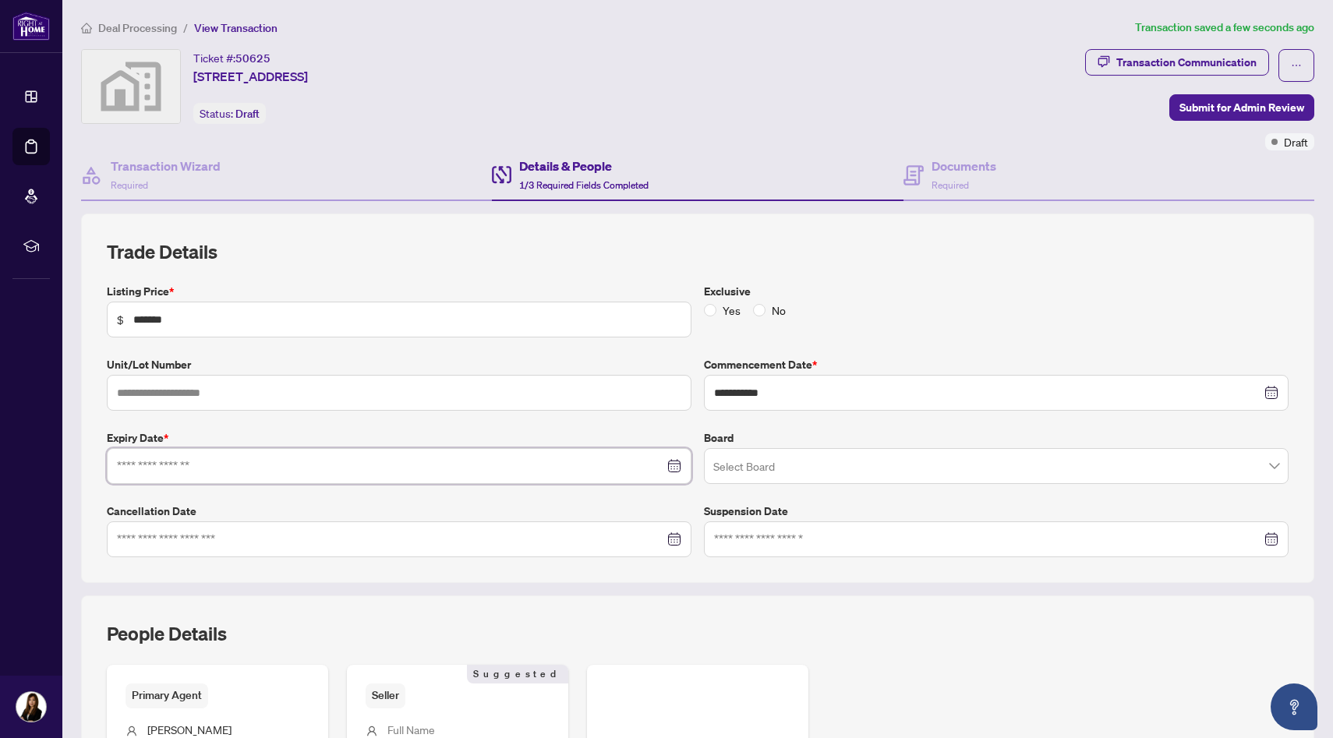
click at [402, 469] on input at bounding box center [390, 466] width 547 height 17
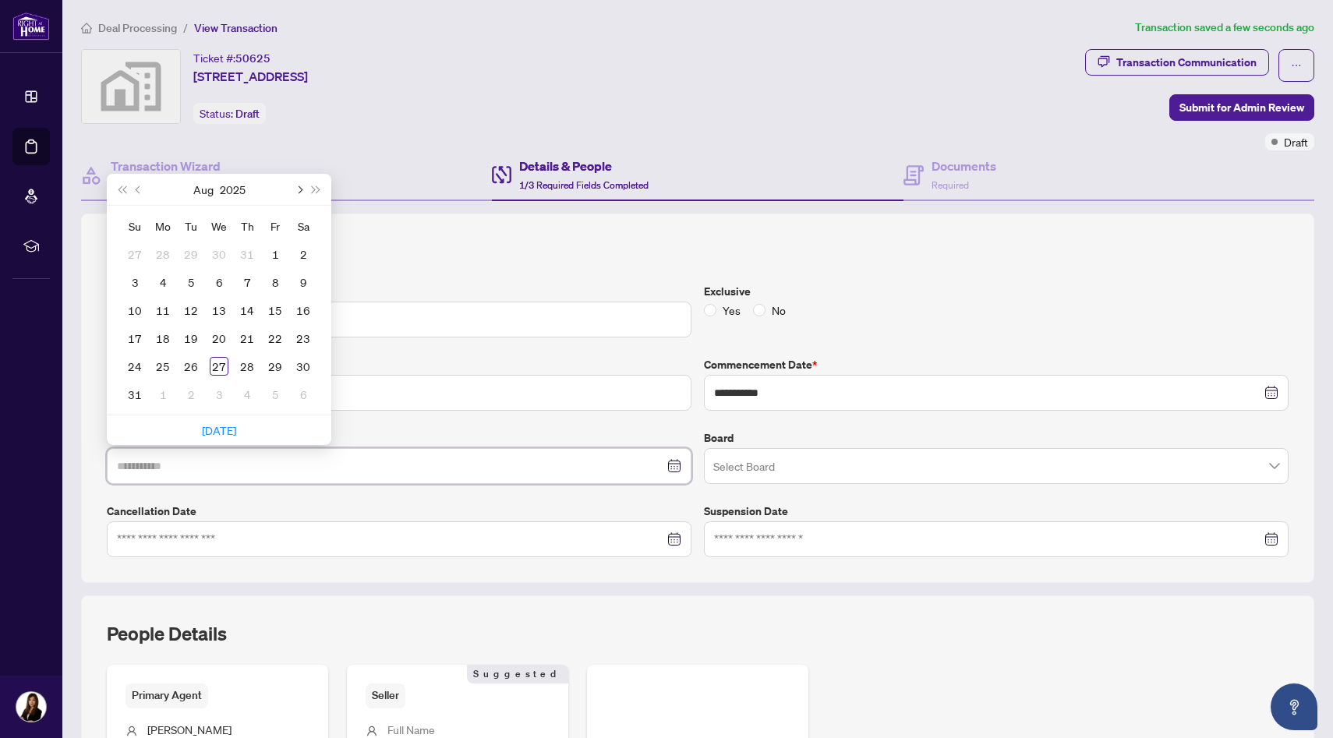
type input "**********"
click at [303, 187] on button "Next month (PageDown)" at bounding box center [298, 189] width 17 height 31
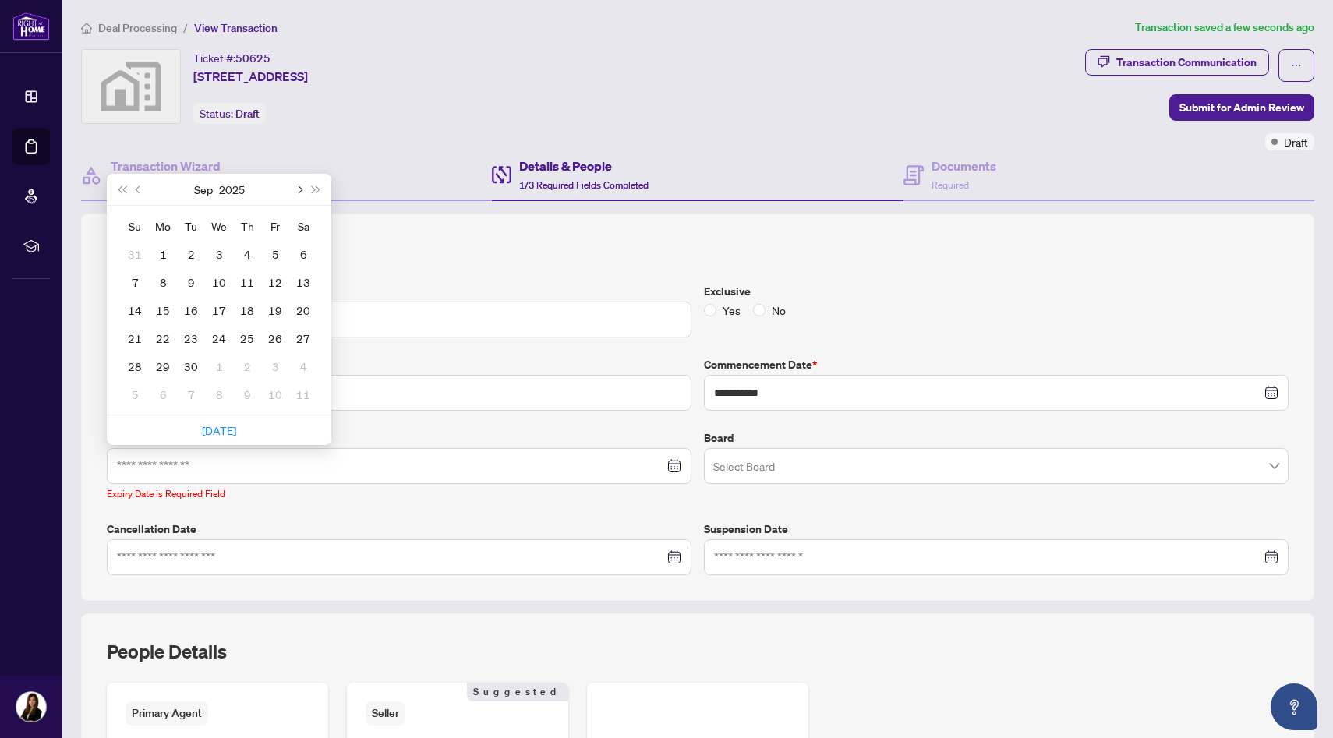
click at [303, 187] on button "Next month (PageDown)" at bounding box center [298, 189] width 17 height 31
type input "**********"
click at [138, 339] on div "21" at bounding box center [135, 338] width 19 height 19
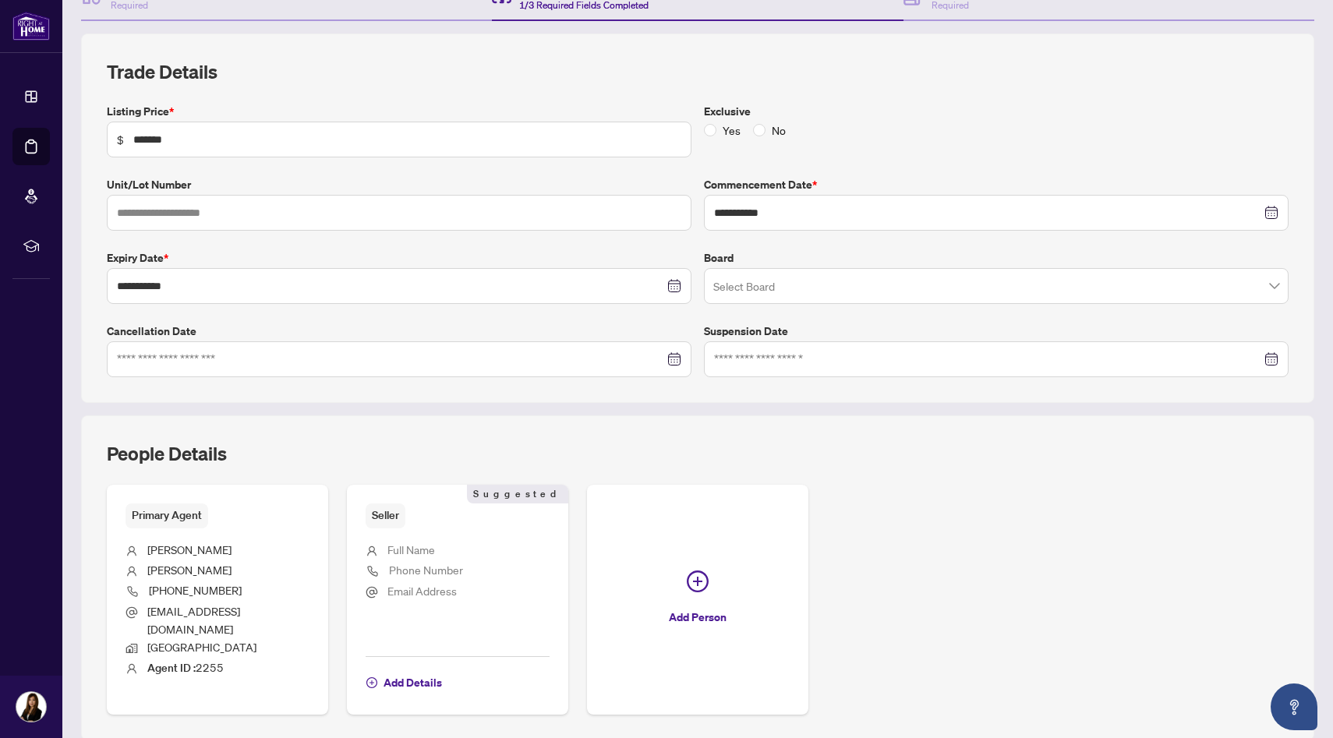
scroll to position [223, 0]
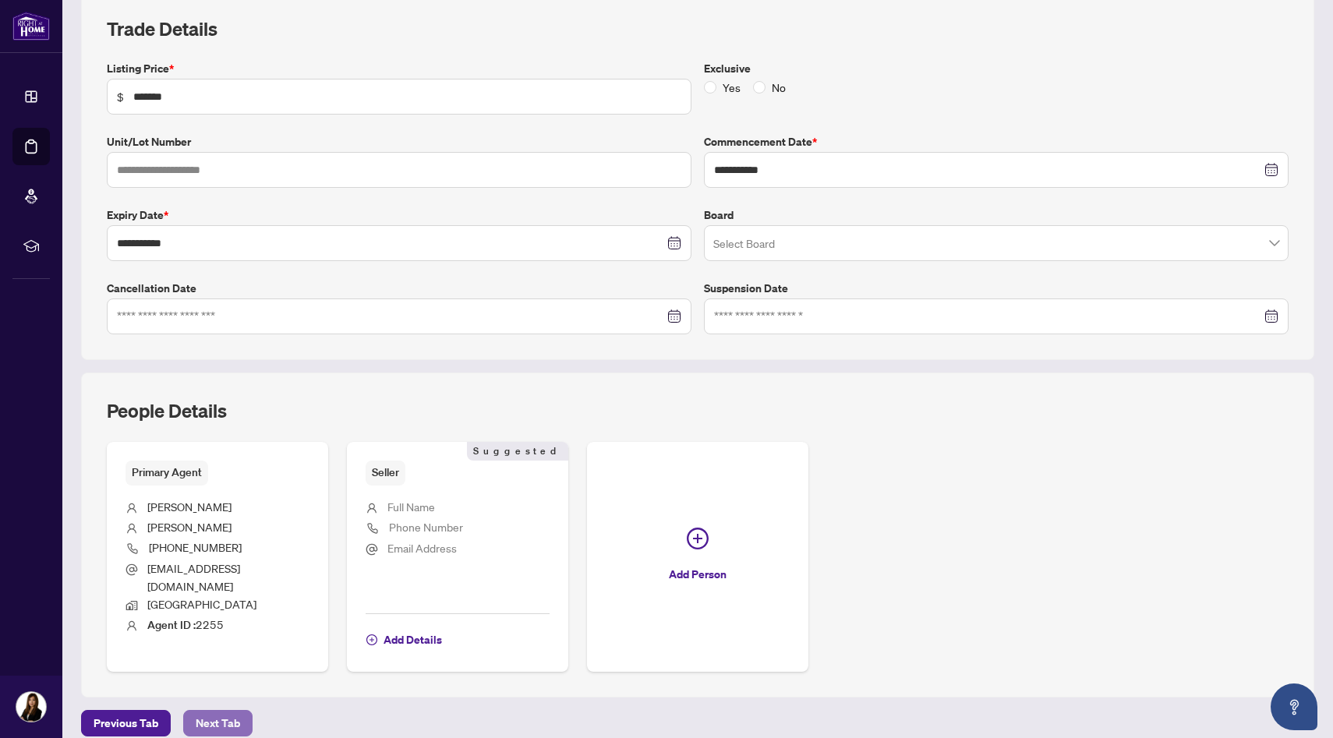
click at [235, 713] on span "Next Tab" at bounding box center [218, 723] width 44 height 25
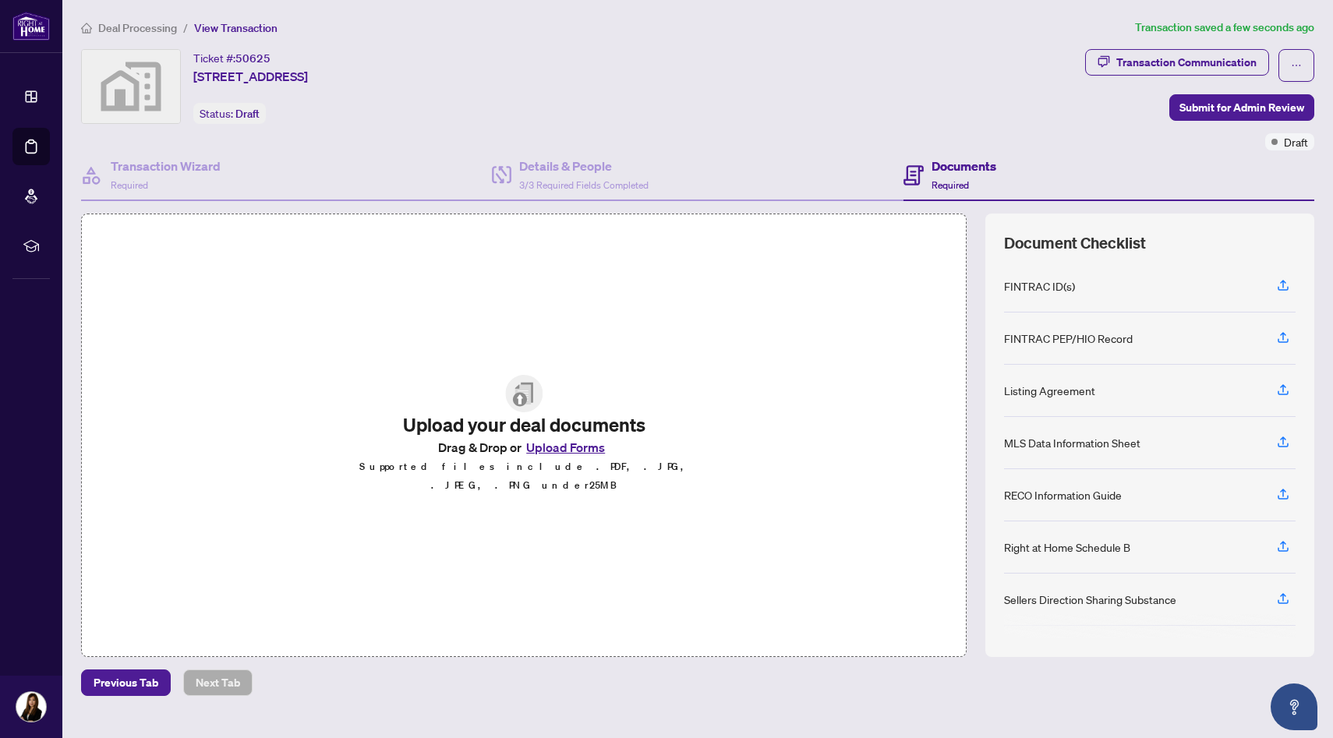
click at [561, 457] on button "Upload Forms" at bounding box center [566, 447] width 88 height 20
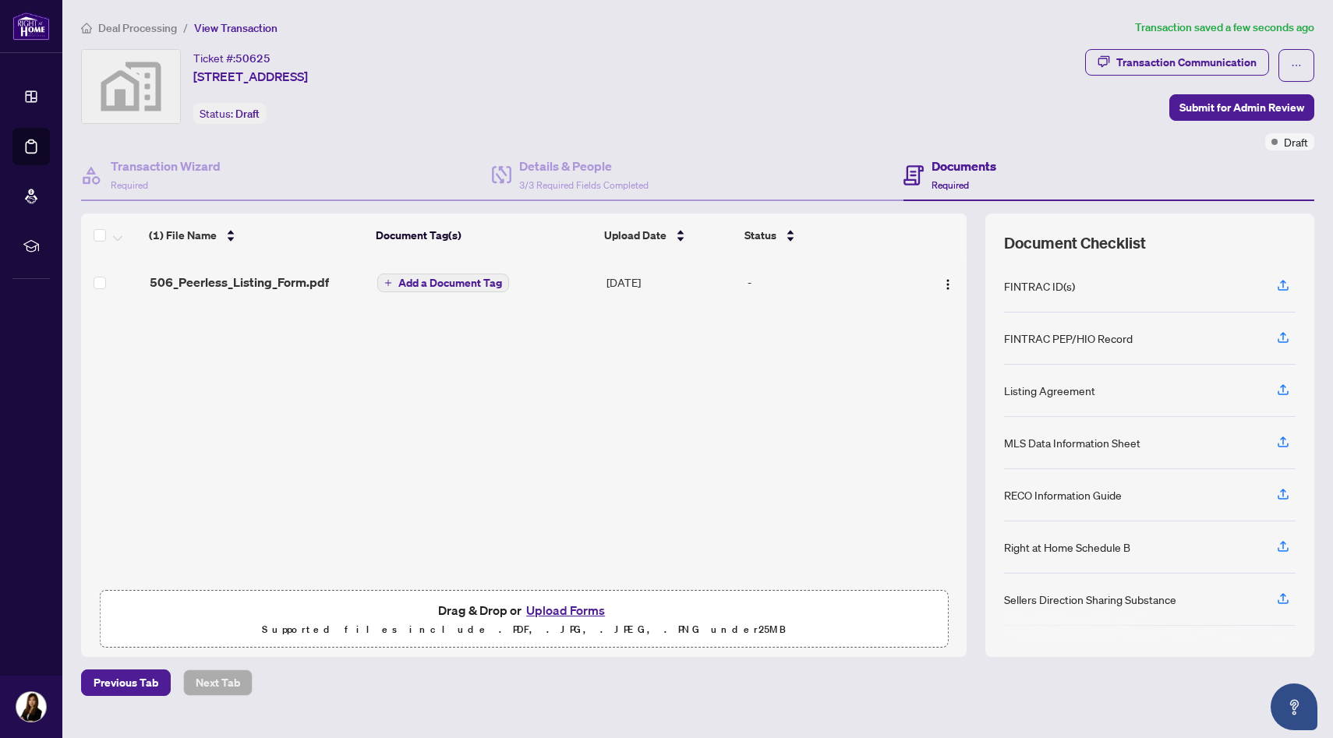
click at [547, 607] on button "Upload Forms" at bounding box center [566, 610] width 88 height 20
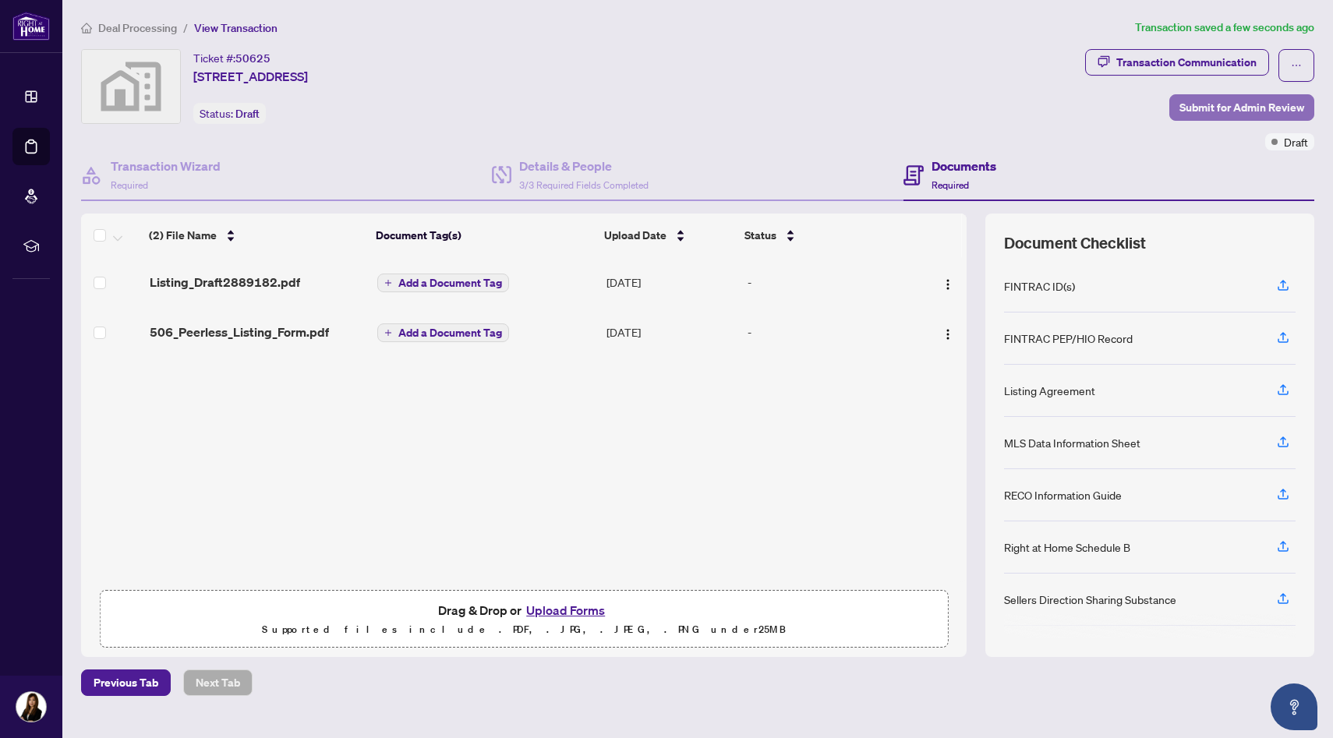
click at [1248, 113] on span "Submit for Admin Review" at bounding box center [1242, 107] width 125 height 25
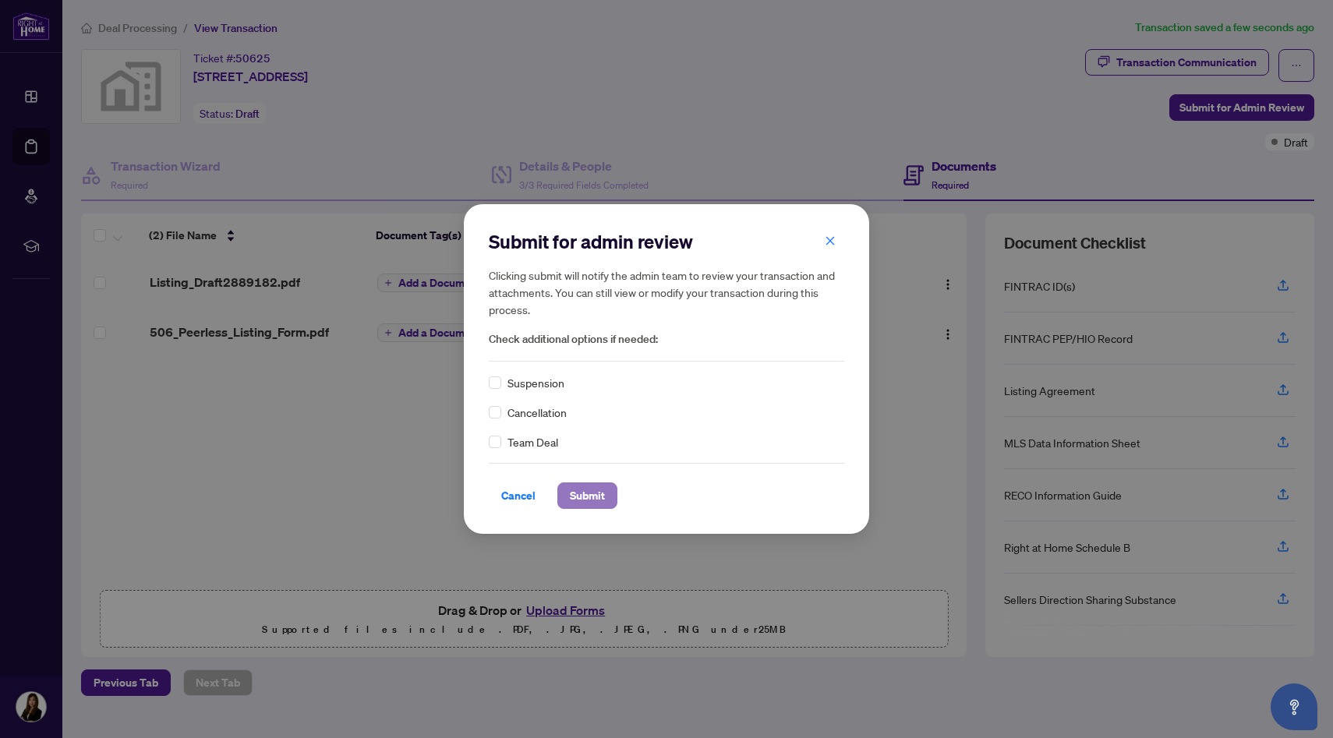
click at [598, 499] on span "Submit" at bounding box center [587, 495] width 35 height 25
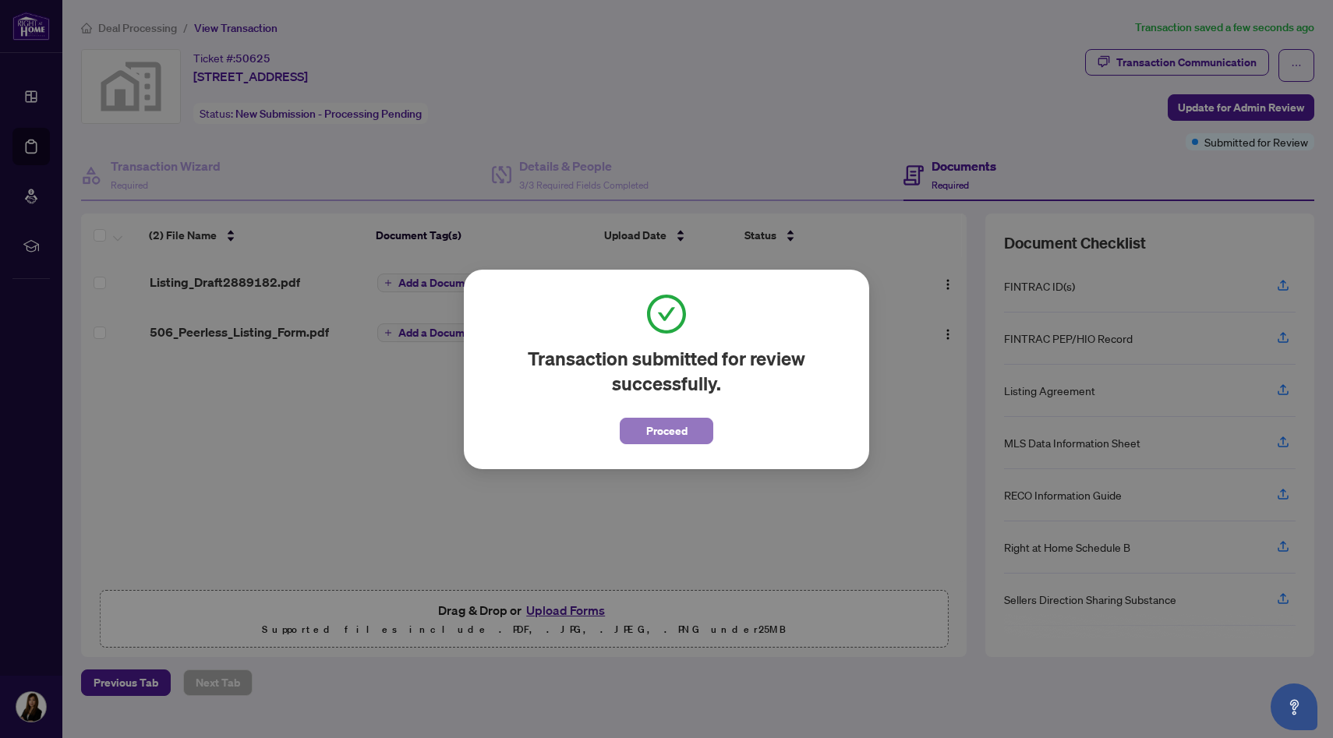
click at [653, 437] on span "Proceed" at bounding box center [666, 431] width 41 height 25
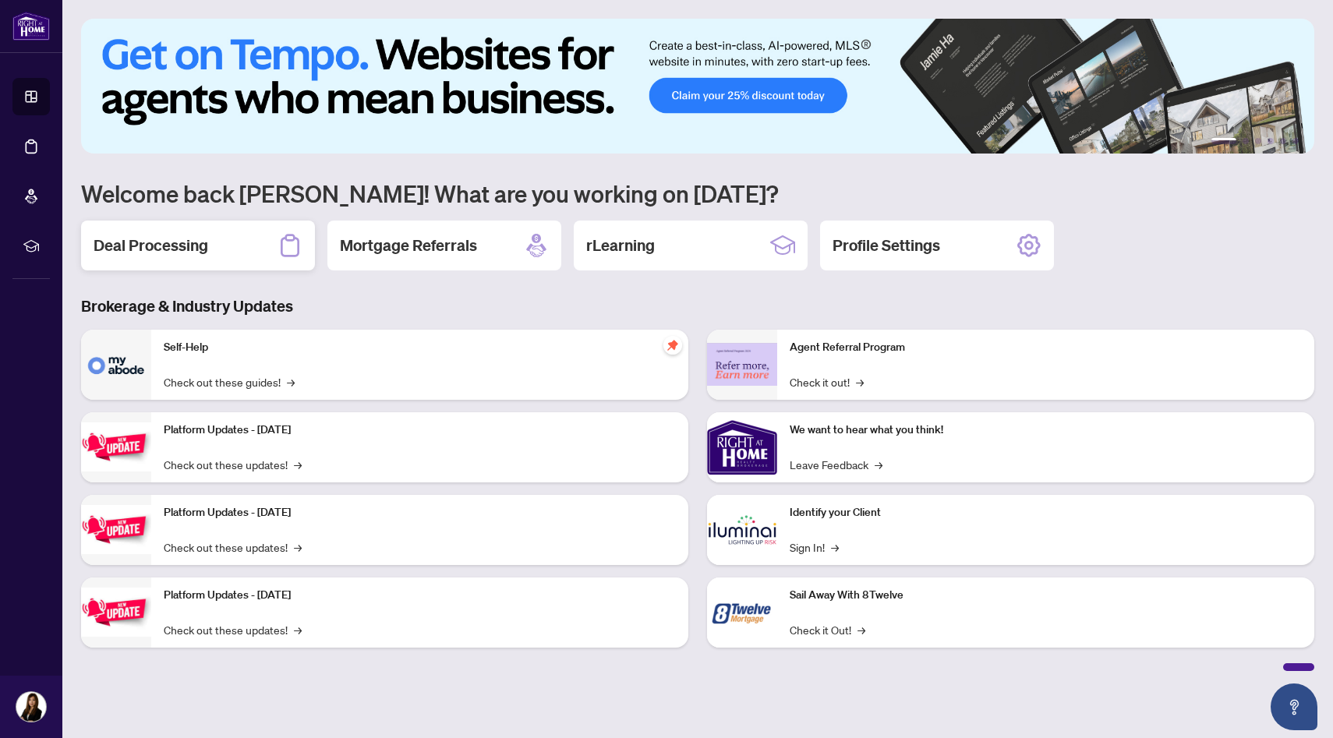
click at [150, 247] on h2 "Deal Processing" at bounding box center [151, 246] width 115 height 22
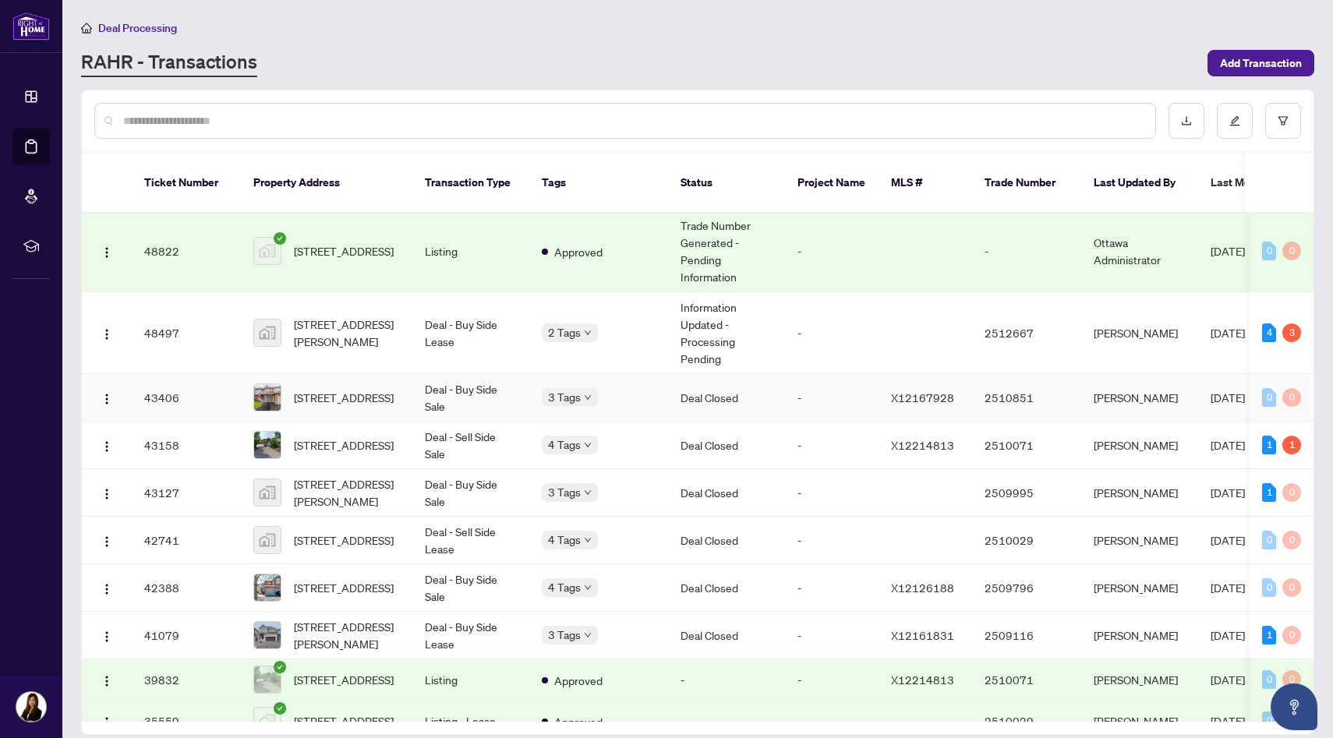
scroll to position [356, 0]
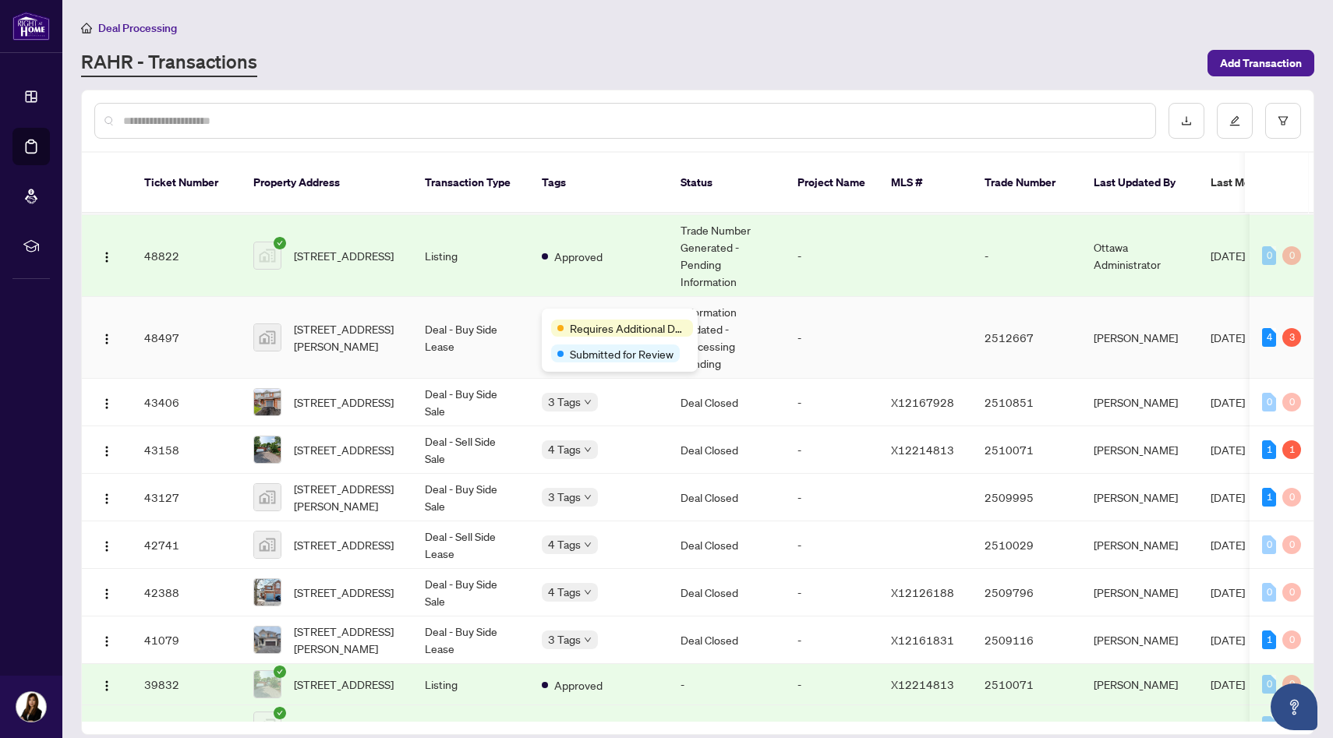
click at [577, 320] on span "Requires Additional Docs" at bounding box center [628, 328] width 117 height 17
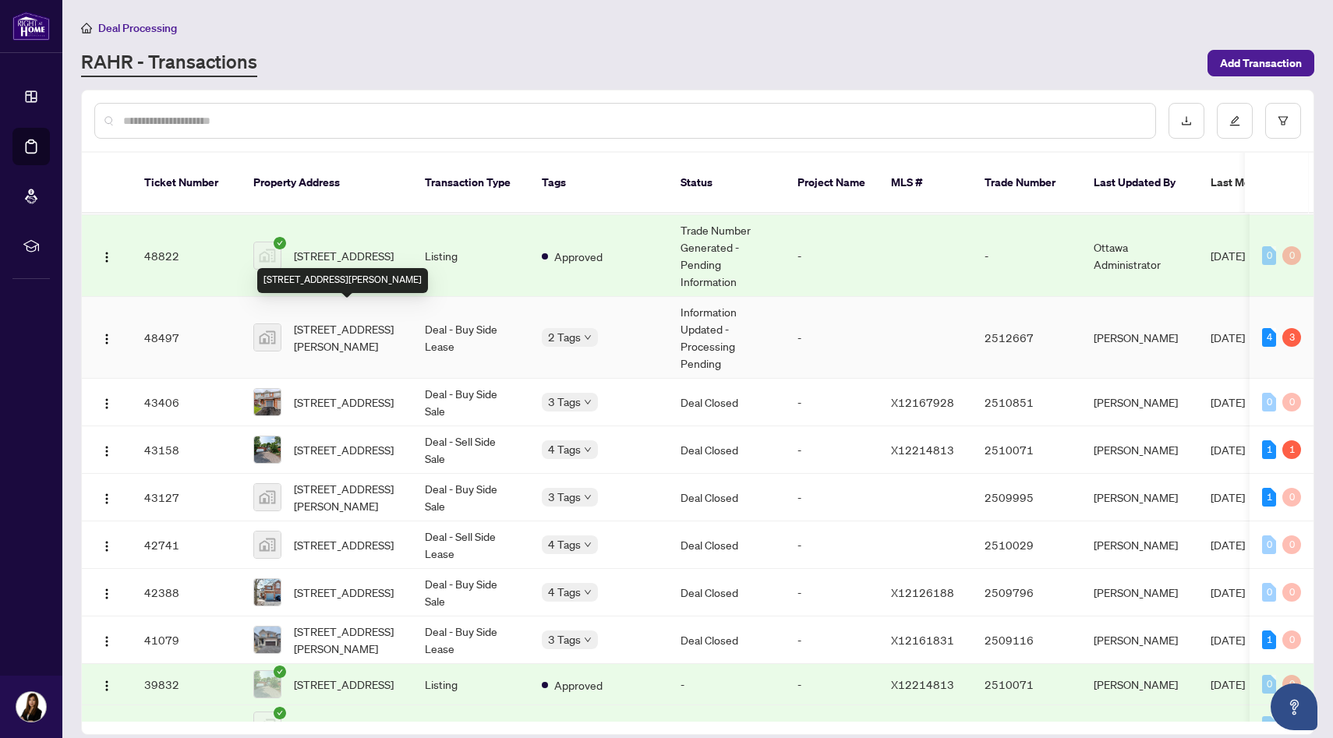
click at [345, 324] on span "[STREET_ADDRESS][PERSON_NAME]" at bounding box center [347, 337] width 106 height 34
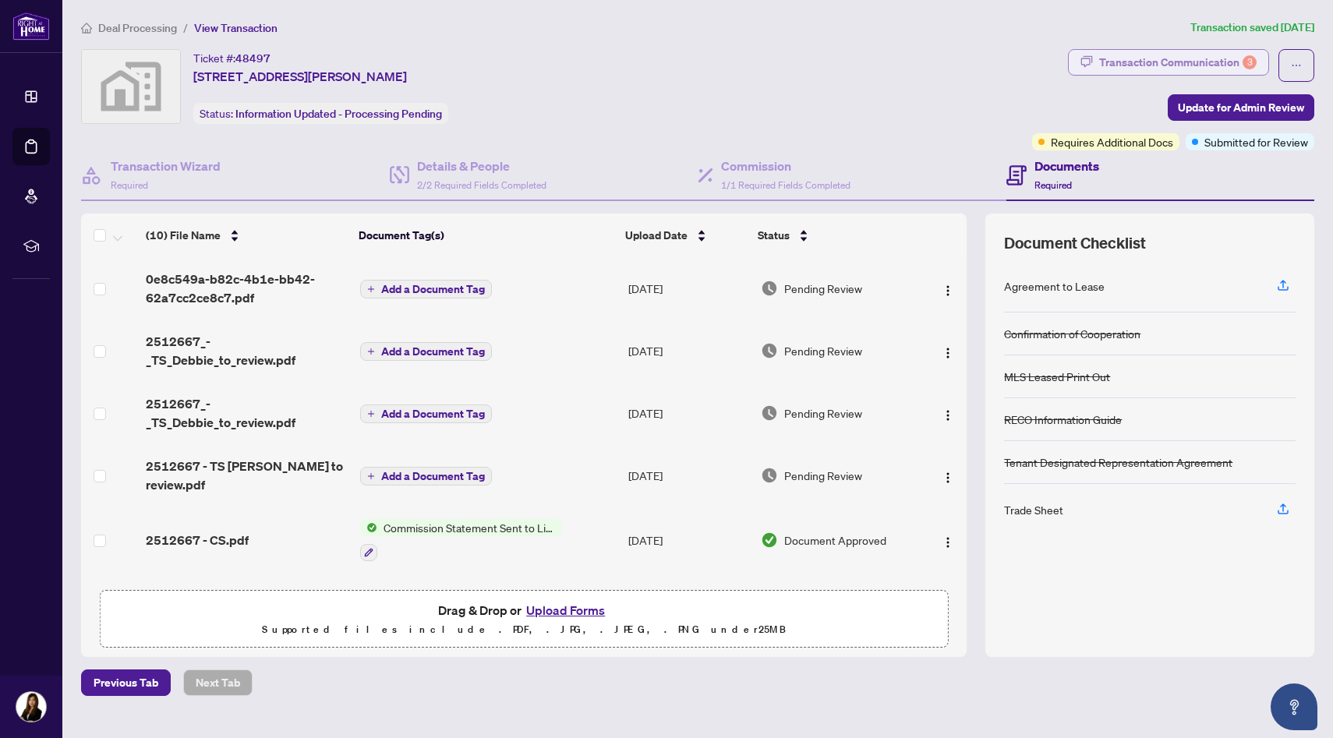
click at [1119, 61] on div "Transaction Communication 3" at bounding box center [1177, 62] width 157 height 25
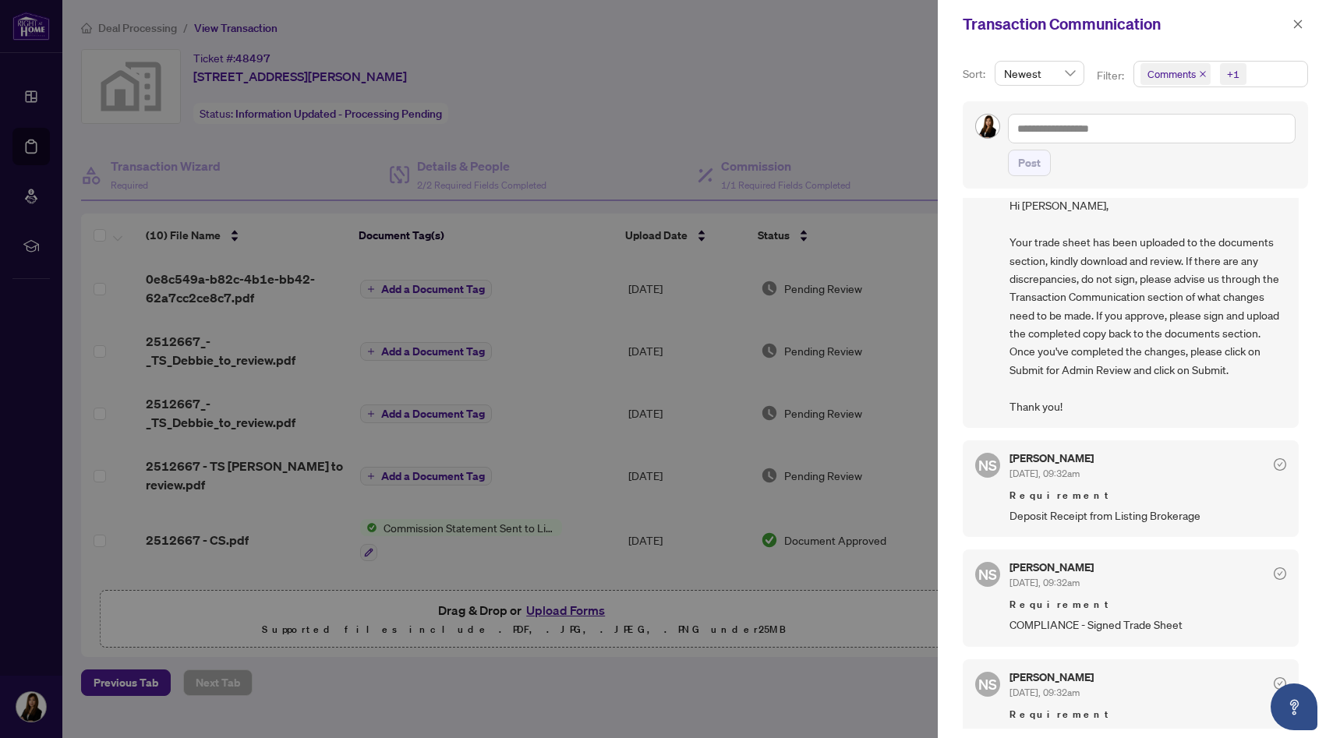
scroll to position [83, 0]
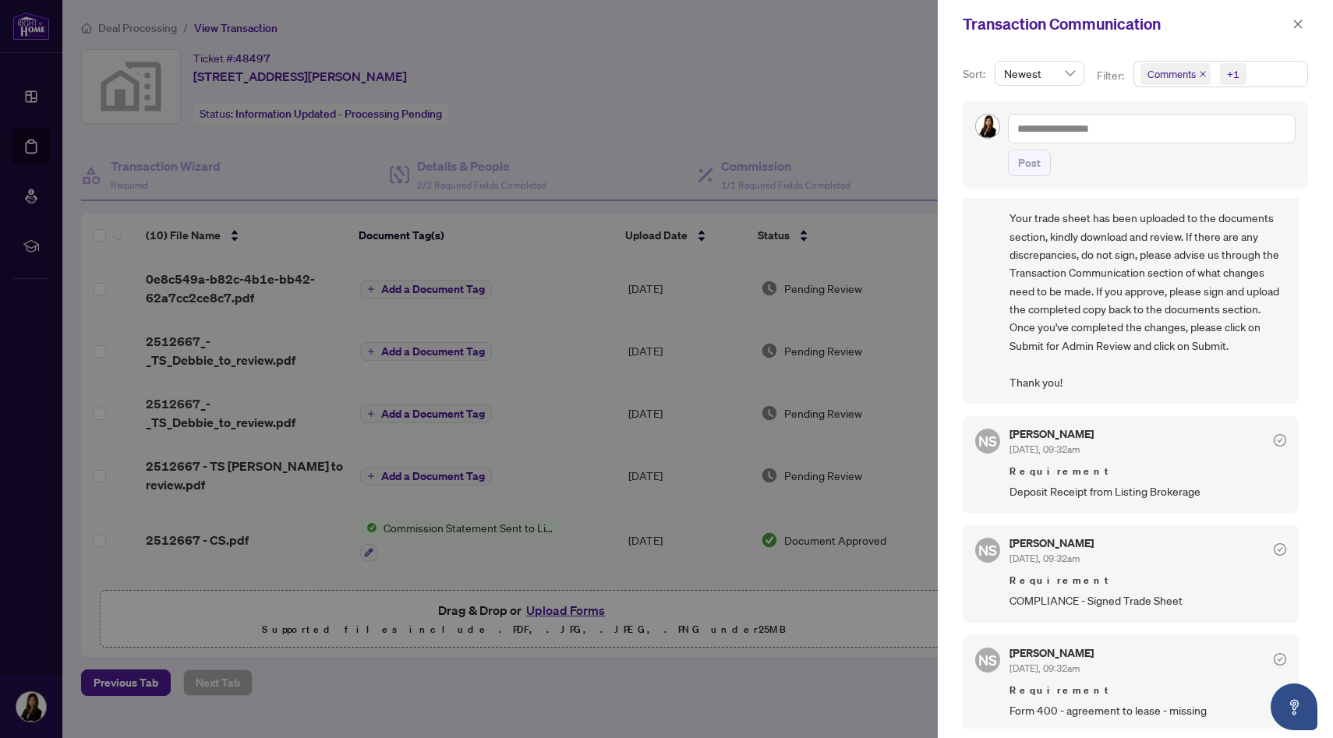
click at [832, 113] on div at bounding box center [666, 369] width 1333 height 738
click at [1301, 26] on icon "close" at bounding box center [1298, 24] width 11 height 11
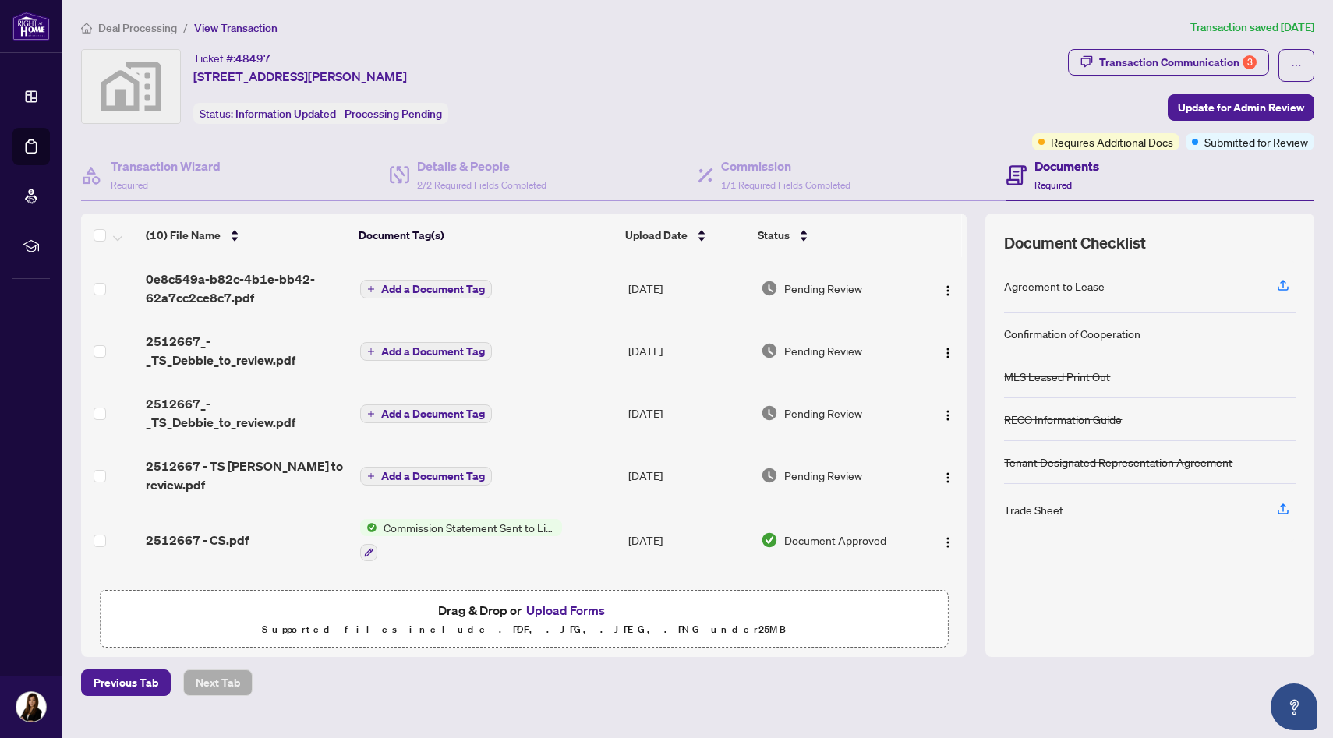
click at [454, 519] on span "Commission Statement Sent to Listing Brokerage" at bounding box center [469, 527] width 185 height 17
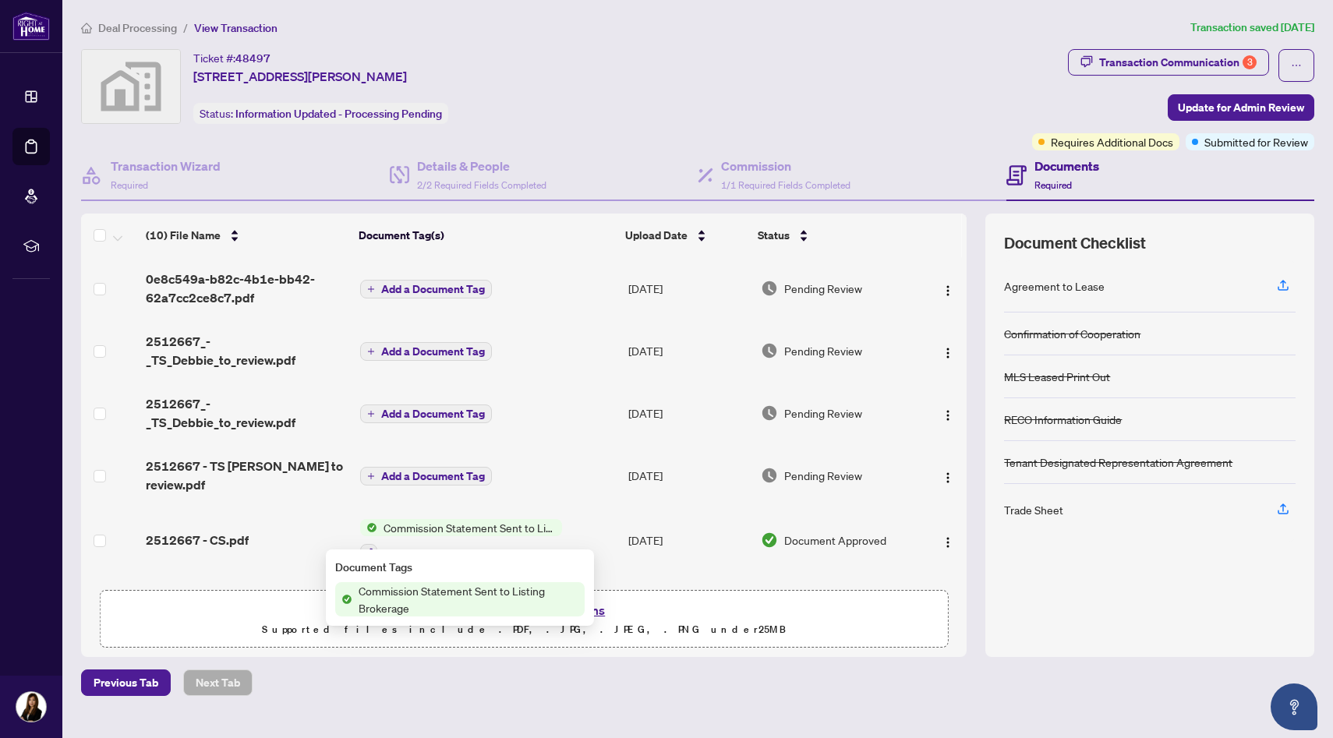
click at [448, 592] on span "Commission Statement Sent to Listing Brokerage" at bounding box center [468, 599] width 232 height 34
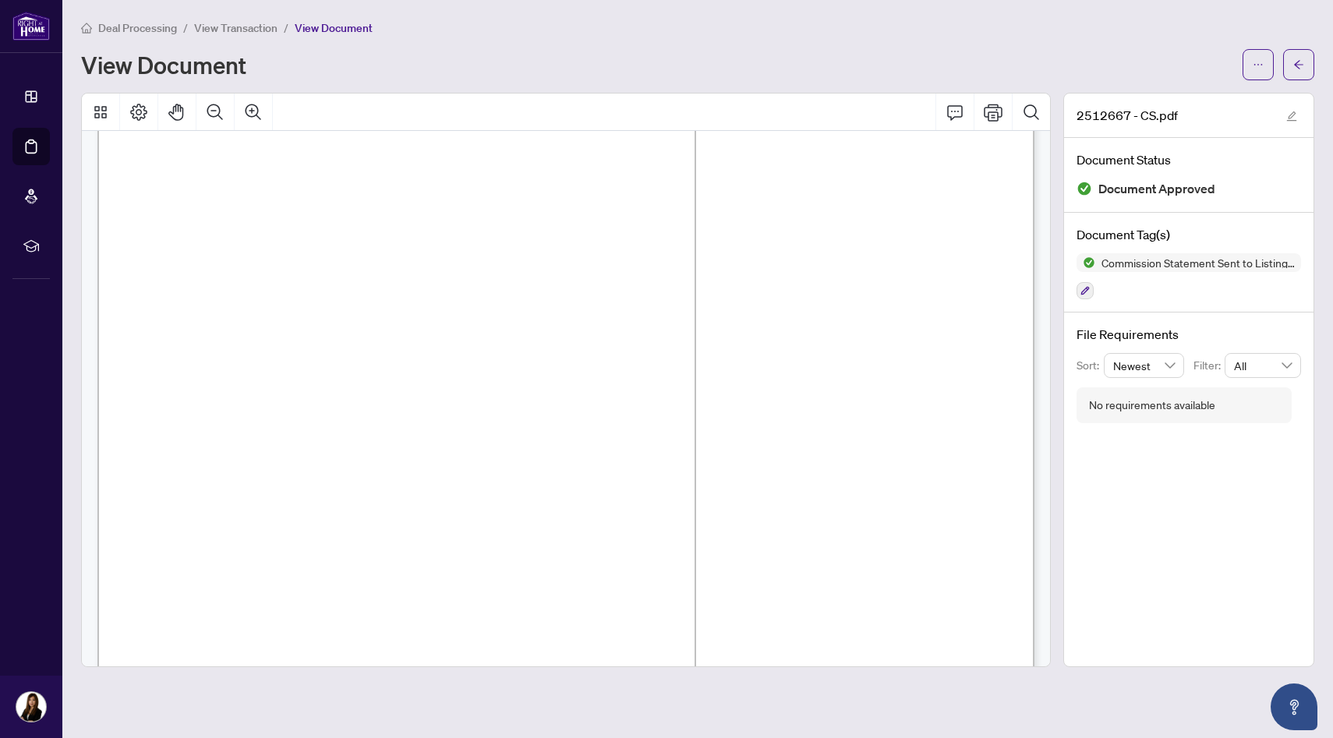
scroll to position [708, 0]
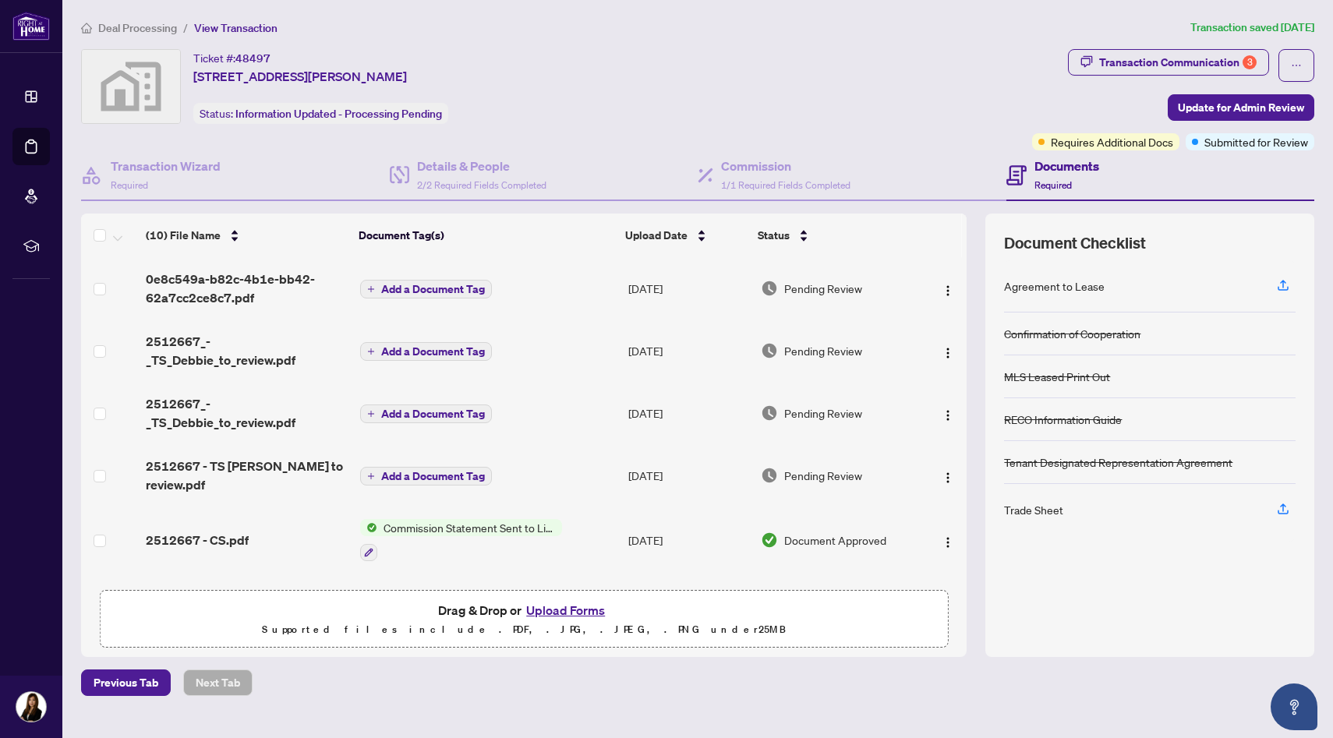
click at [423, 472] on span "Add a Document Tag" at bounding box center [433, 476] width 104 height 11
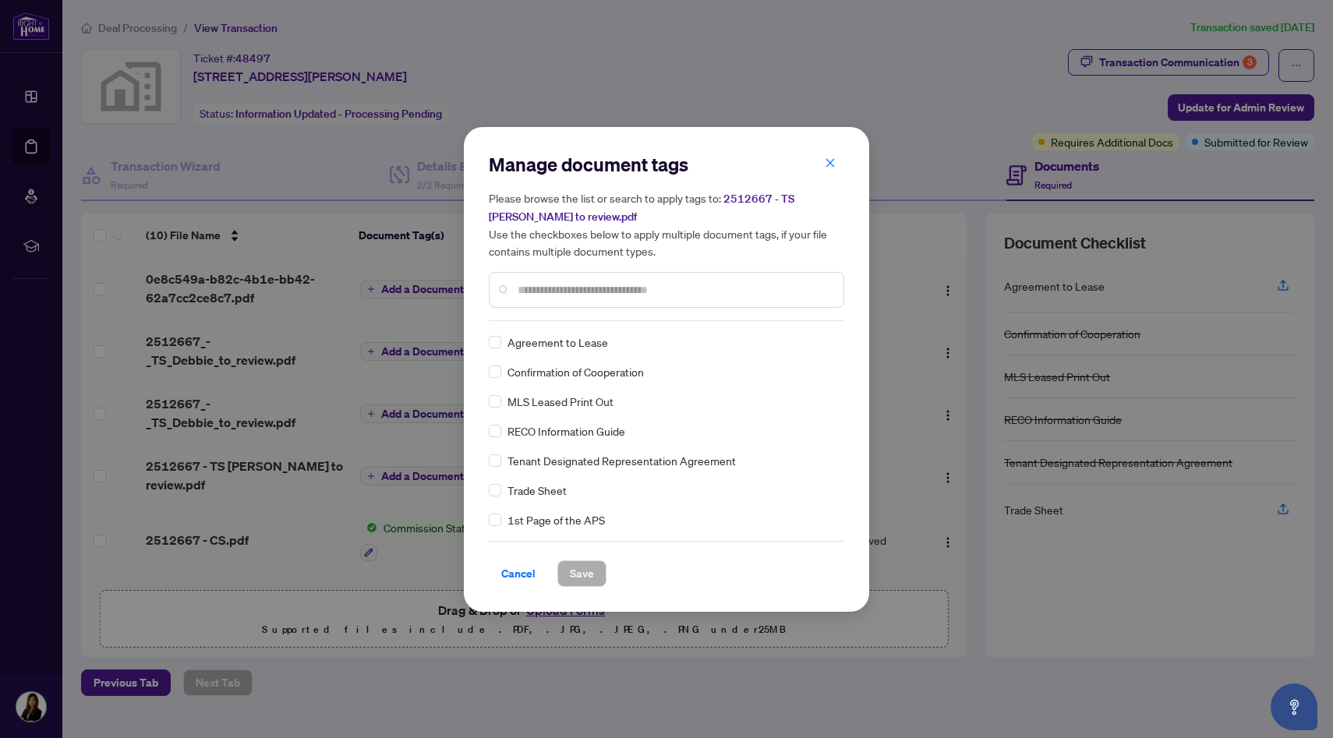
click at [251, 426] on div "Manage document tags Please browse the list or search to apply tags to: 2512667…" at bounding box center [666, 369] width 1333 height 738
click at [250, 424] on div "Manage document tags Please browse the list or search to apply tags to: 2512667…" at bounding box center [666, 369] width 1333 height 738
click at [525, 572] on span "Cancel" at bounding box center [518, 573] width 34 height 25
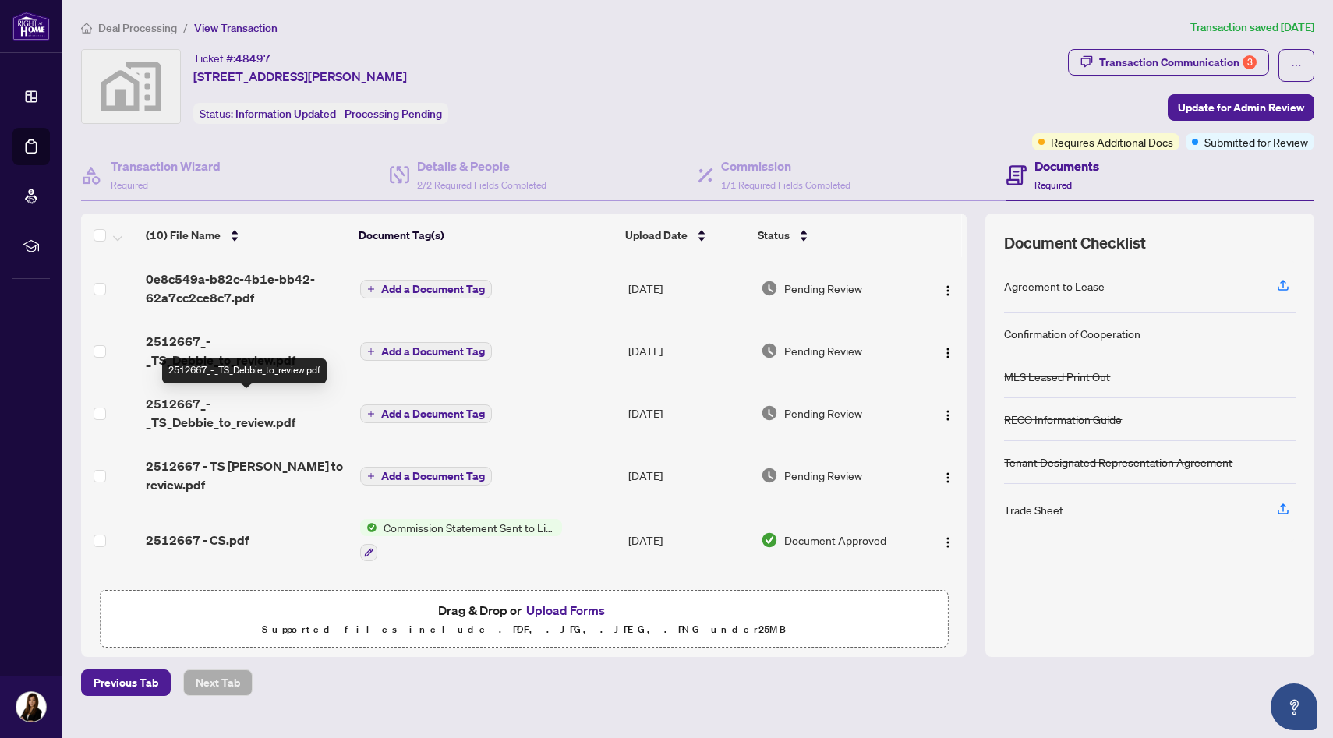
click at [193, 412] on span "2512667_-_TS_Debbie_to_review.pdf" at bounding box center [247, 413] width 202 height 37
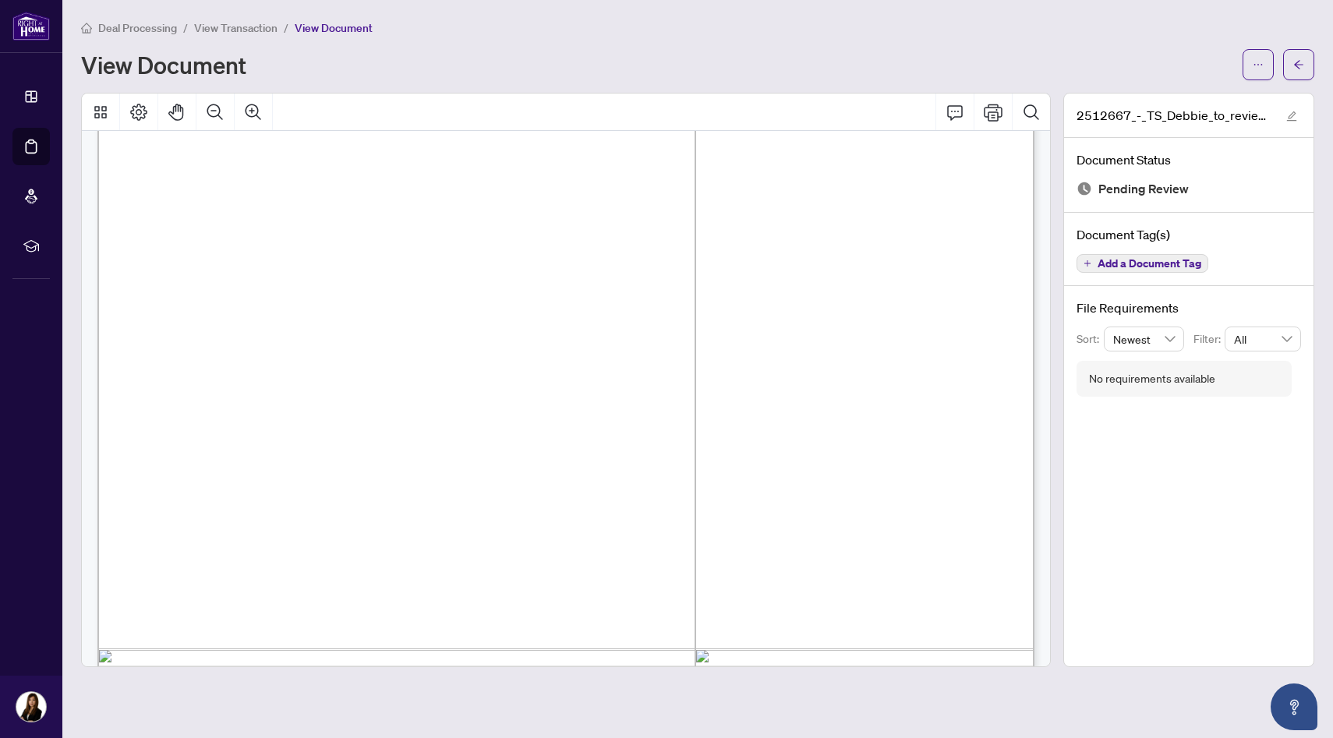
scroll to position [708, 0]
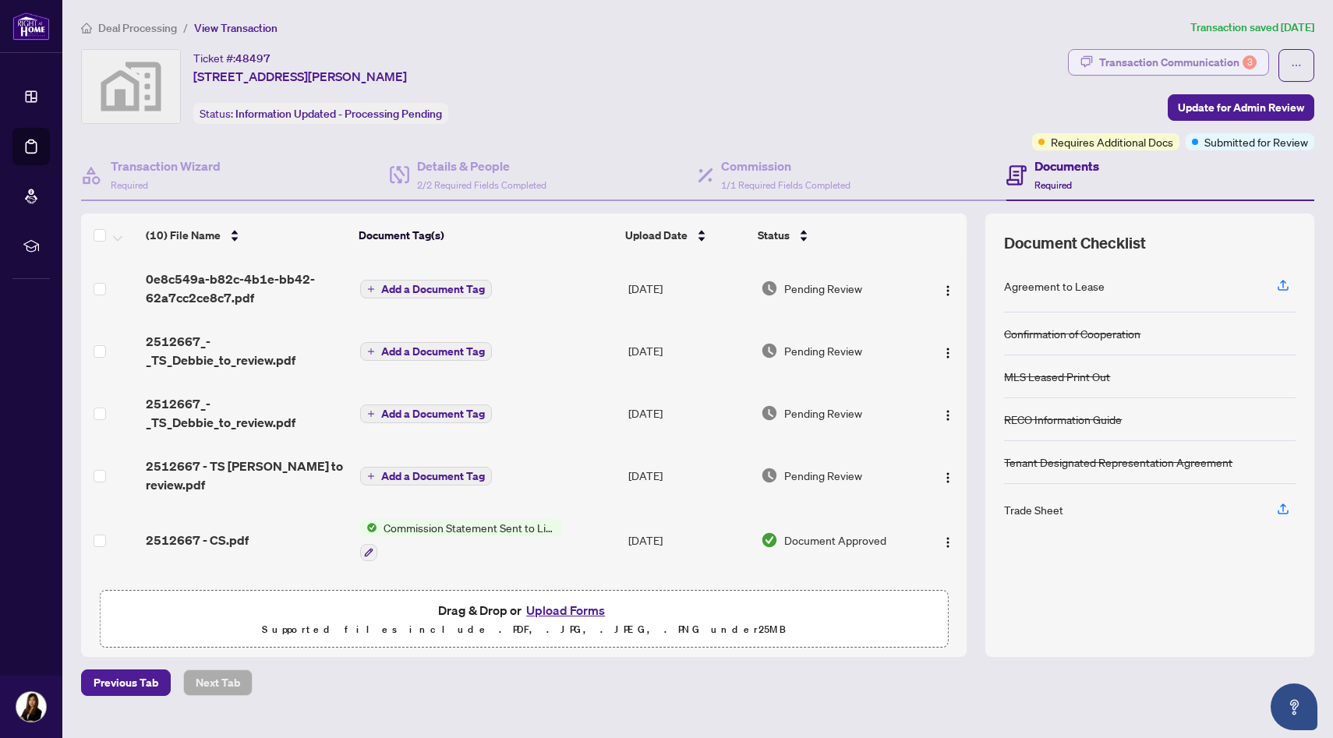
click at [1180, 64] on div "Transaction Communication 3" at bounding box center [1177, 62] width 157 height 25
